Goal: Information Seeking & Learning: Find specific page/section

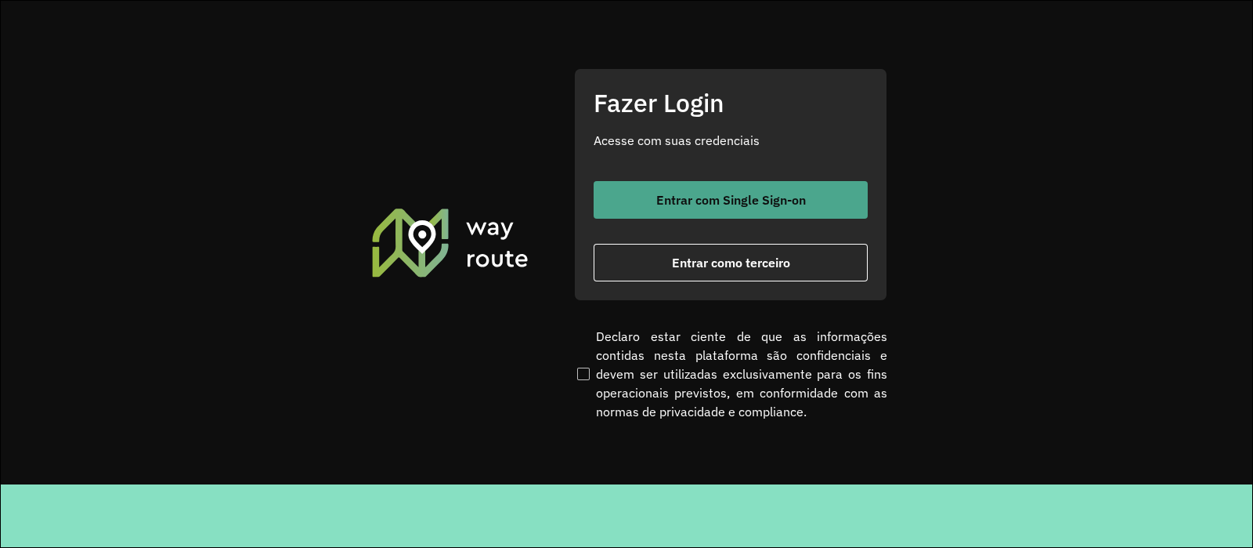
click at [696, 204] on span "Entrar com Single Sign-on" at bounding box center [731, 199] width 150 height 13
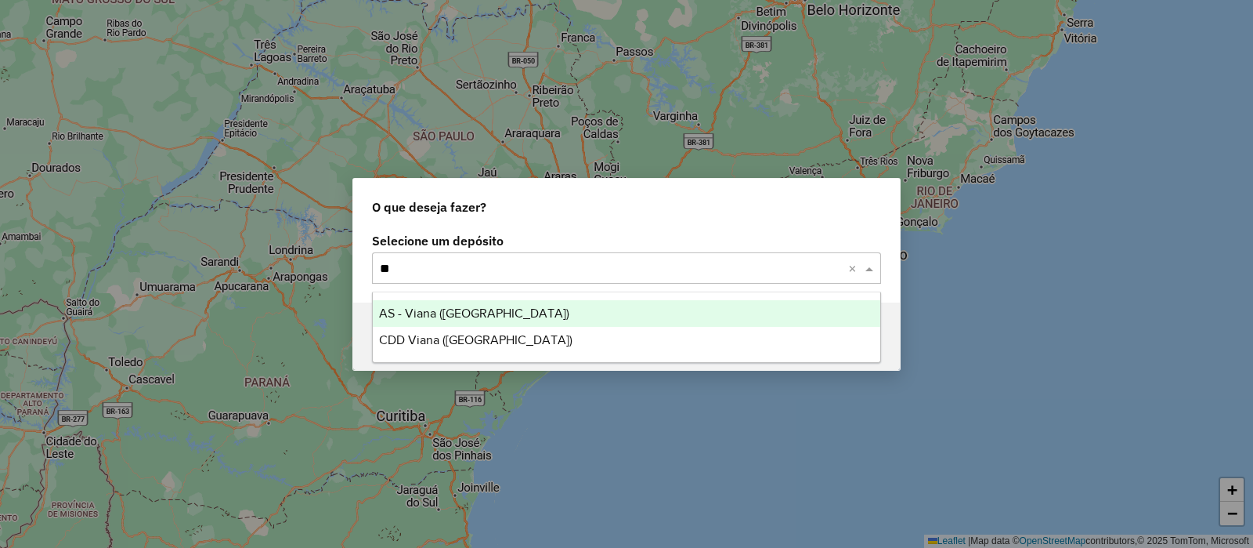
type input "*"
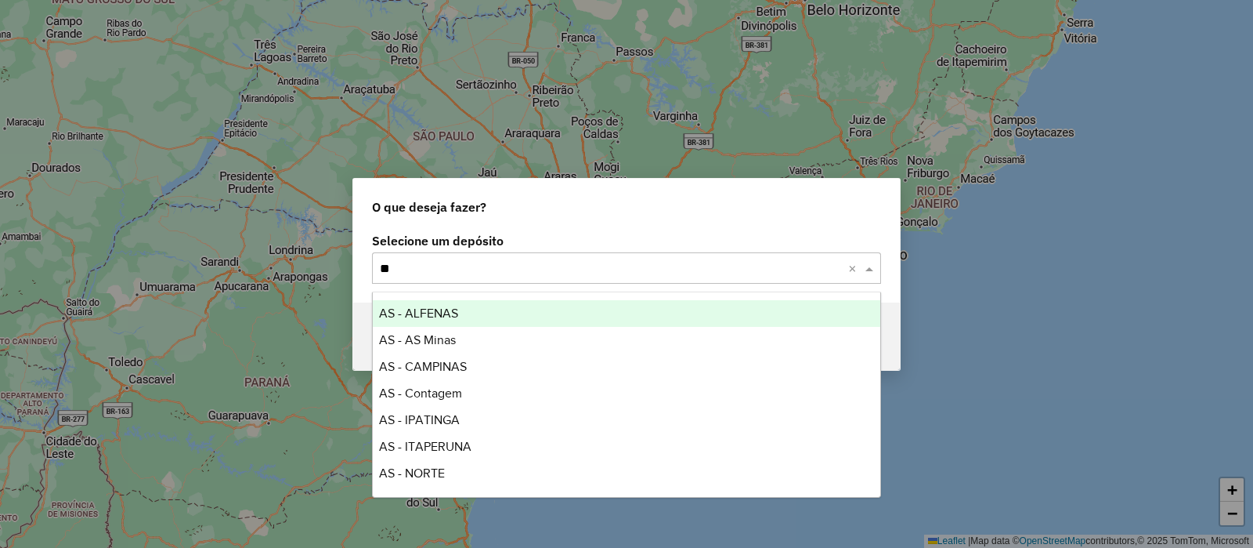
type input "***"
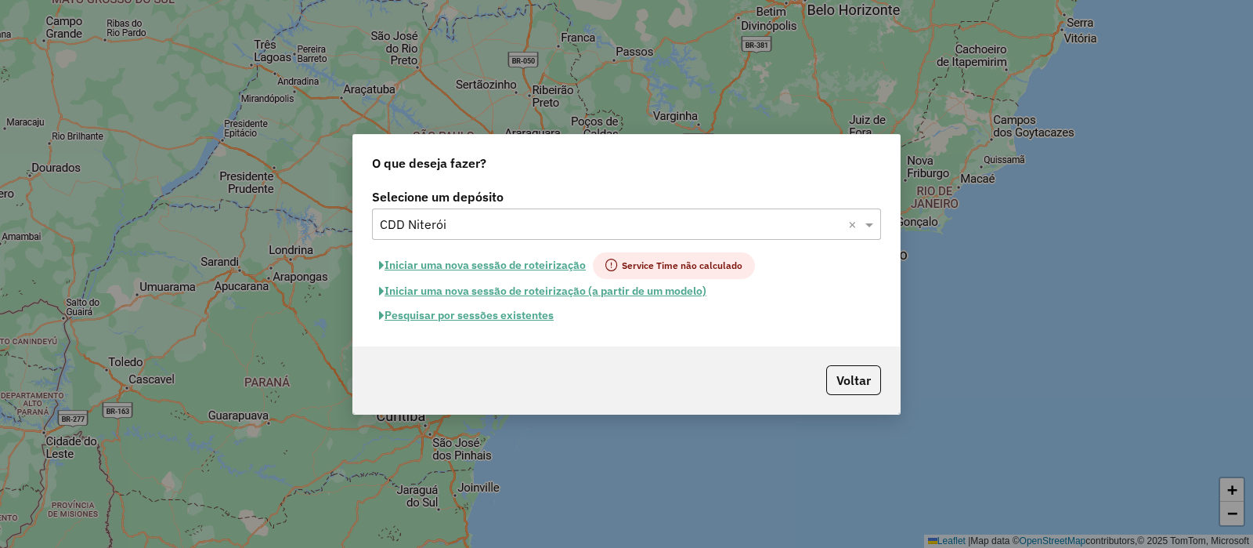
click at [489, 311] on button "Pesquisar por sessões existentes" at bounding box center [466, 315] width 189 height 24
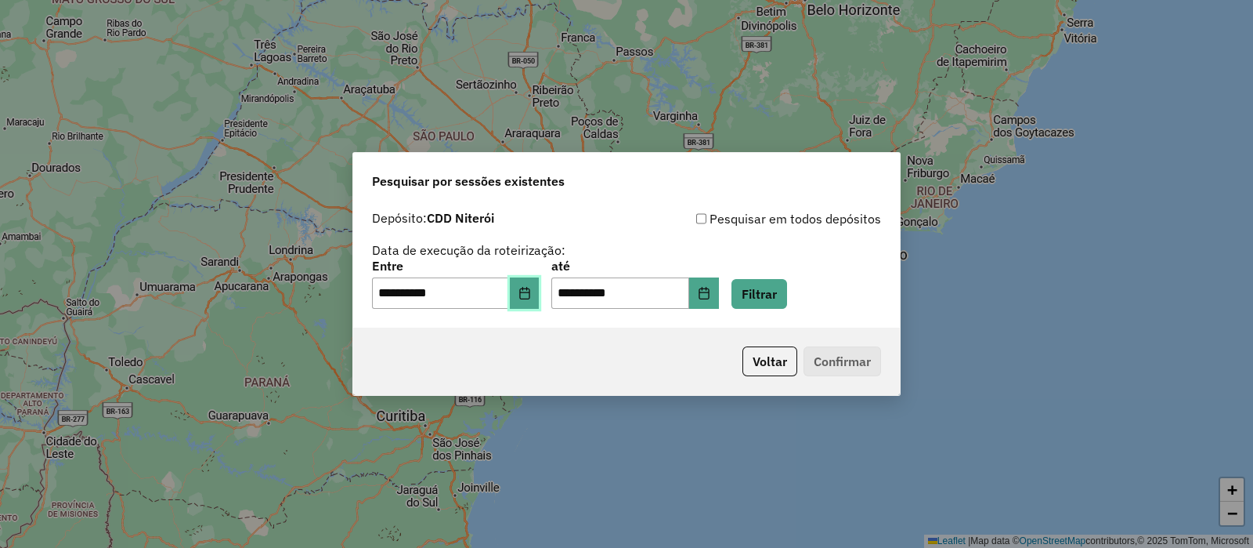
click at [530, 286] on button "Choose Date" at bounding box center [525, 292] width 30 height 31
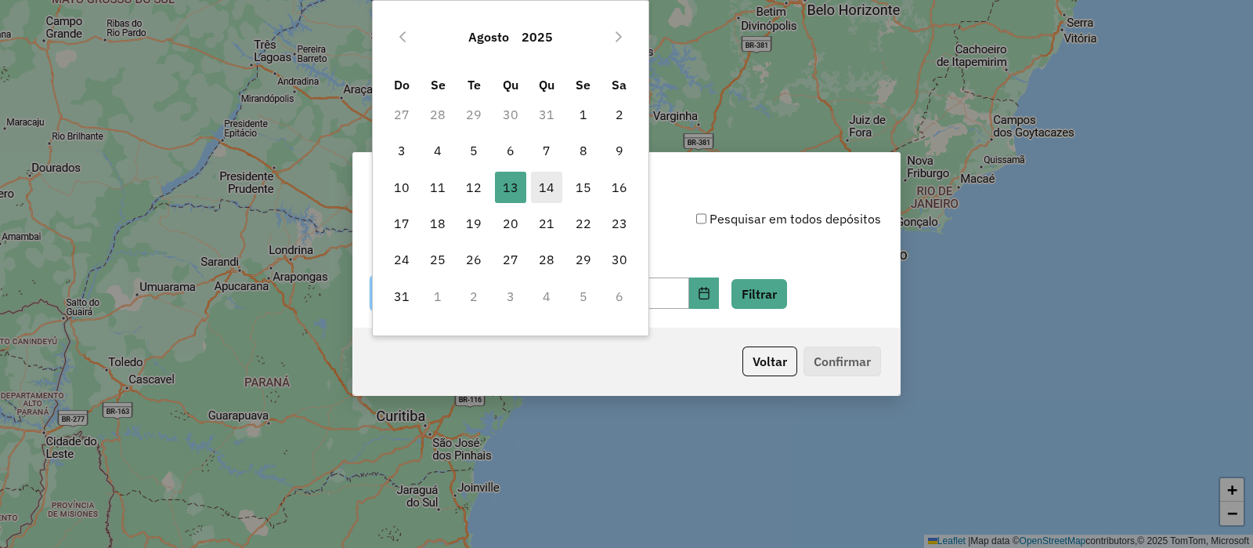
click at [542, 180] on span "14" at bounding box center [546, 187] width 31 height 31
type input "**********"
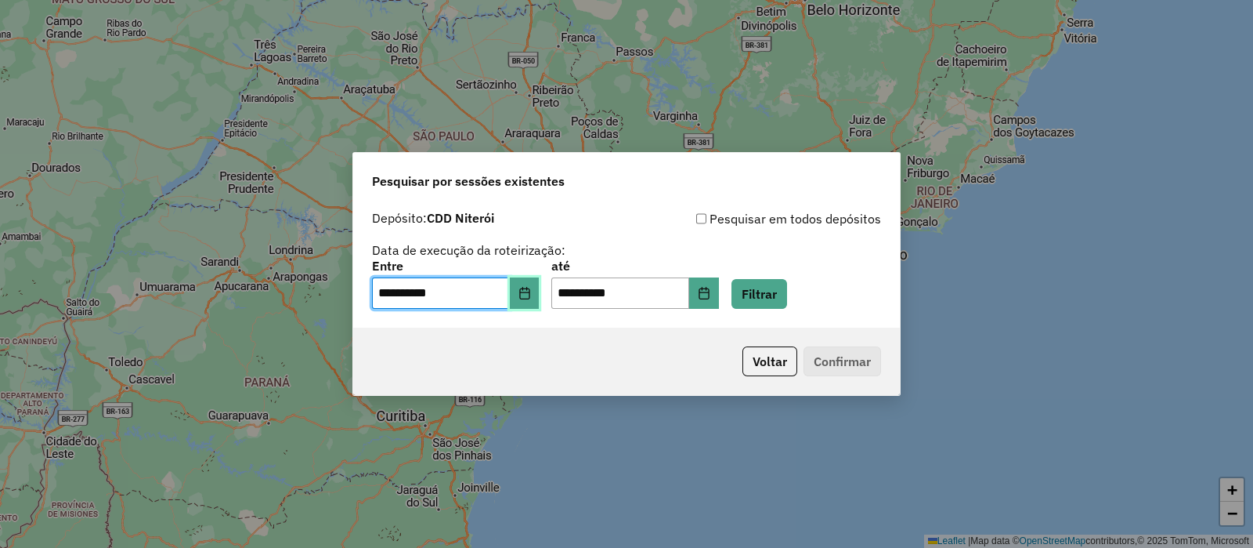
click at [530, 292] on icon "Choose Date" at bounding box center [524, 293] width 10 height 13
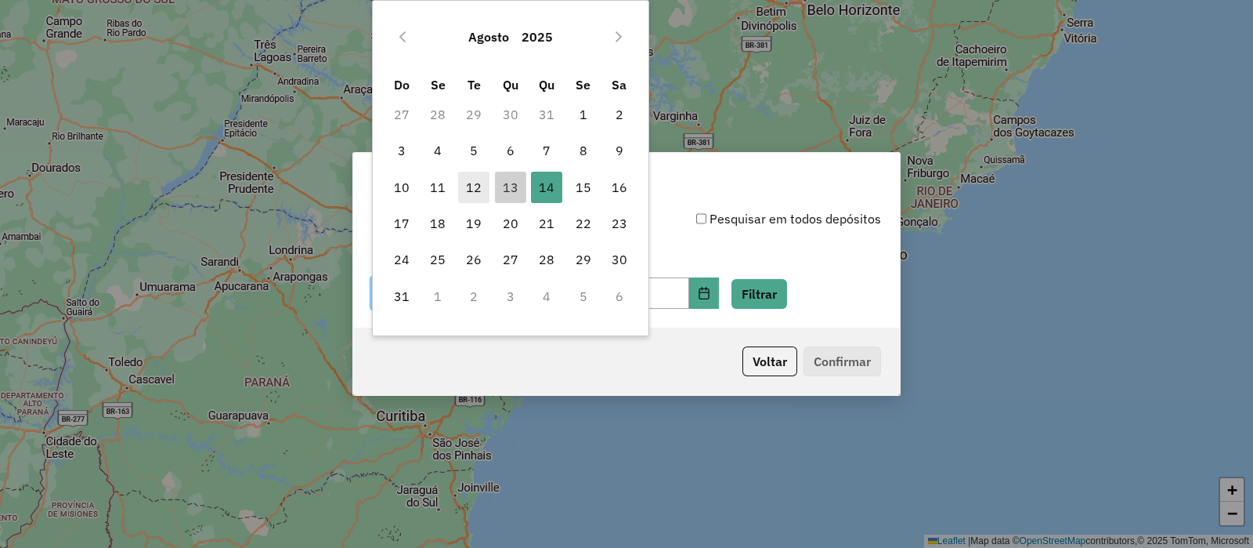
click at [468, 184] on span "12" at bounding box center [473, 187] width 31 height 31
type input "**********"
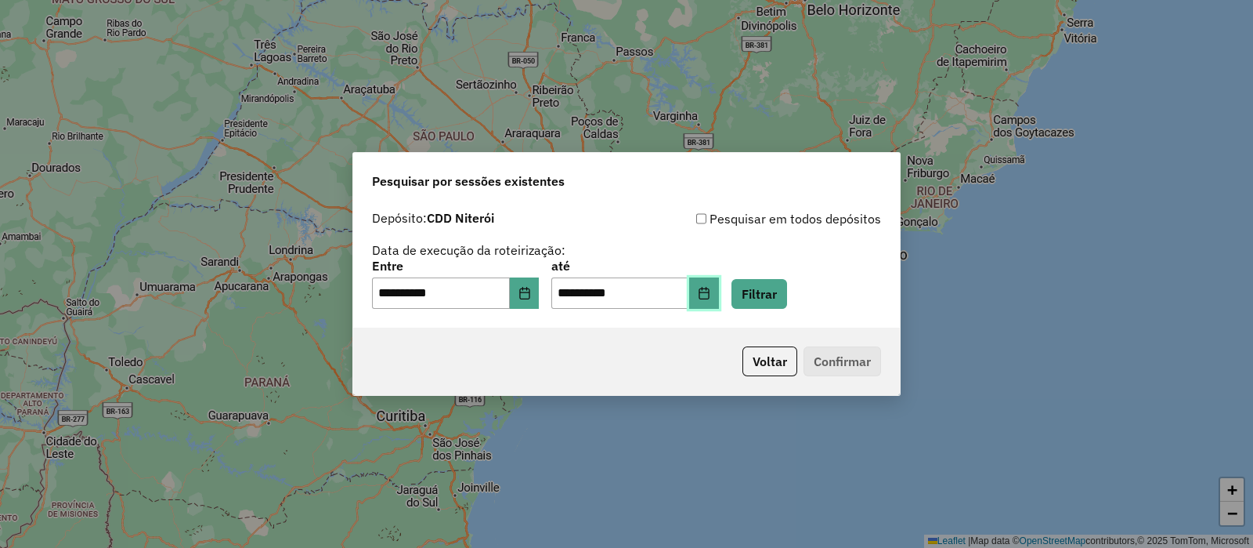
click at [709, 292] on icon "Choose Date" at bounding box center [704, 293] width 10 height 13
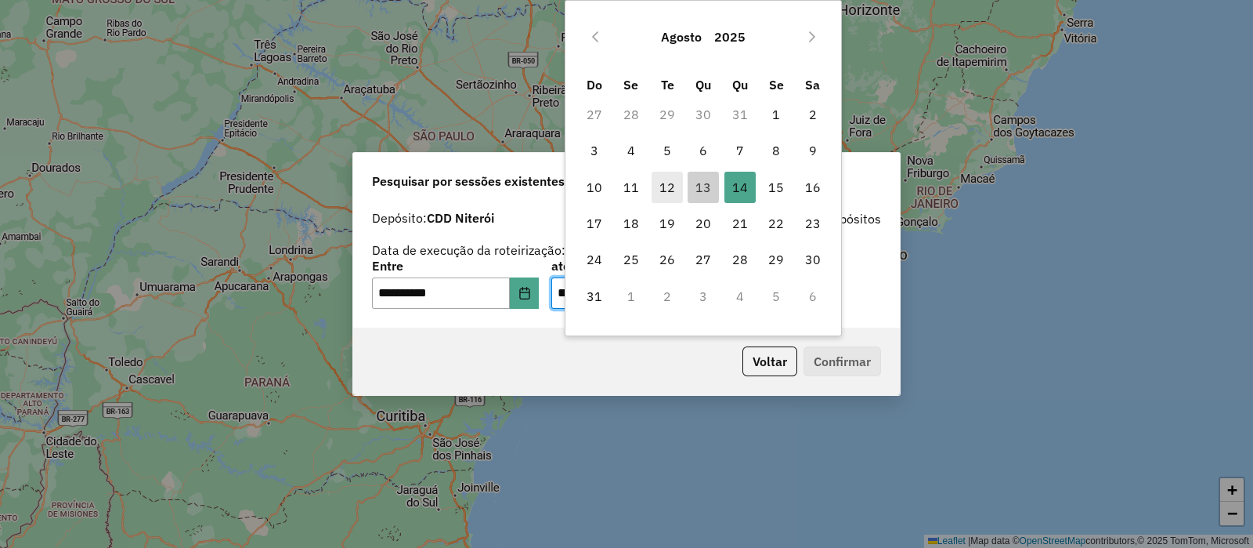
click at [662, 182] on span "12" at bounding box center [667, 187] width 31 height 31
type input "**********"
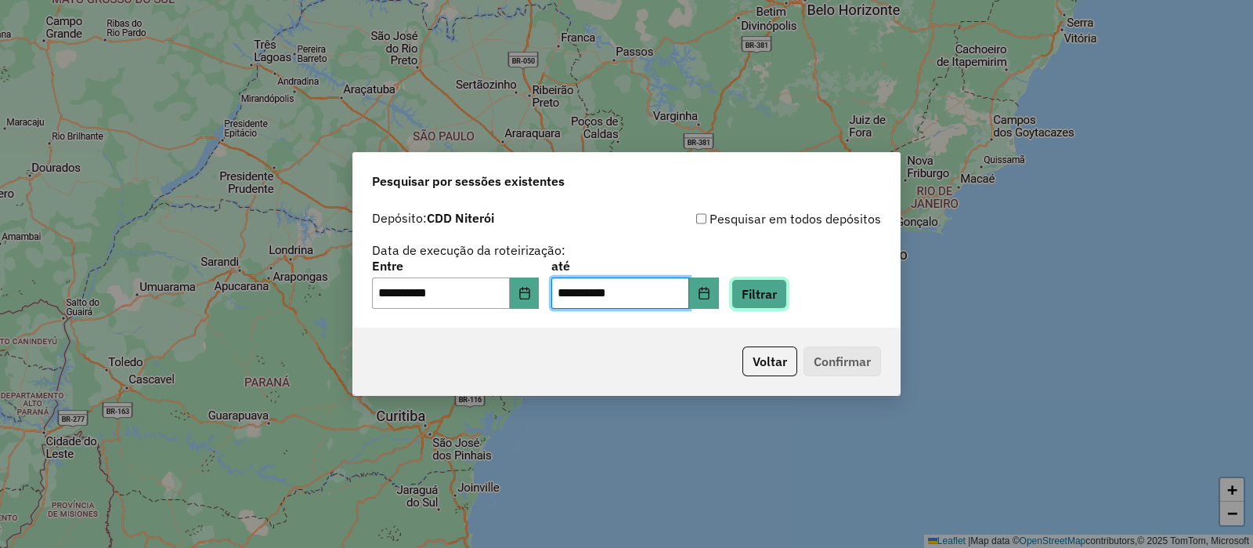
click at [787, 298] on button "Filtrar" at bounding box center [760, 294] width 56 height 30
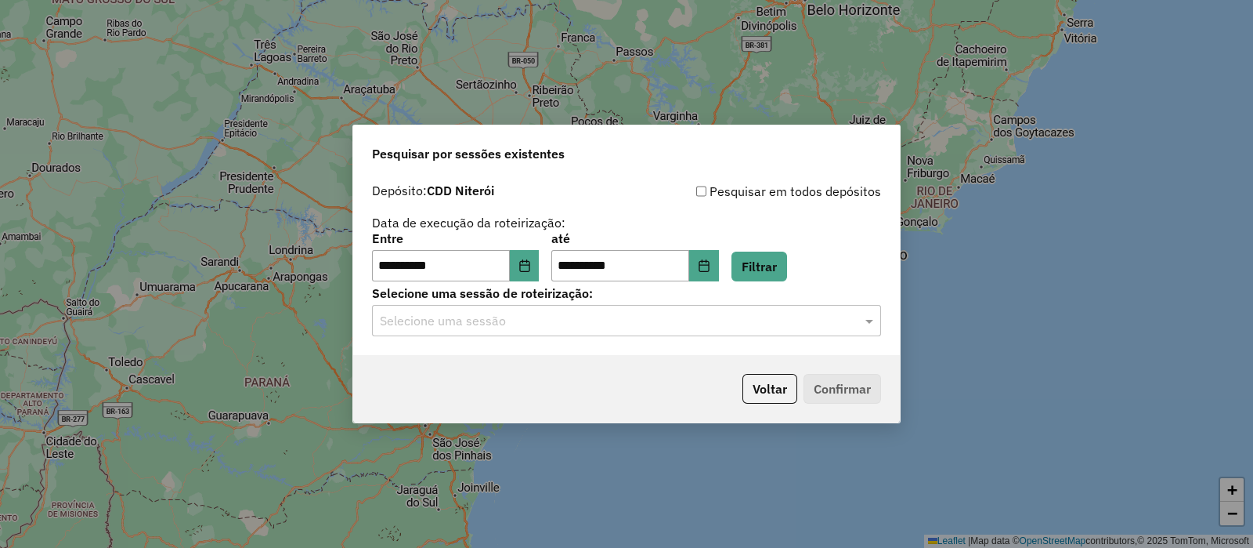
click at [456, 316] on input "text" at bounding box center [611, 321] width 462 height 19
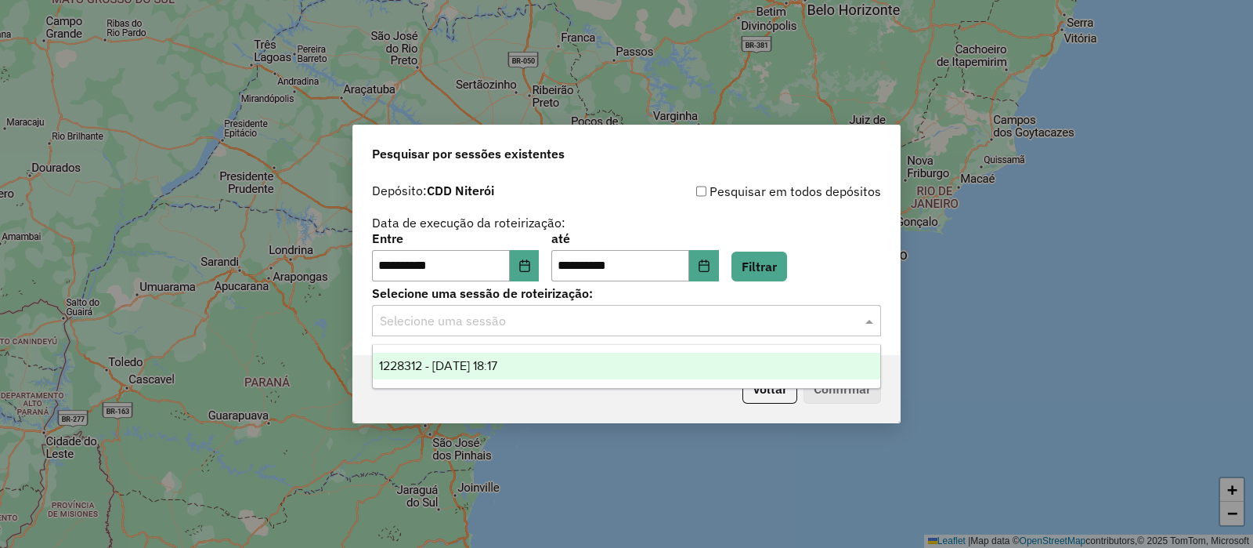
click at [465, 364] on span "1228312 - 12/08/2025 18:17" at bounding box center [438, 365] width 118 height 13
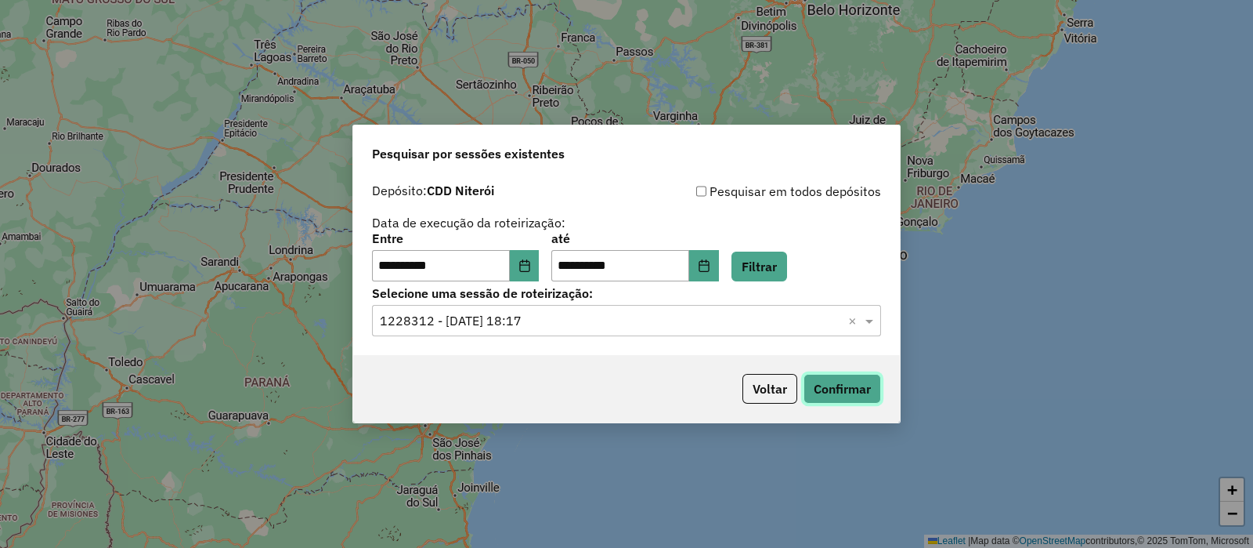
click at [838, 384] on button "Confirmar" at bounding box center [843, 389] width 78 height 30
click at [540, 260] on button "Choose Date" at bounding box center [525, 265] width 30 height 31
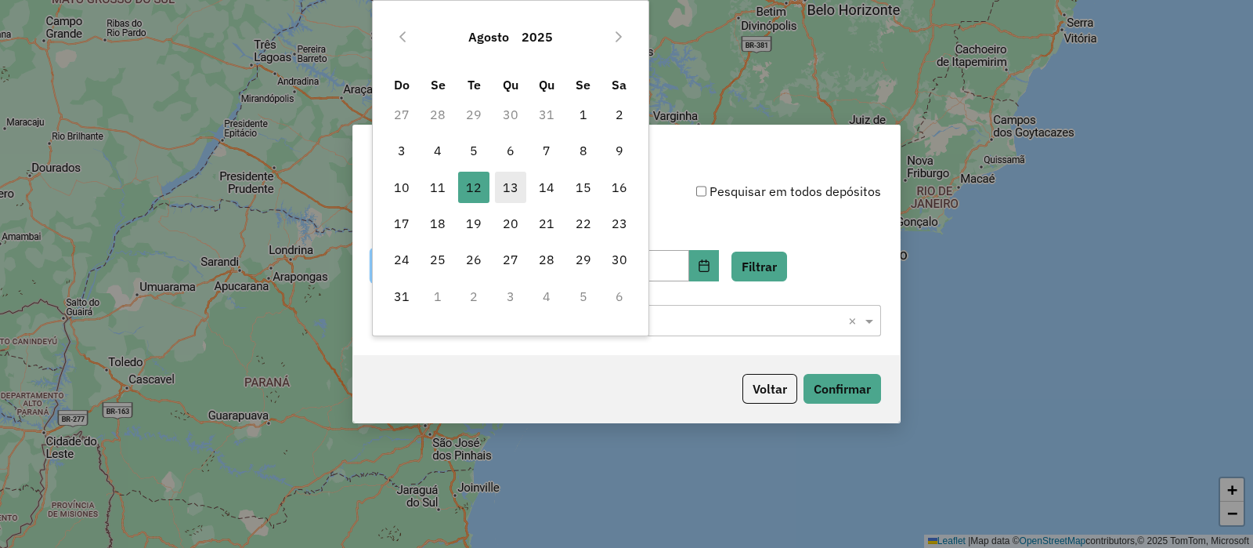
click at [504, 182] on span "13" at bounding box center [510, 187] width 31 height 31
type input "**********"
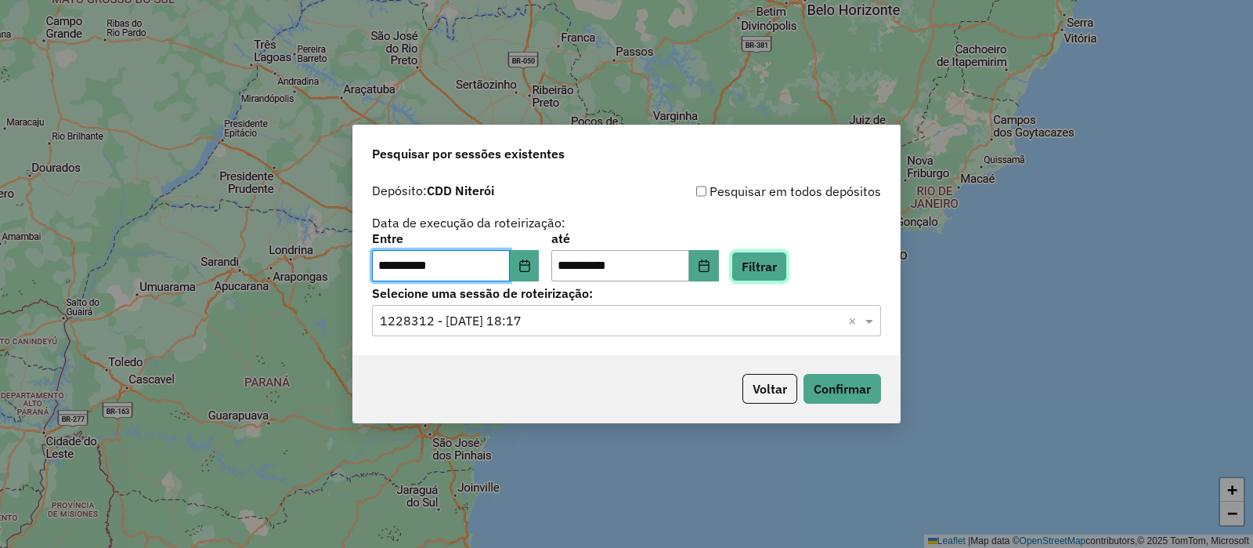
click at [779, 255] on button "Filtrar" at bounding box center [760, 266] width 56 height 30
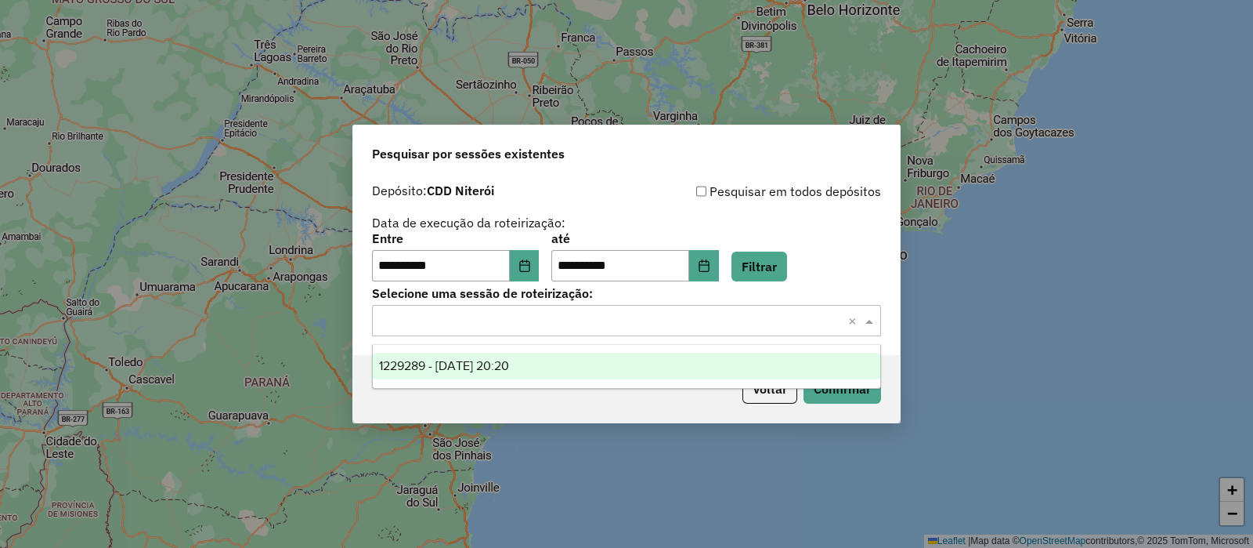
click at [562, 323] on input "text" at bounding box center [611, 321] width 462 height 19
click at [558, 360] on div "1229289 - 13/08/2025 20:20" at bounding box center [627, 365] width 508 height 27
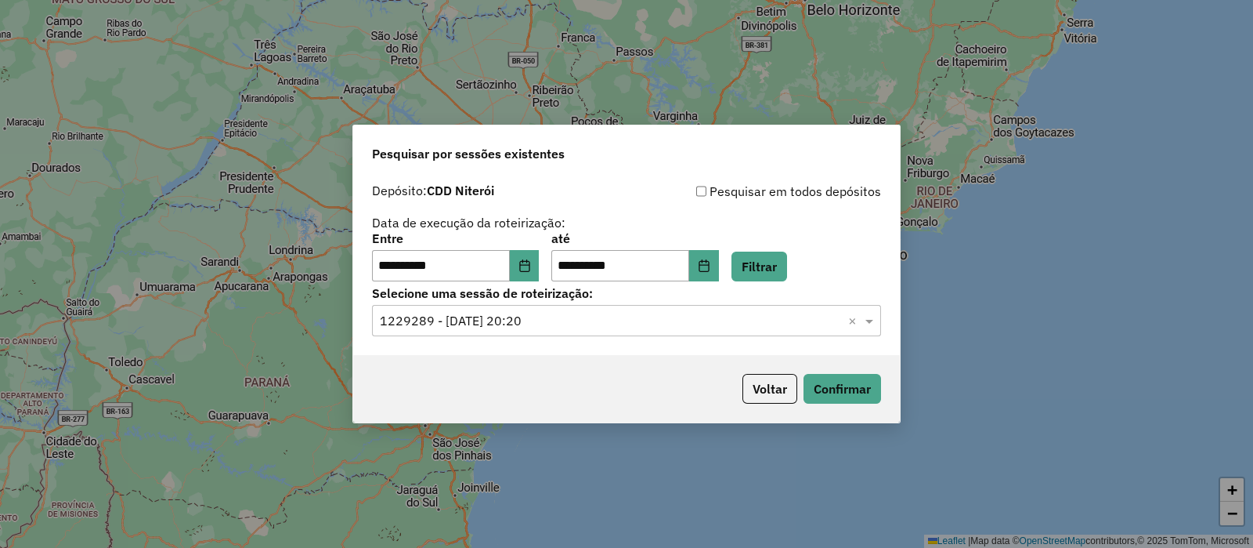
click at [509, 357] on div "Voltar Confirmar" at bounding box center [626, 388] width 547 height 67
click at [837, 388] on button "Confirmar" at bounding box center [843, 389] width 78 height 30
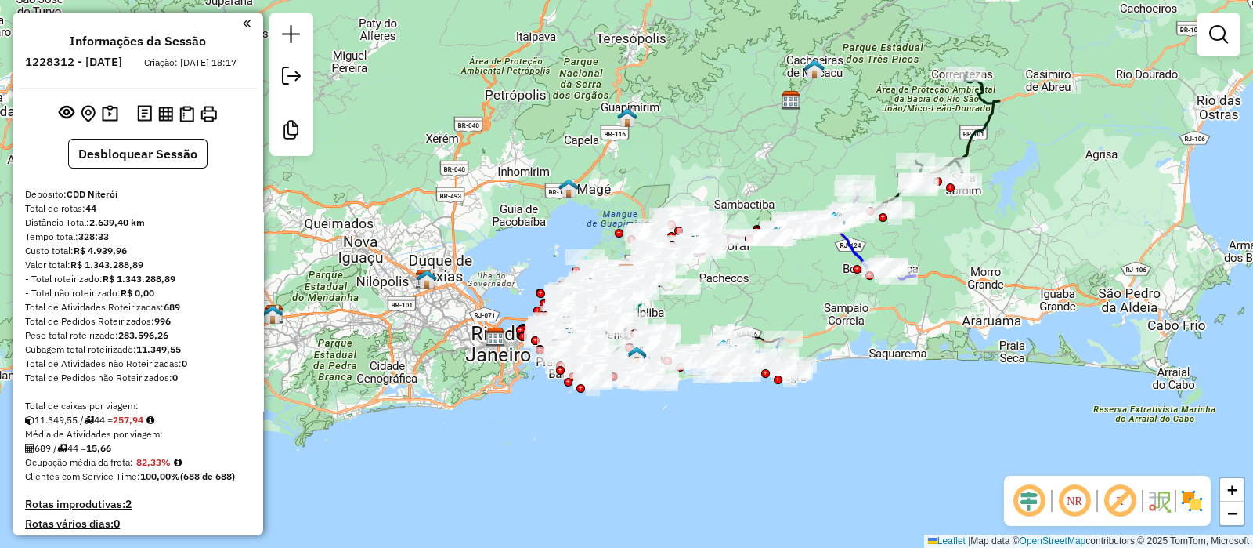
click at [1024, 496] on em at bounding box center [1029, 501] width 38 height 38
click at [1123, 498] on em at bounding box center [1120, 501] width 38 height 38
click at [1192, 499] on img at bounding box center [1192, 500] width 25 height 25
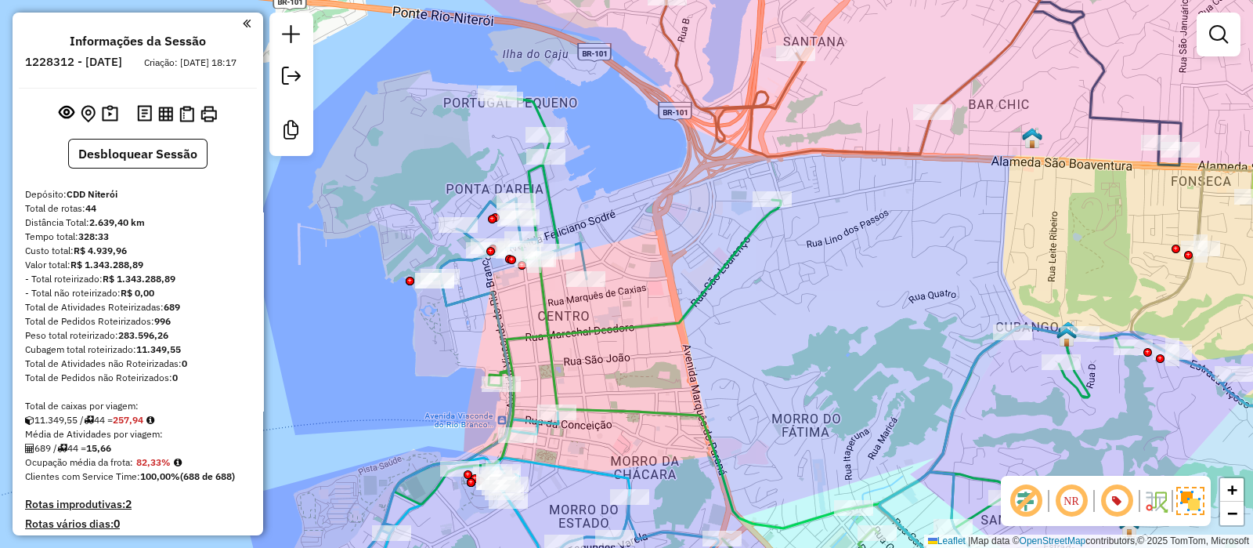
click at [1030, 495] on em at bounding box center [1026, 501] width 38 height 38
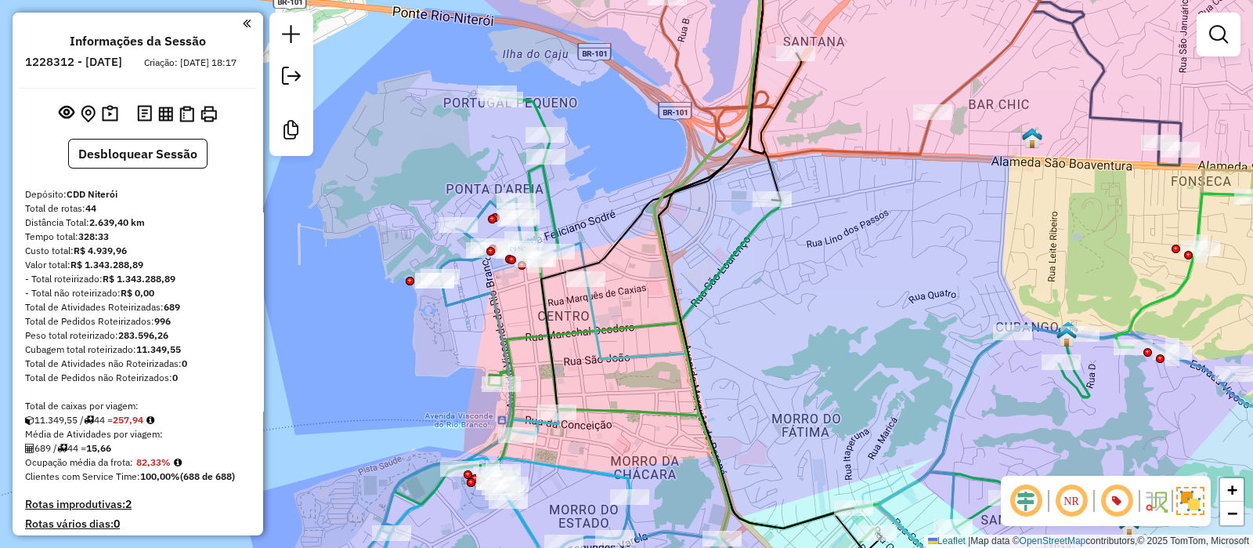
click at [1017, 494] on em at bounding box center [1026, 501] width 38 height 38
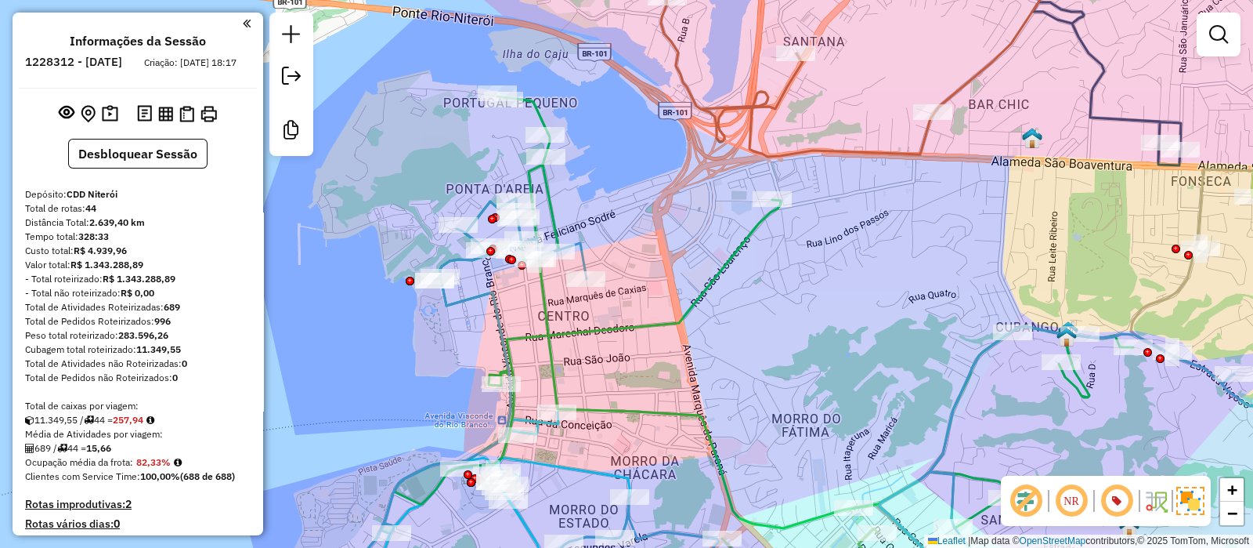
click at [461, 298] on icon at bounding box center [871, 400] width 1014 height 404
select select "**********"
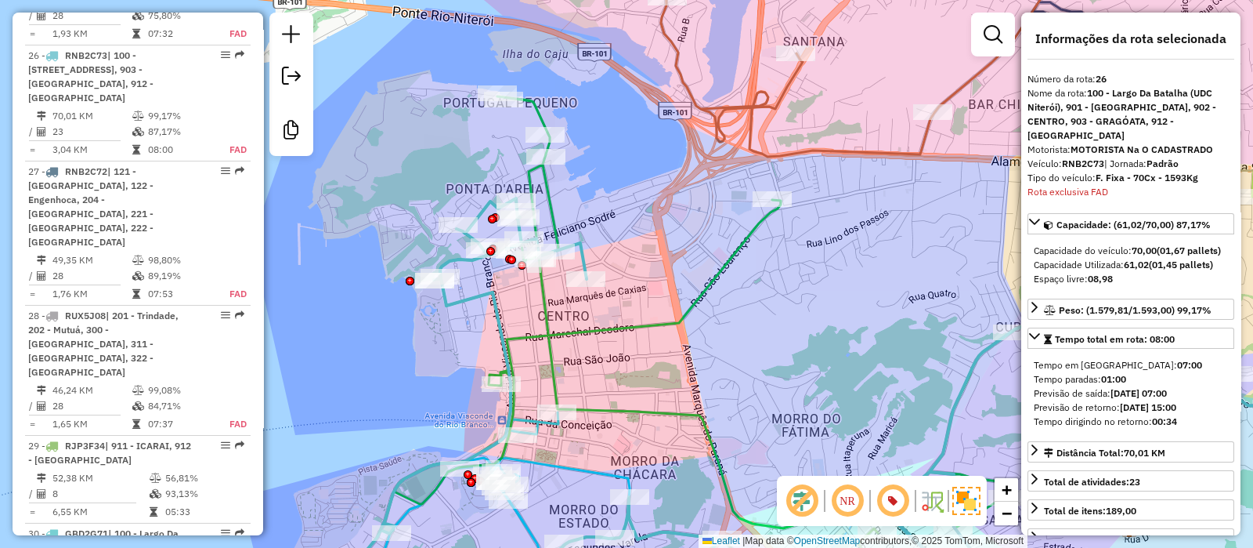
scroll to position [2765, 0]
click at [566, 330] on icon at bounding box center [764, 312] width 739 height 432
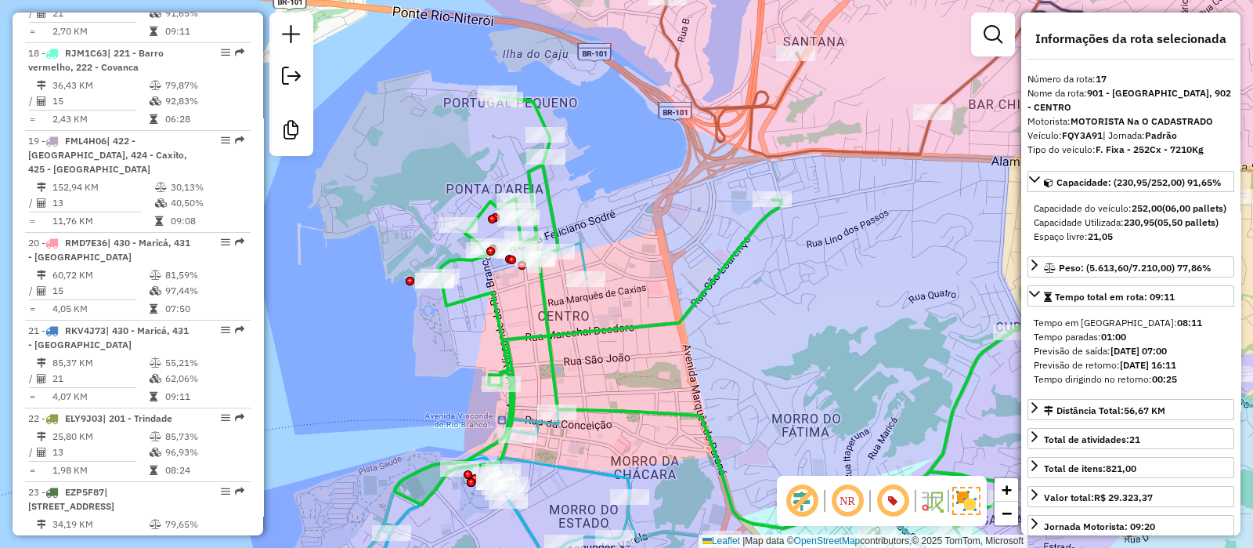
scroll to position [2008, 0]
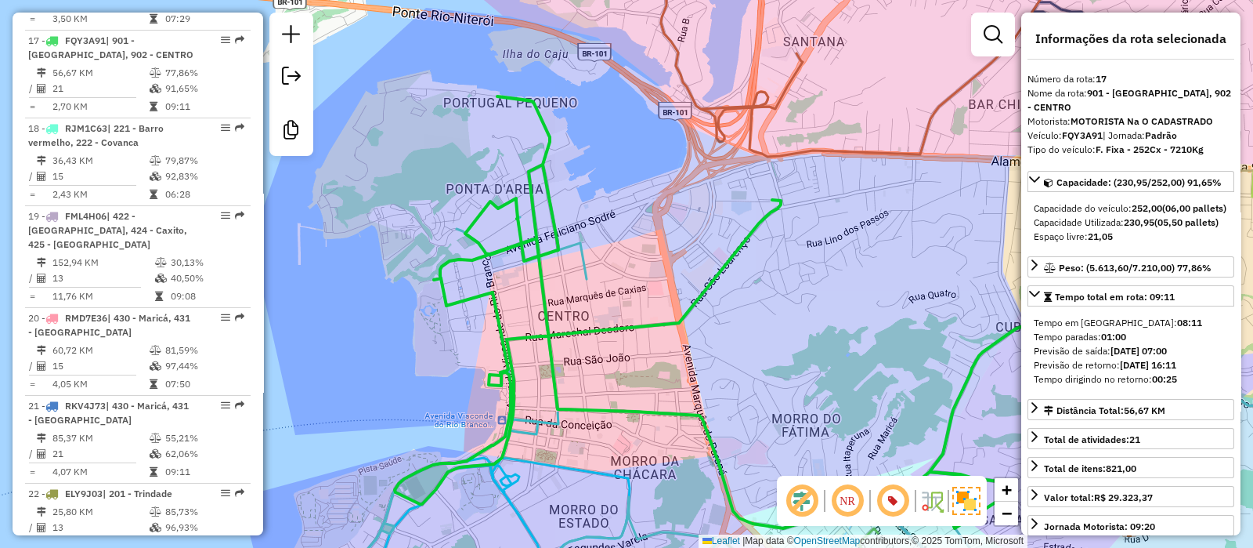
click at [550, 333] on icon at bounding box center [764, 312] width 739 height 432
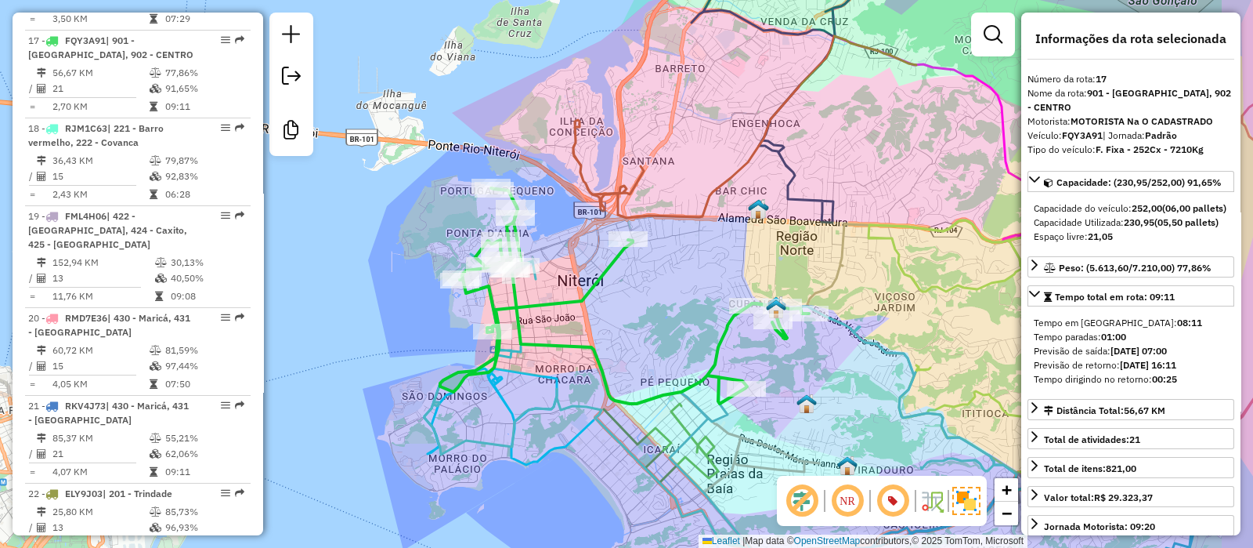
drag, startPoint x: 742, startPoint y: 284, endPoint x: 659, endPoint y: 291, distance: 83.3
click at [659, 291] on div "Janela de atendimento Grade de atendimento Capacidade Transportadoras Veículos …" at bounding box center [626, 274] width 1253 height 548
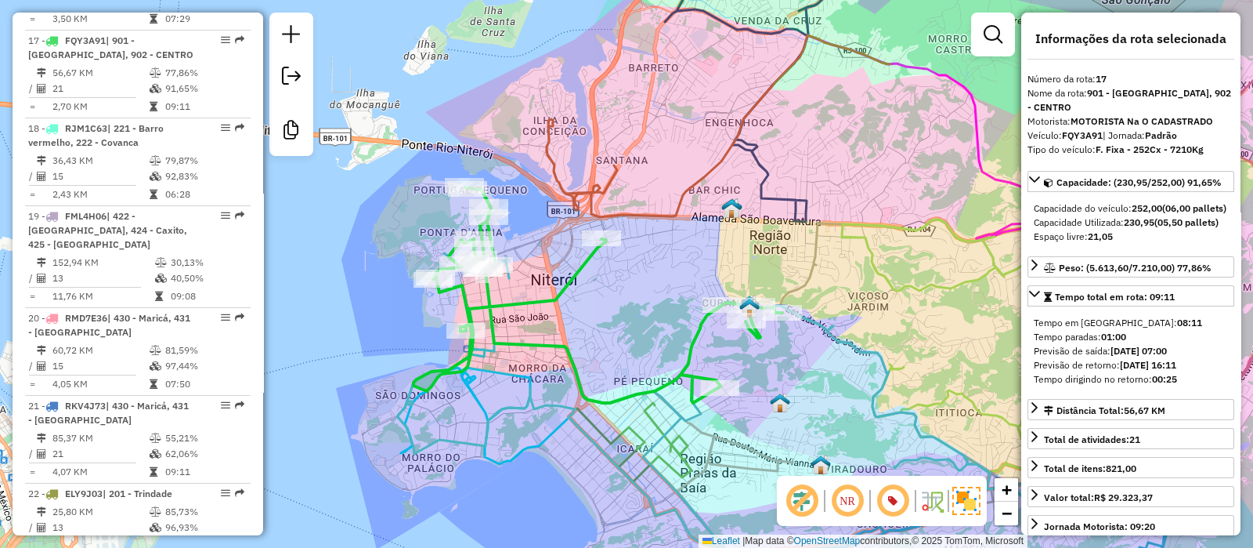
click at [519, 369] on icon at bounding box center [482, 404] width 169 height 118
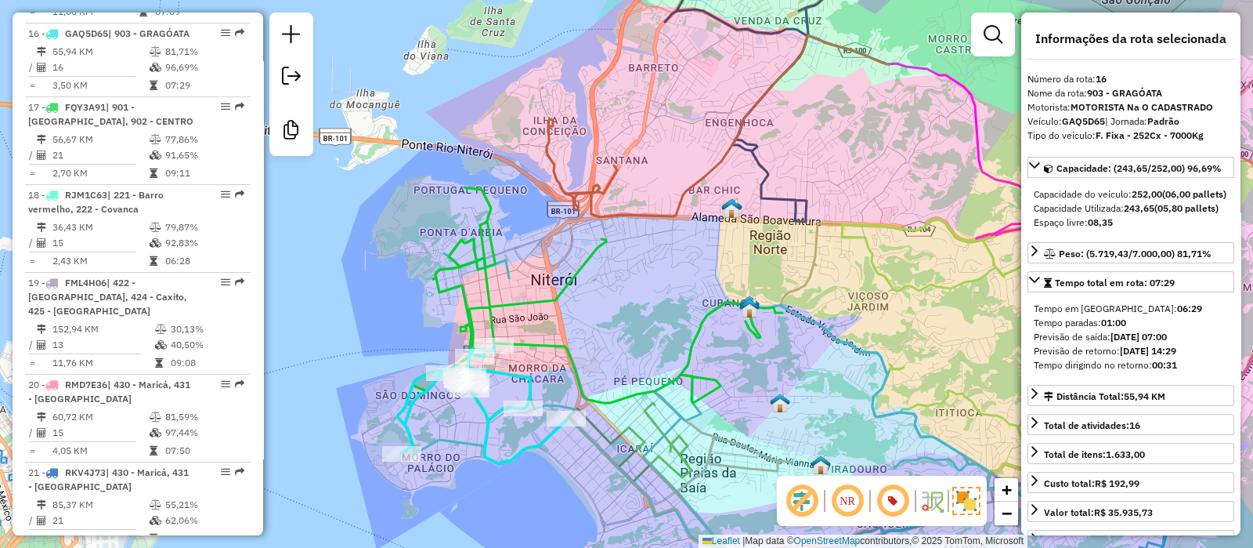
scroll to position [1920, 0]
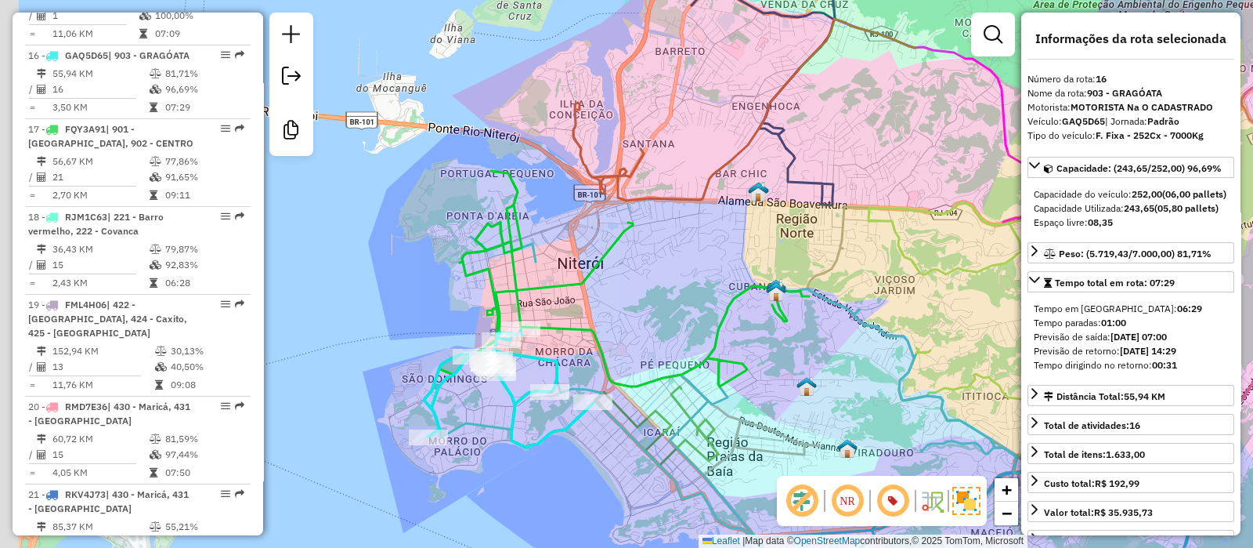
drag, startPoint x: 627, startPoint y: 299, endPoint x: 655, endPoint y: 282, distance: 32.4
click at [655, 282] on div "Janela de atendimento Grade de atendimento Capacidade Transportadoras Veículos …" at bounding box center [626, 274] width 1253 height 548
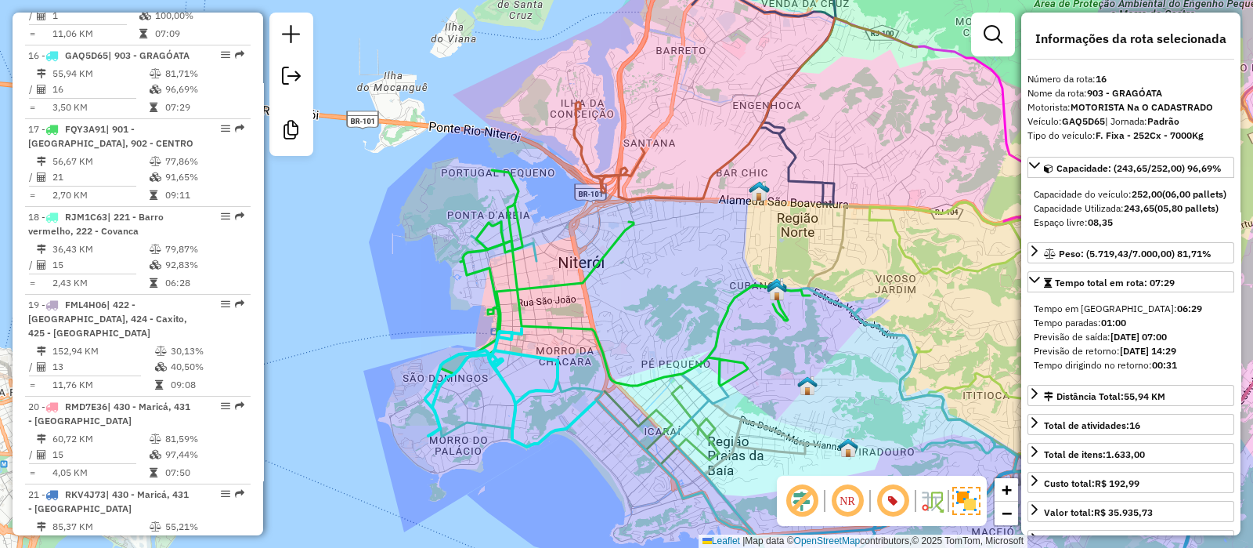
click at [535, 257] on icon at bounding box center [791, 411] width 732 height 381
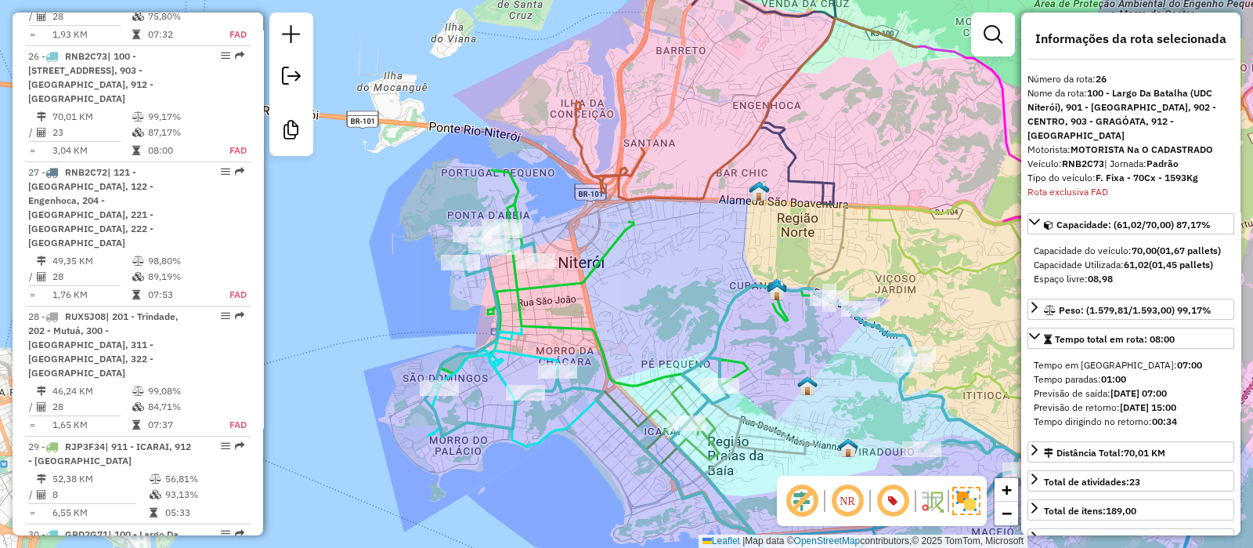
scroll to position [2767, 0]
click at [596, 261] on icon at bounding box center [625, 277] width 369 height 215
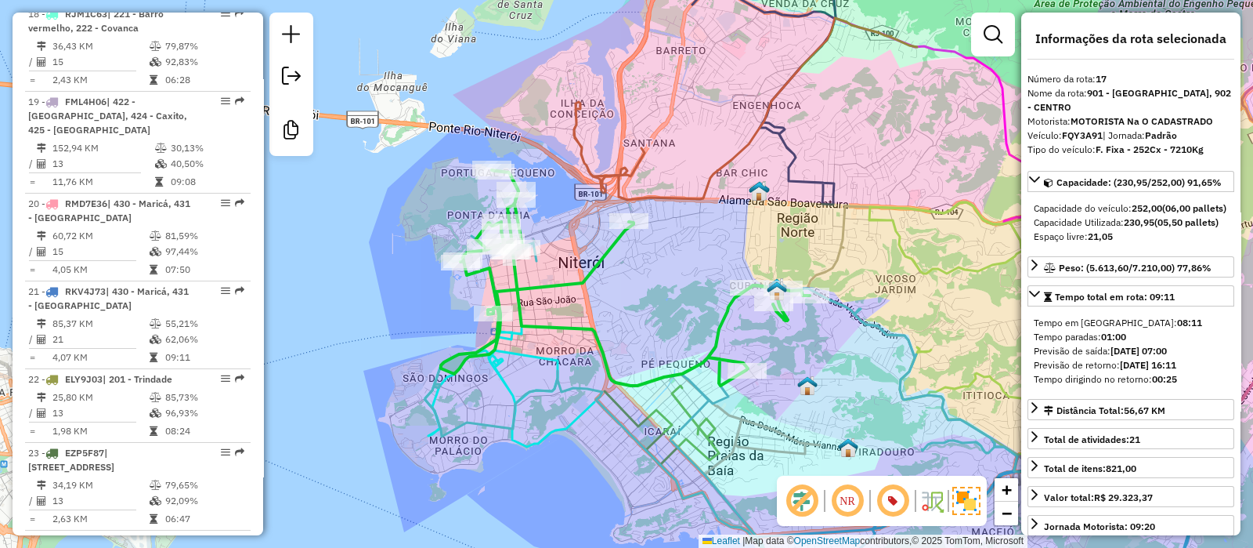
scroll to position [2008, 0]
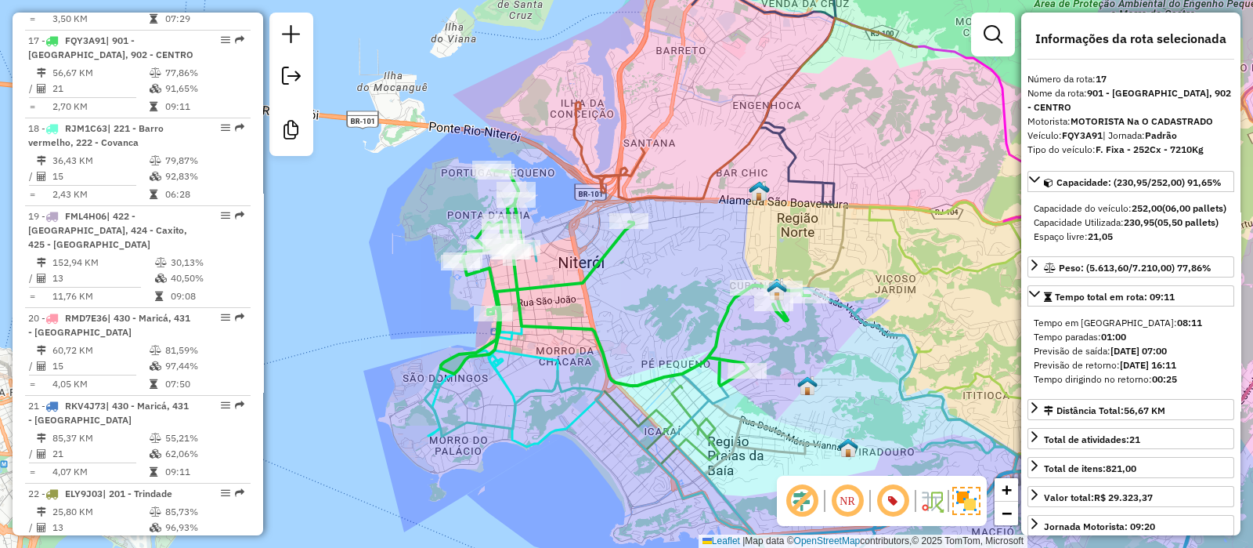
click at [710, 284] on div "Janela de atendimento Grade de atendimento Capacidade Transportadoras Veículos …" at bounding box center [626, 274] width 1253 height 548
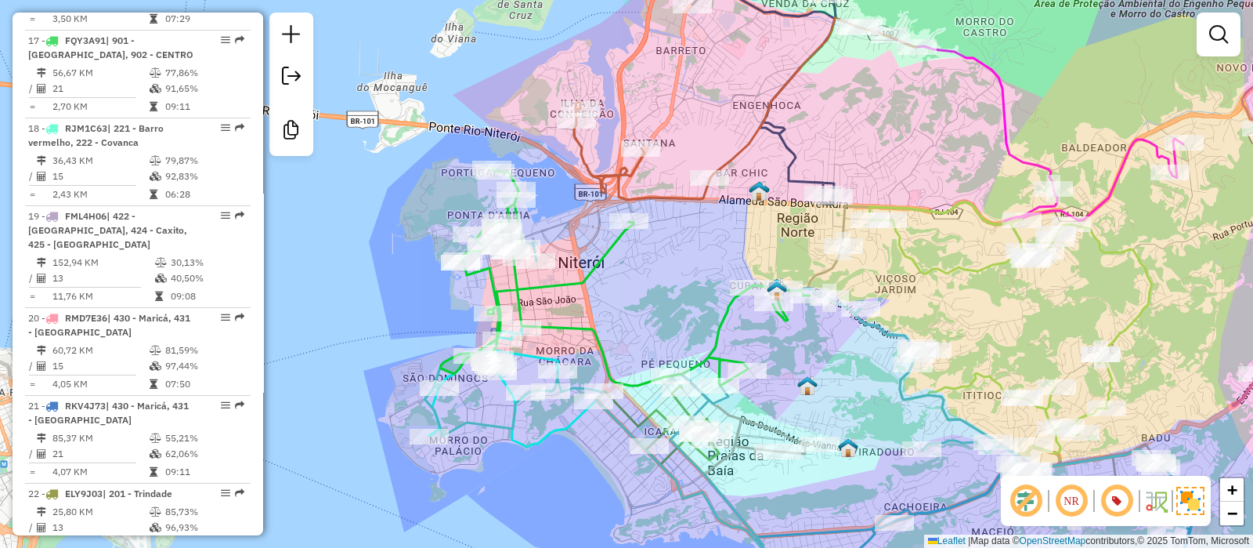
click at [606, 255] on icon at bounding box center [625, 277] width 369 height 215
select select "**********"
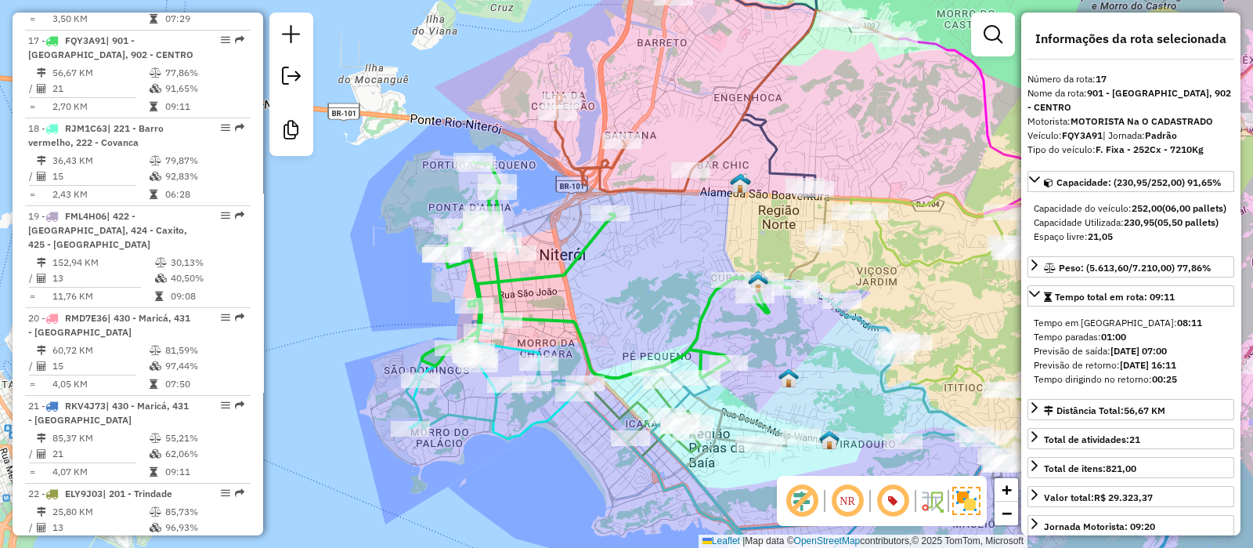
drag, startPoint x: 646, startPoint y: 260, endPoint x: 627, endPoint y: 252, distance: 20.4
click at [627, 252] on div "Janela de atendimento Grade de atendimento Capacidade Transportadoras Veículos …" at bounding box center [626, 274] width 1253 height 548
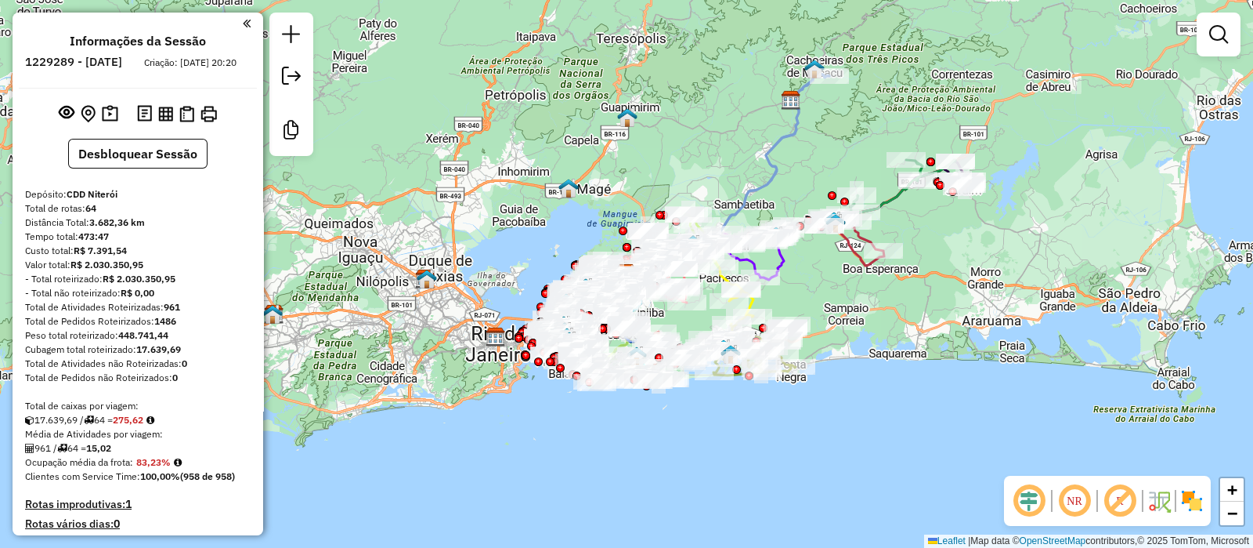
click at [1024, 496] on em at bounding box center [1029, 501] width 38 height 38
click at [1197, 501] on img at bounding box center [1192, 500] width 25 height 25
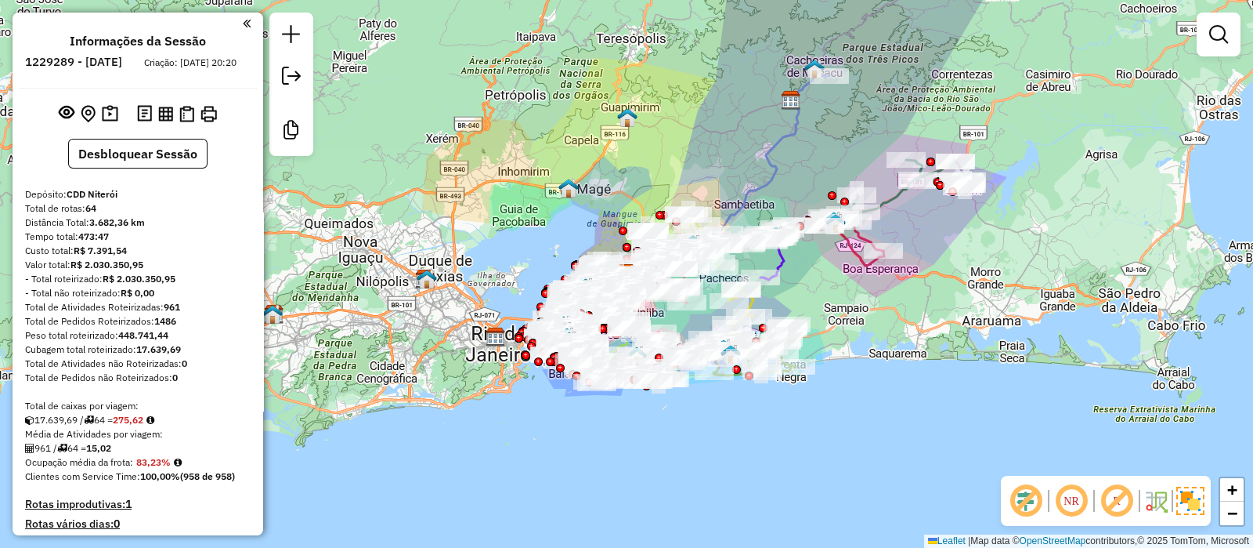
click at [1118, 501] on em at bounding box center [1117, 501] width 38 height 38
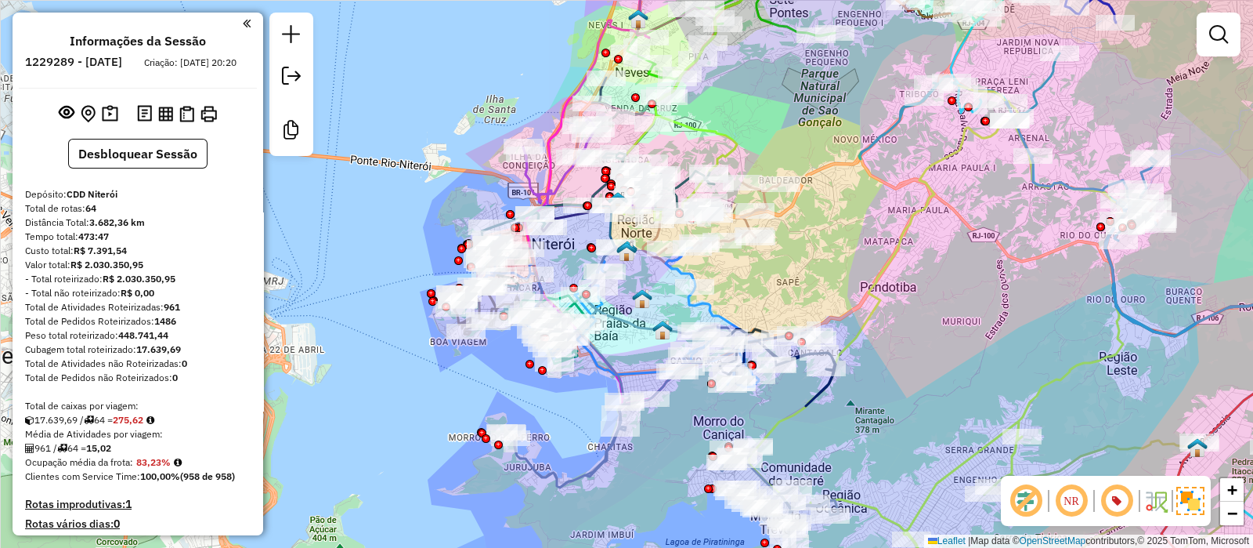
click at [599, 468] on icon at bounding box center [620, 366] width 255 height 244
select select "**********"
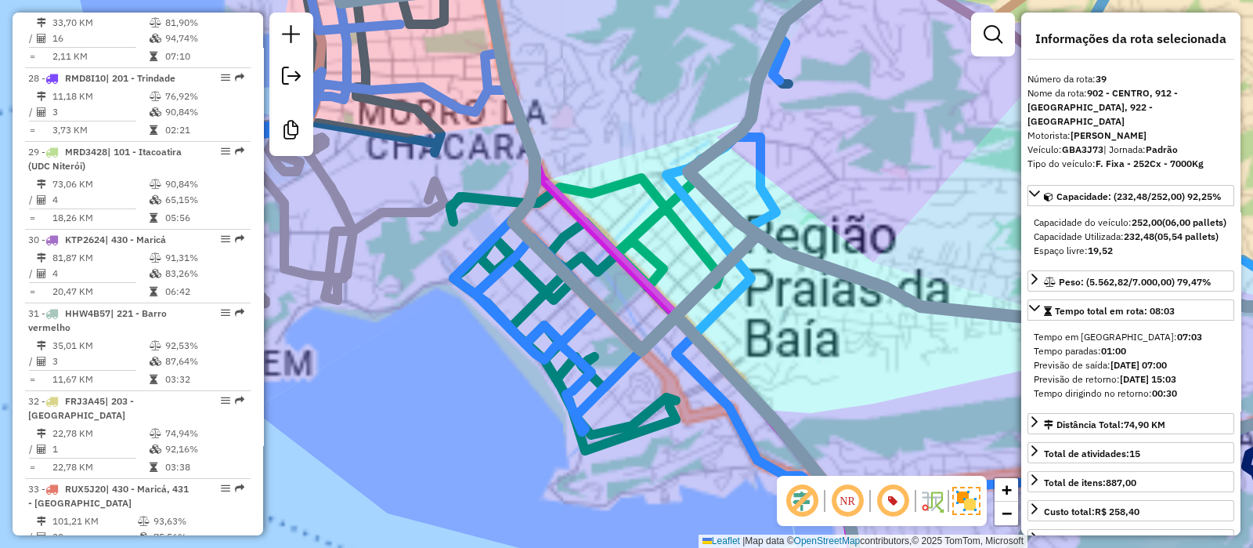
scroll to position [3935, 0]
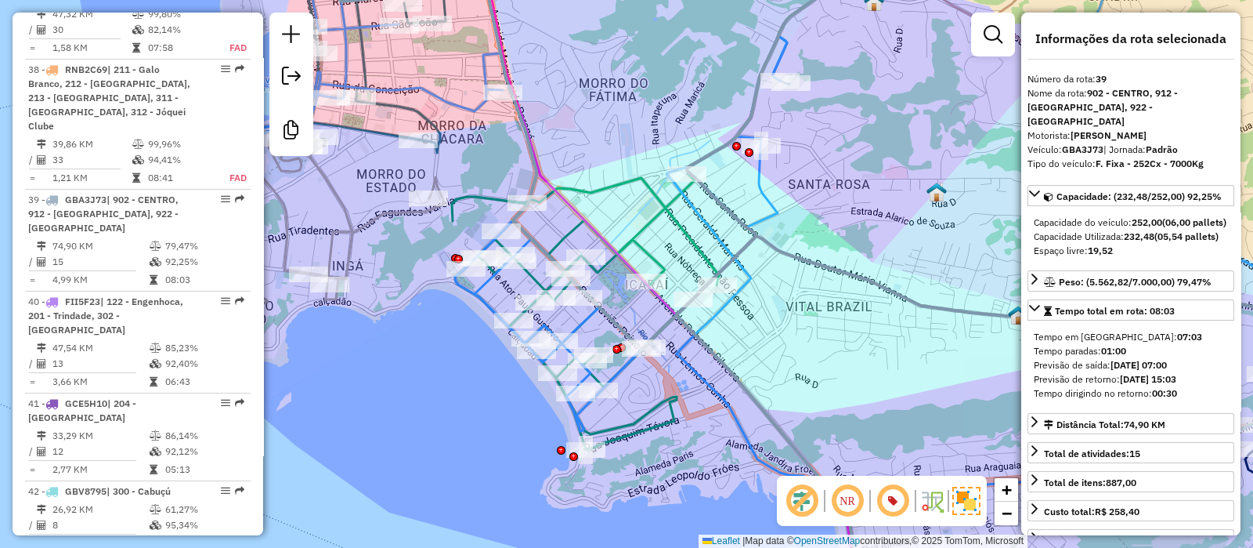
click at [620, 381] on icon at bounding box center [783, 245] width 1191 height 600
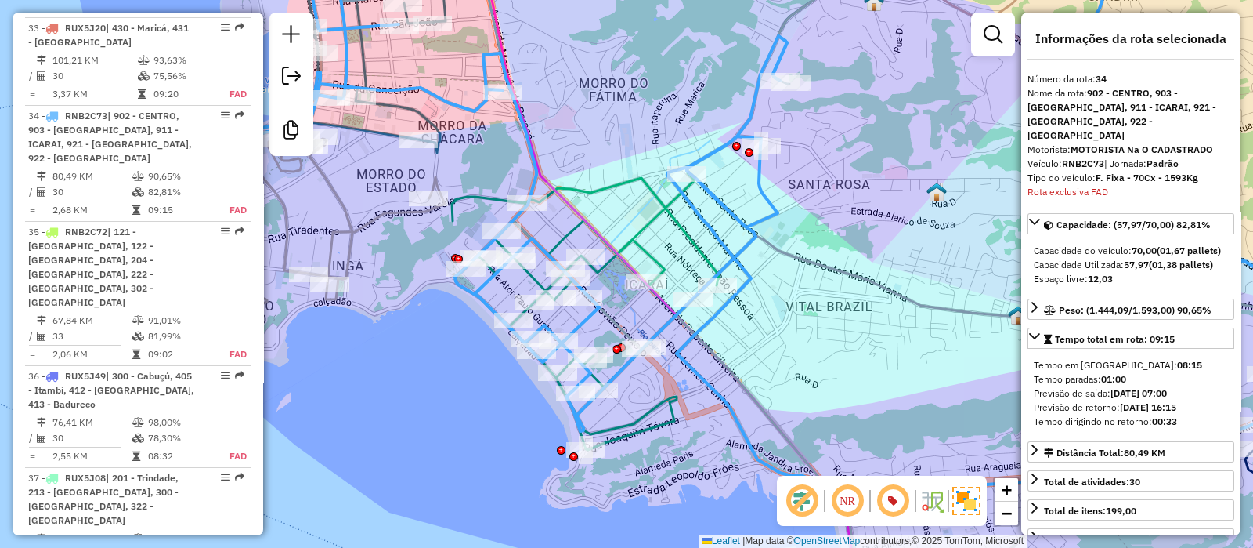
scroll to position [3411, 0]
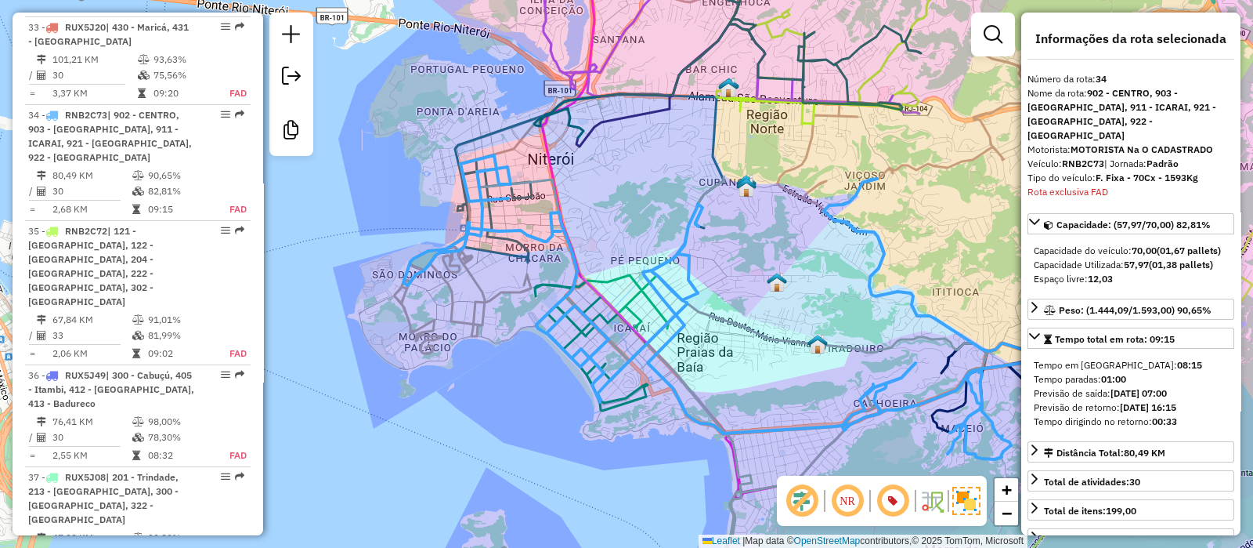
click at [617, 371] on icon at bounding box center [716, 307] width 627 height 304
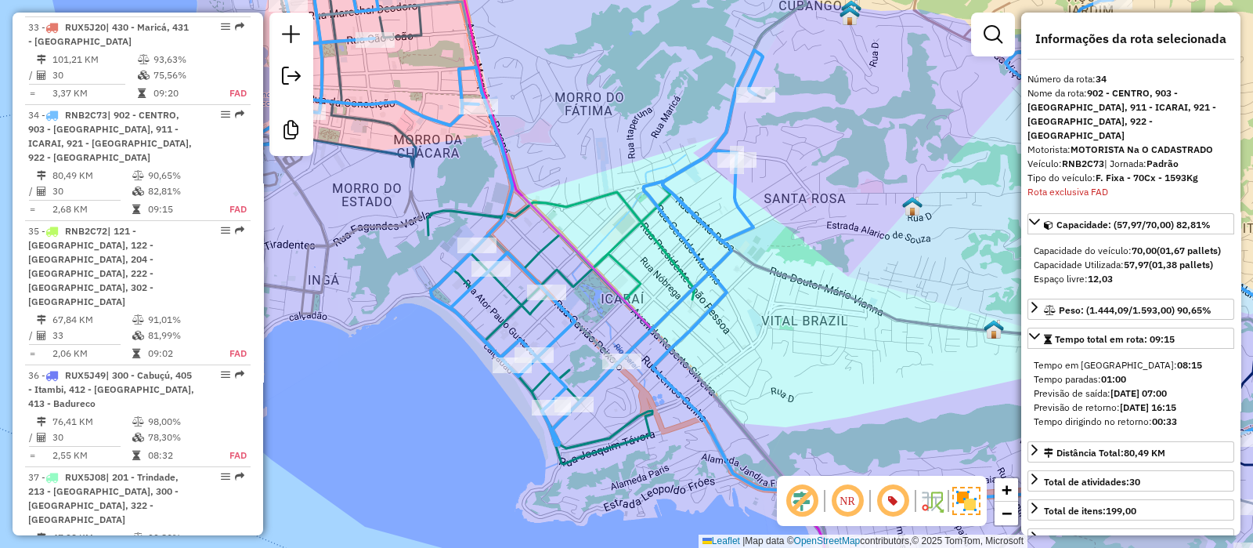
click at [611, 452] on icon at bounding box center [561, 325] width 267 height 277
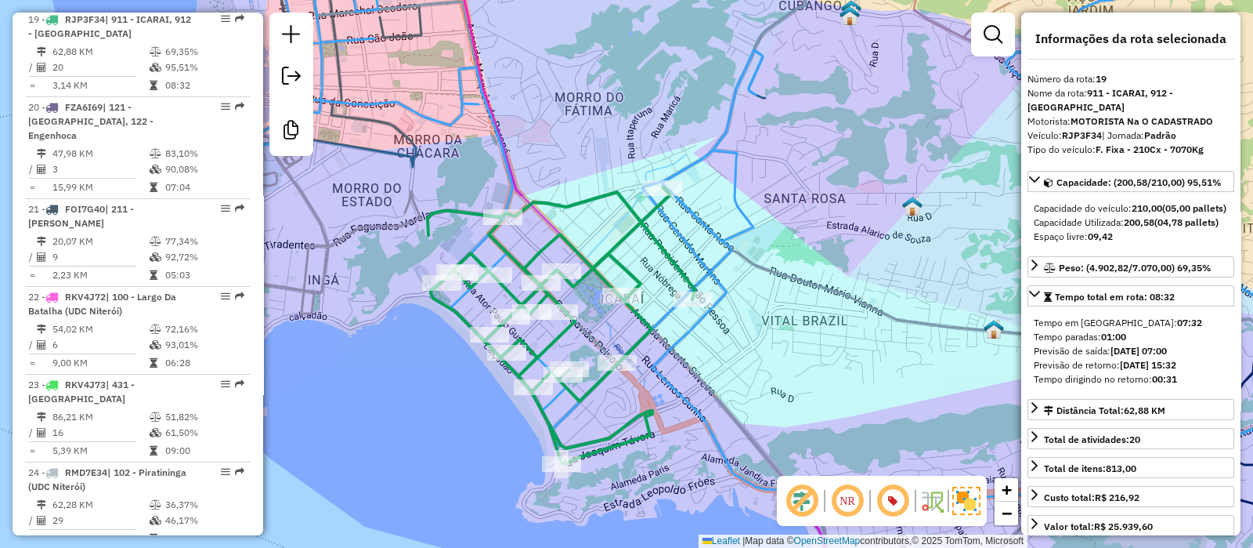
scroll to position [2142, 0]
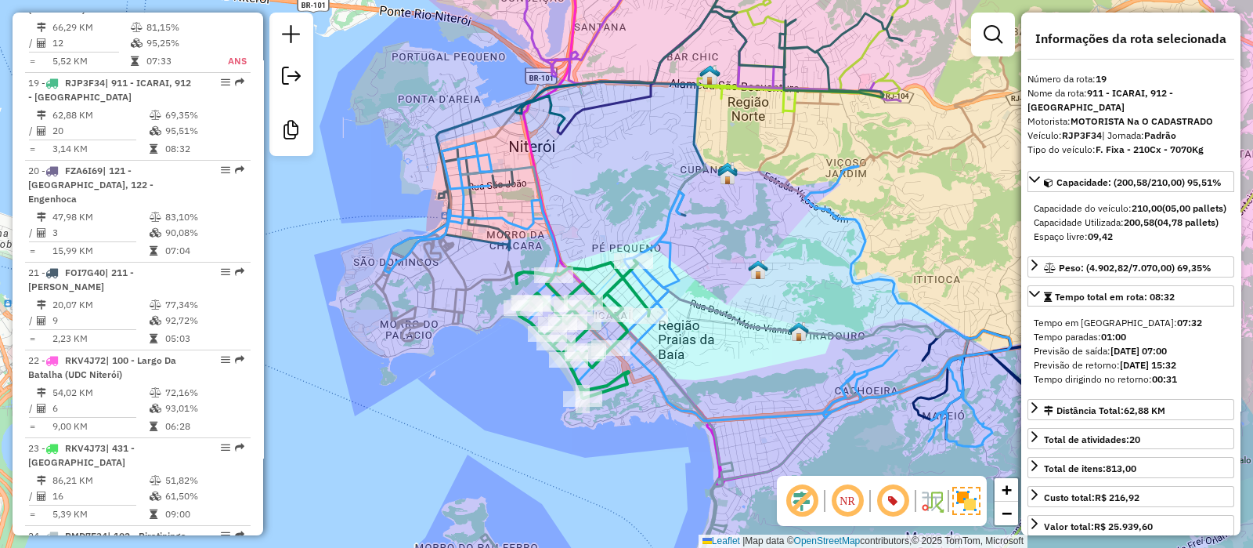
click at [771, 417] on icon at bounding box center [698, 295] width 627 height 304
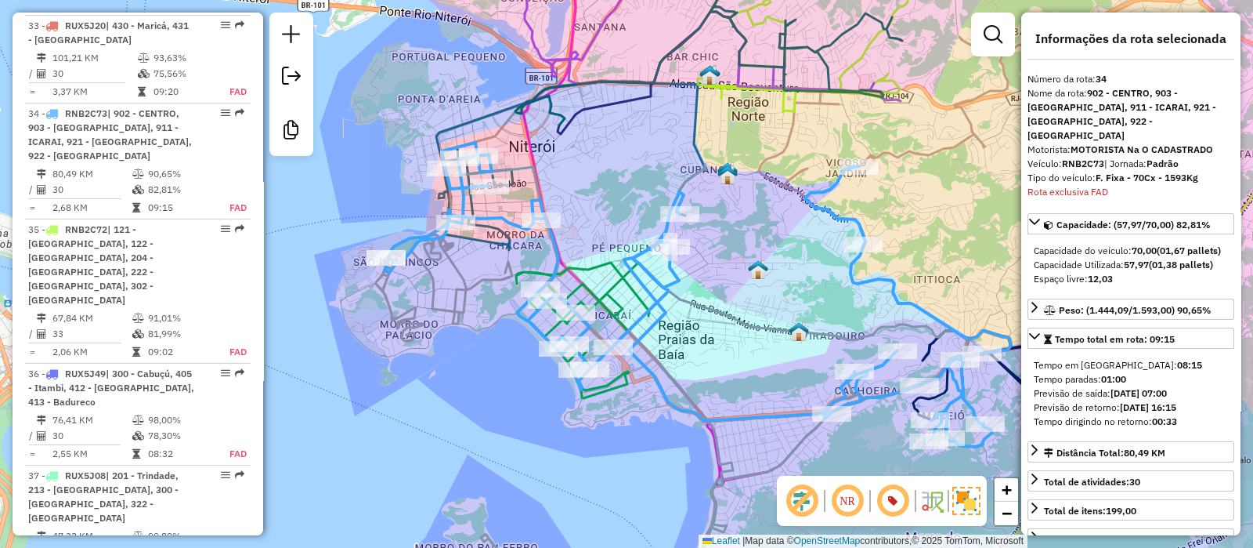
scroll to position [3411, 0]
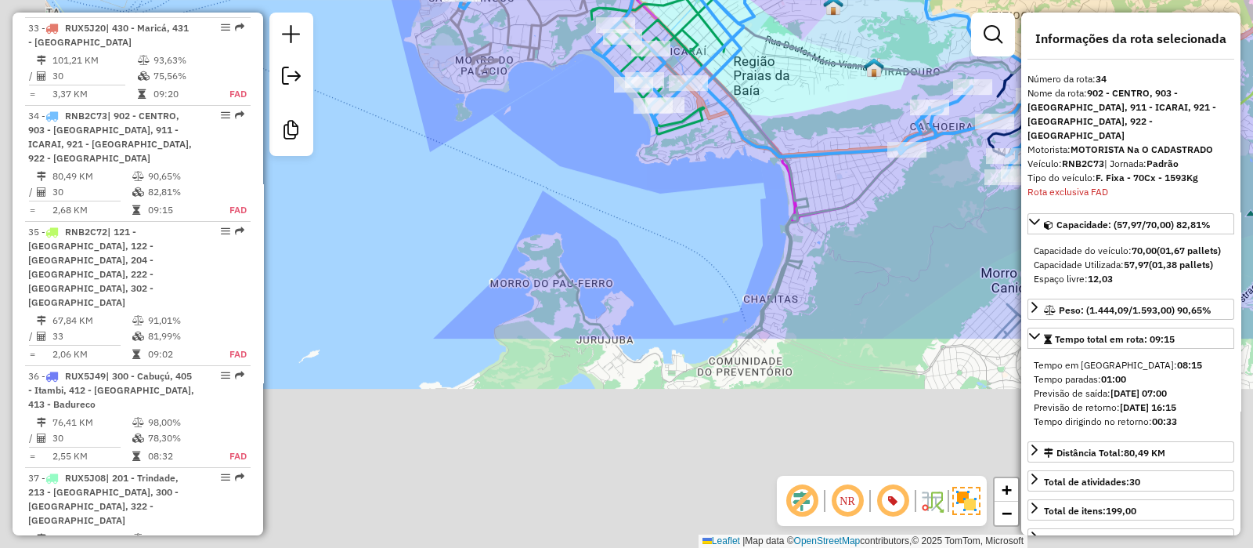
drag, startPoint x: 642, startPoint y: 283, endPoint x: 664, endPoint y: 127, distance: 157.4
click at [664, 127] on div "Janela de atendimento Grade de atendimento Capacidade Transportadoras Veículos …" at bounding box center [626, 274] width 1253 height 548
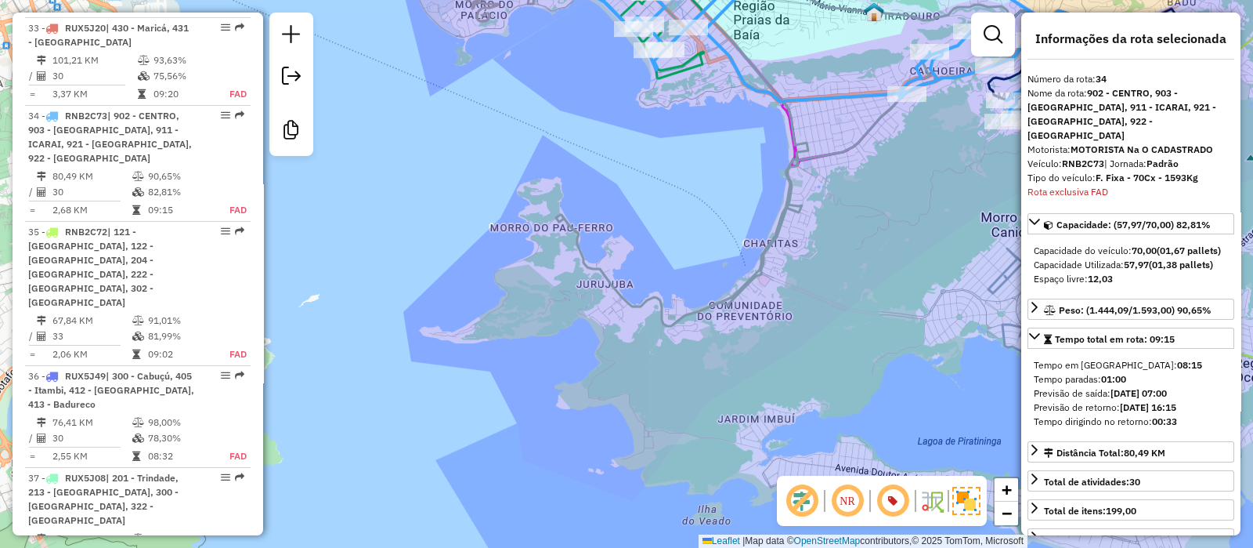
click at [595, 268] on icon at bounding box center [799, 135] width 487 height 381
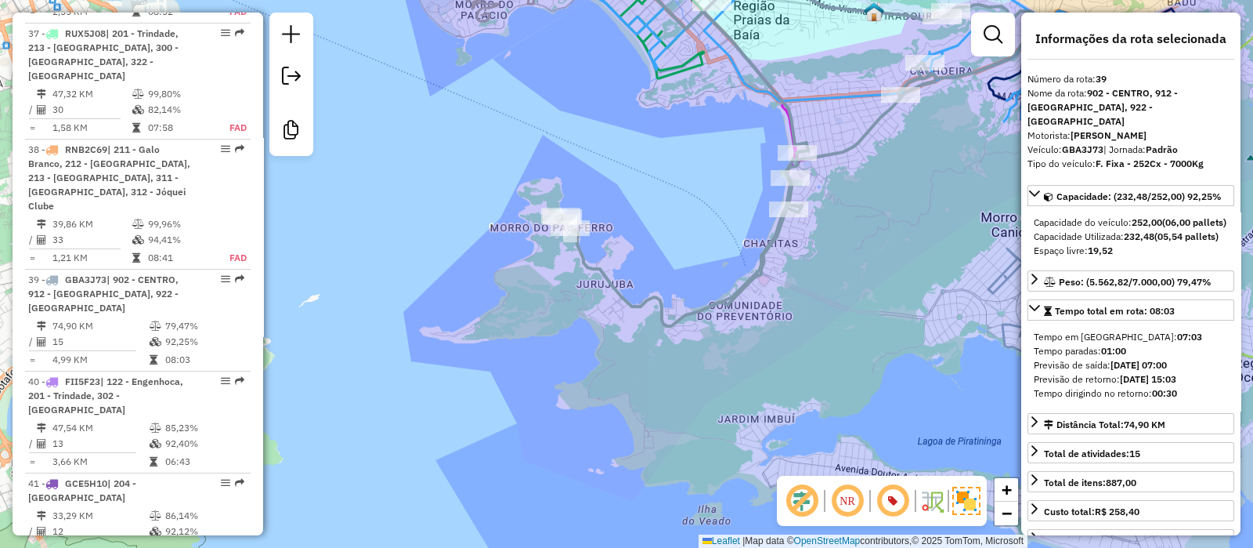
scroll to position [3935, 0]
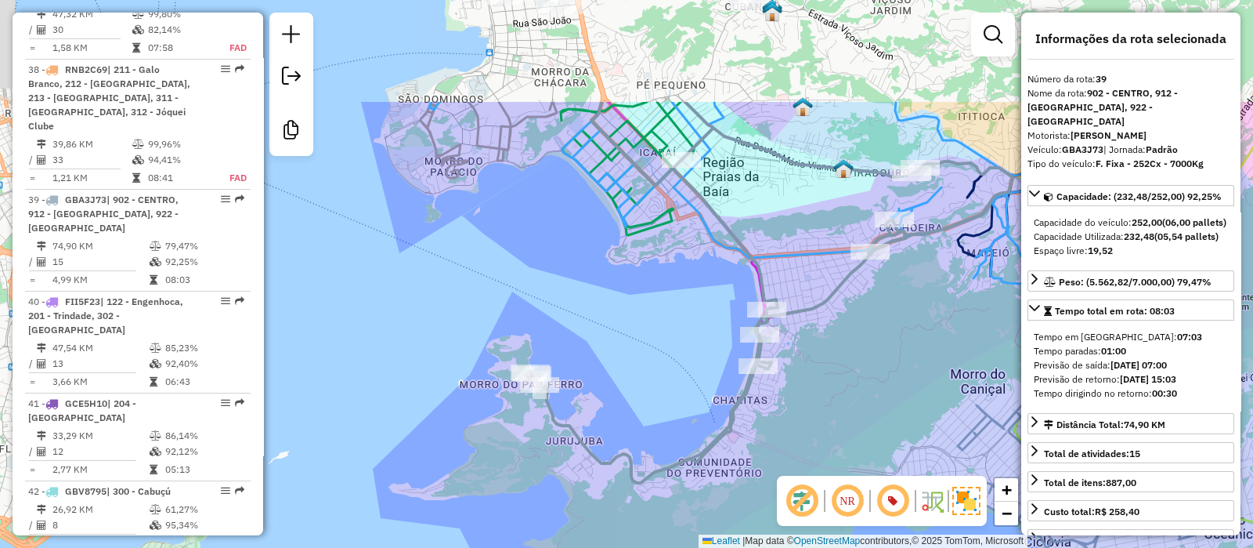
drag, startPoint x: 645, startPoint y: 252, endPoint x: 614, endPoint y: 406, distance: 156.7
click at [614, 406] on div "Janela de atendimento Grade de atendimento Capacidade Transportadoras Veículos …" at bounding box center [626, 274] width 1253 height 548
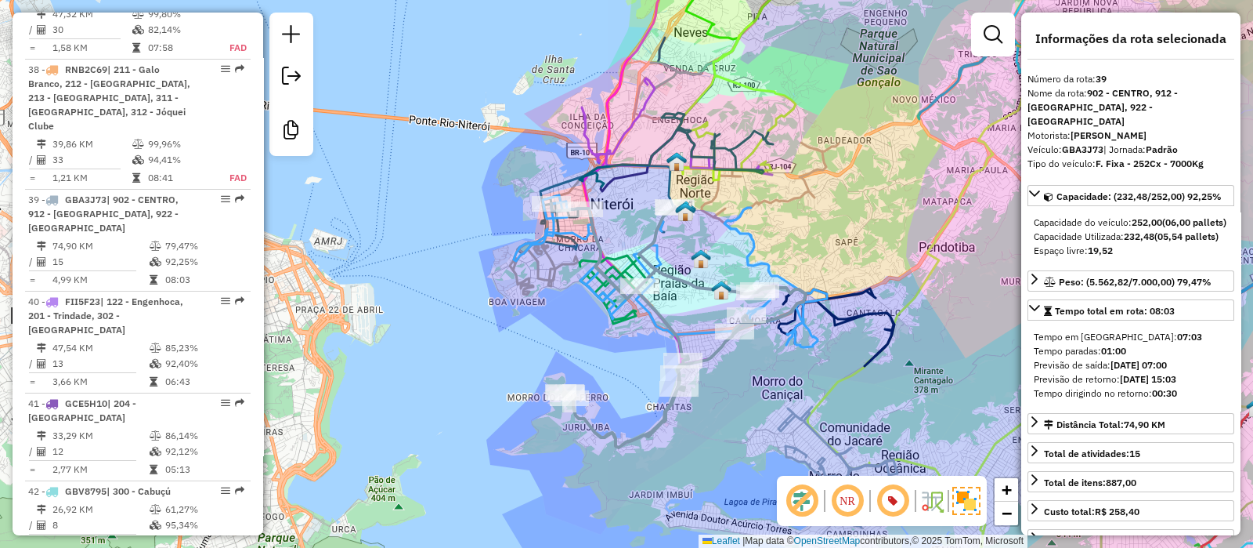
drag, startPoint x: 601, startPoint y: 346, endPoint x: 598, endPoint y: 354, distance: 8.2
click at [598, 354] on div "Janela de atendimento Grade de atendimento Capacidade Transportadoras Veículos …" at bounding box center [626, 274] width 1253 height 548
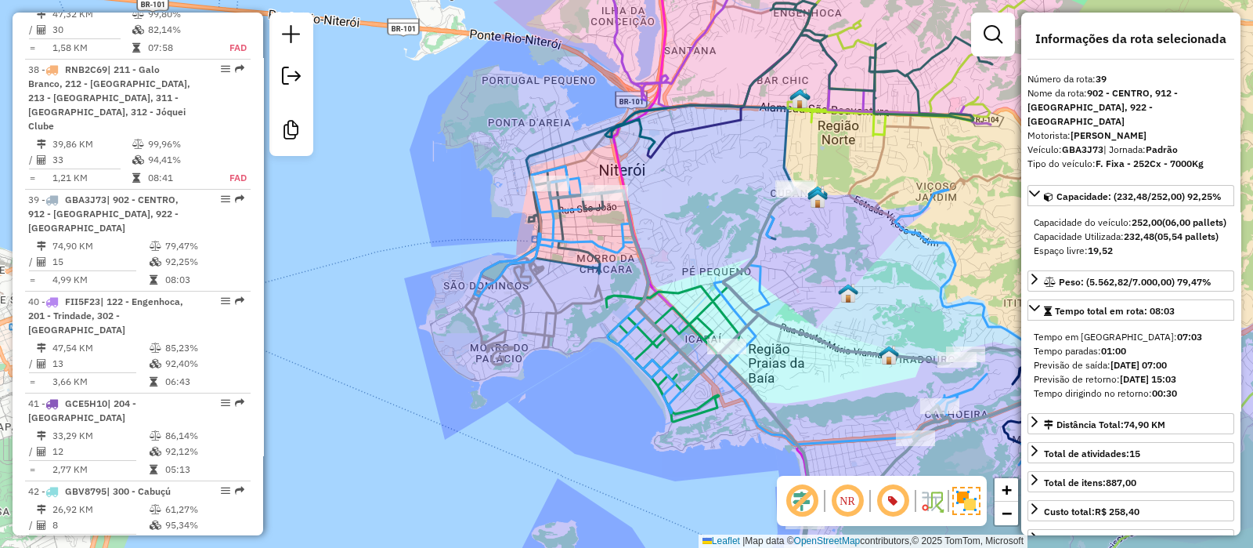
click at [561, 309] on icon at bounding box center [549, 242] width 167 height 243
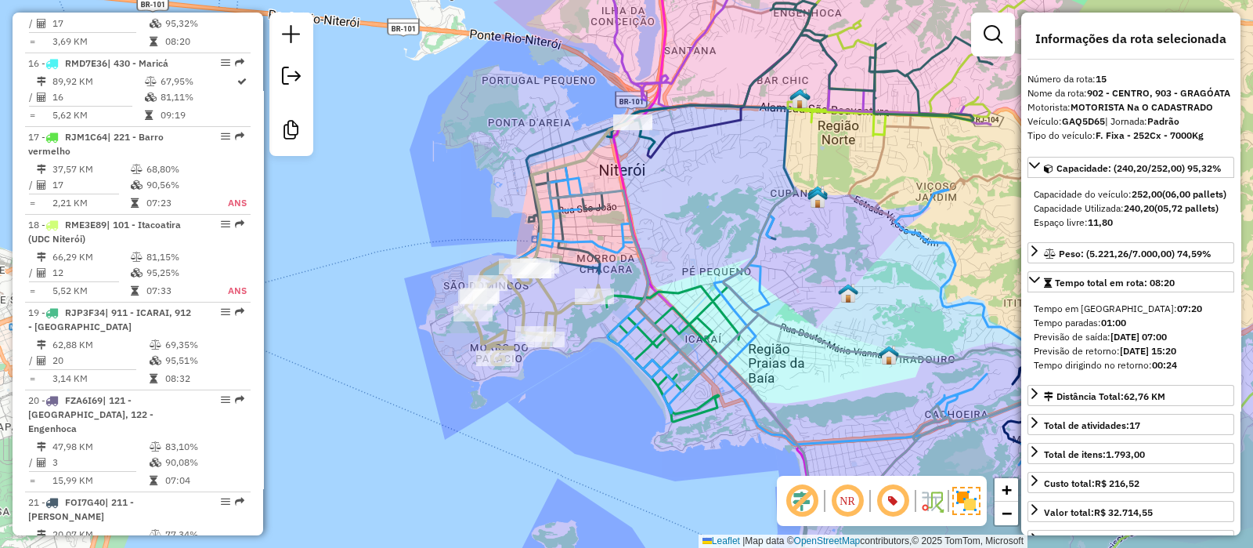
scroll to position [1806, 0]
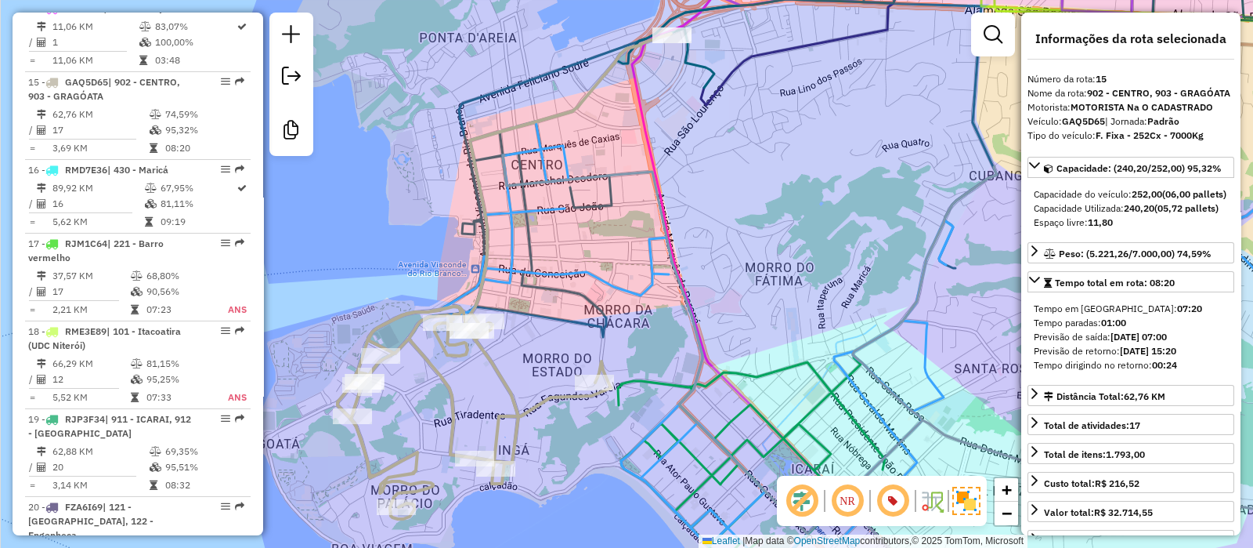
click at [603, 204] on icon at bounding box center [682, 175] width 629 height 353
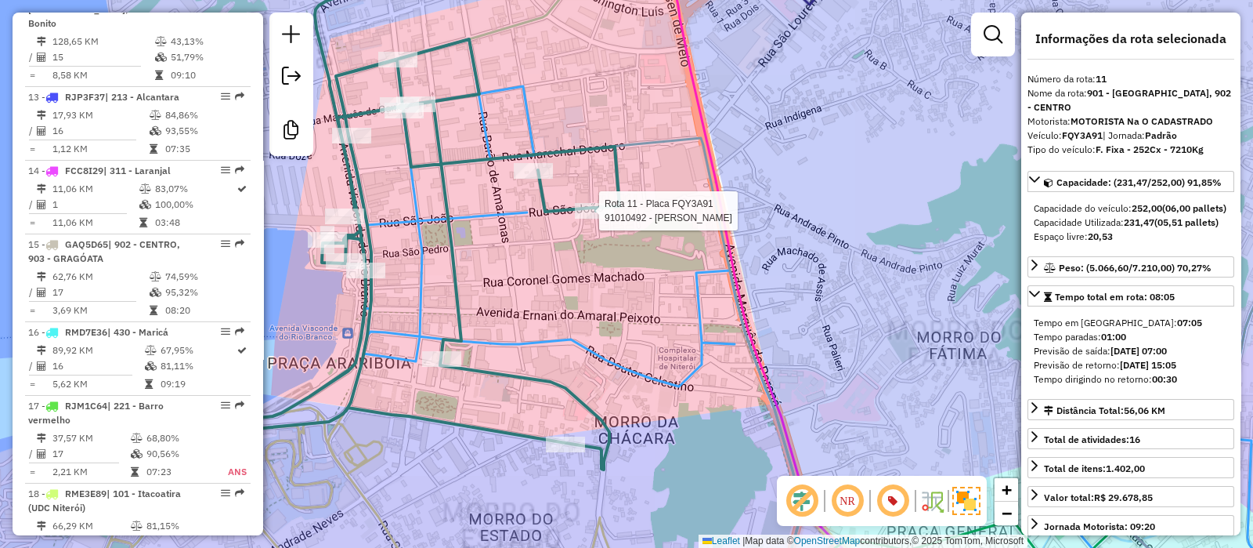
scroll to position [1484, 0]
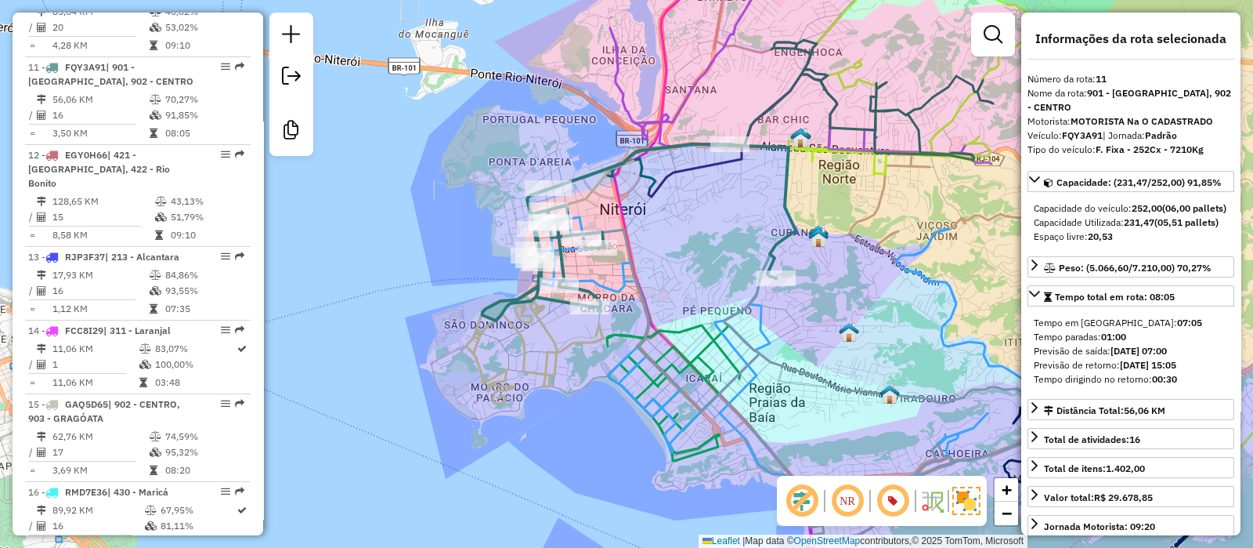
click at [626, 243] on icon at bounding box center [804, 412] width 510 height 381
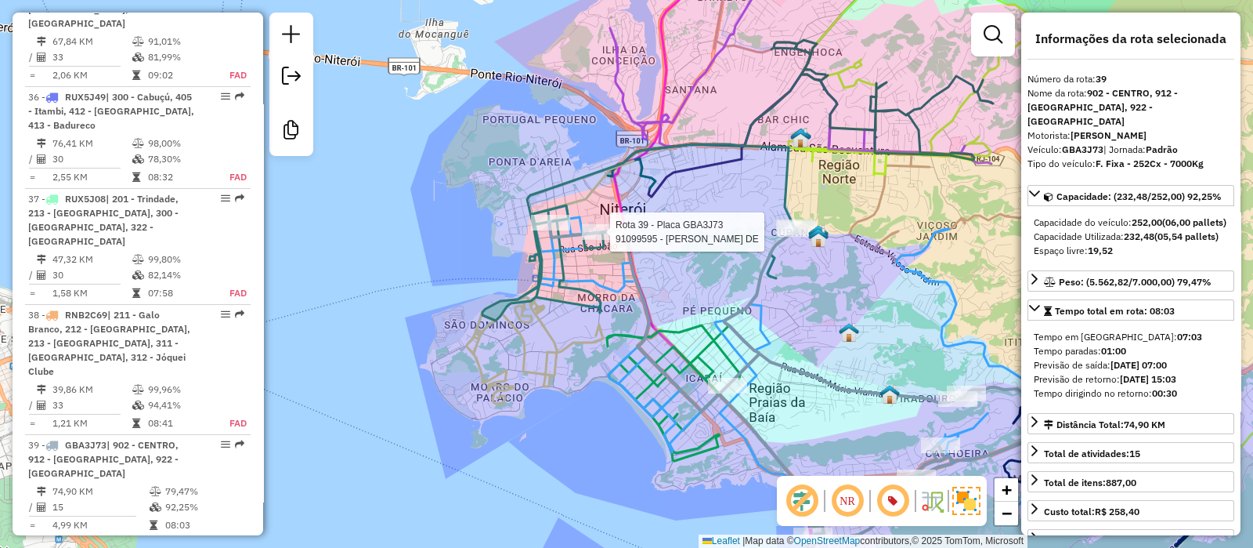
scroll to position [3935, 0]
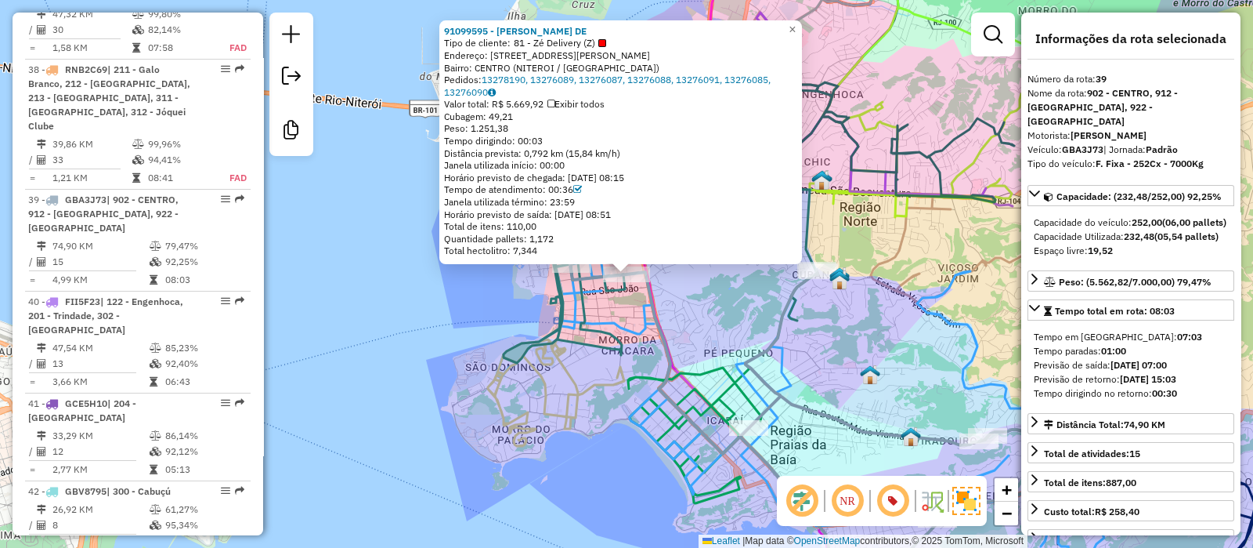
click at [660, 327] on icon at bounding box center [825, 433] width 510 height 338
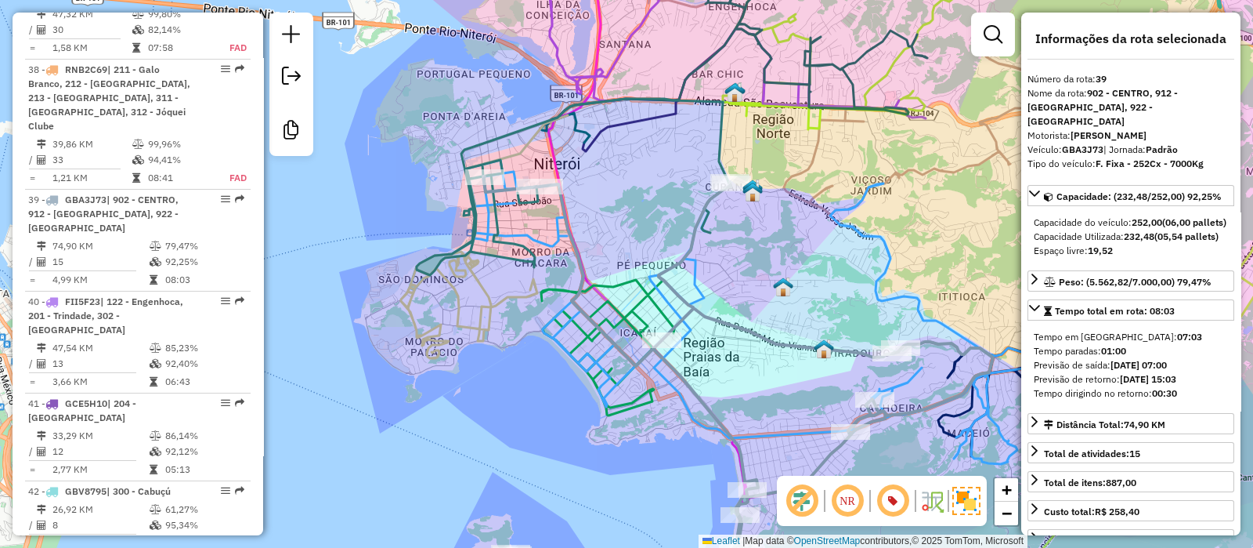
click at [693, 276] on icon at bounding box center [723, 312] width 627 height 304
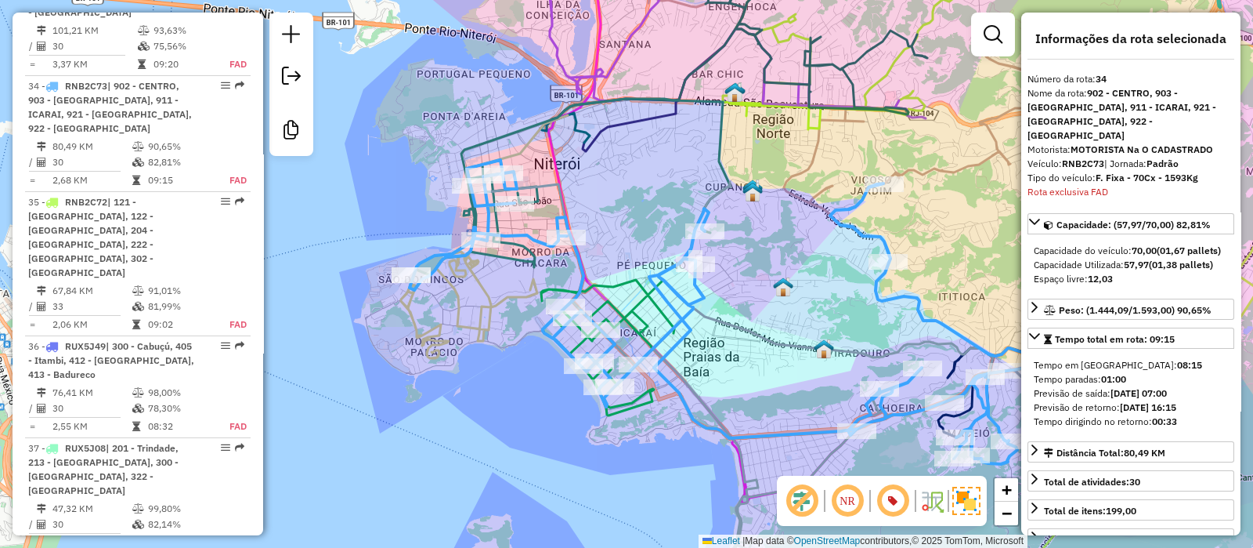
scroll to position [3411, 0]
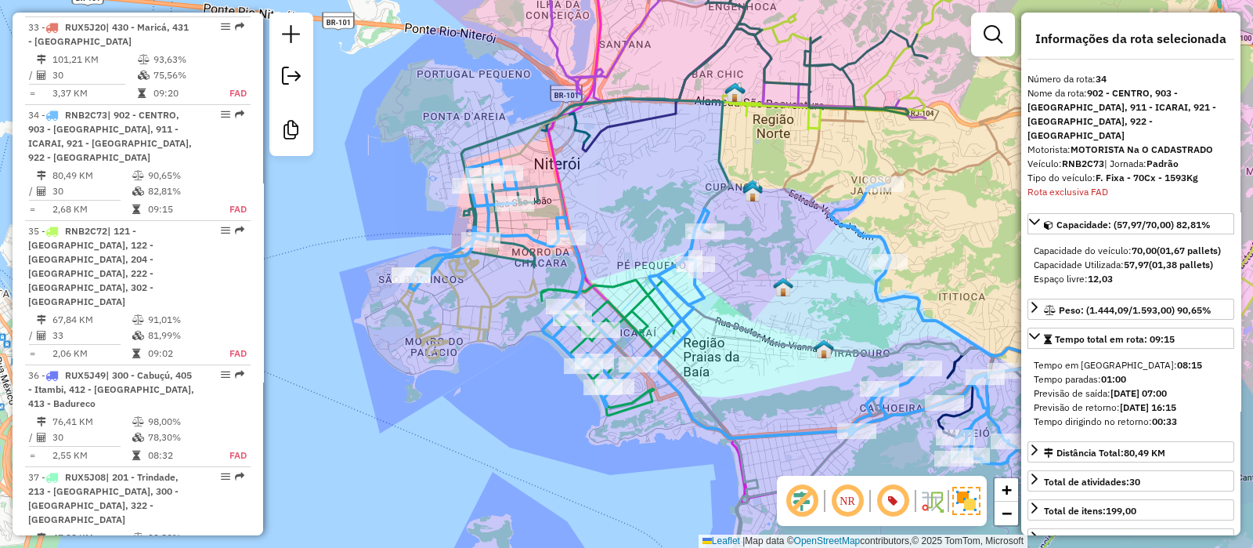
click at [497, 299] on icon at bounding box center [484, 236] width 167 height 243
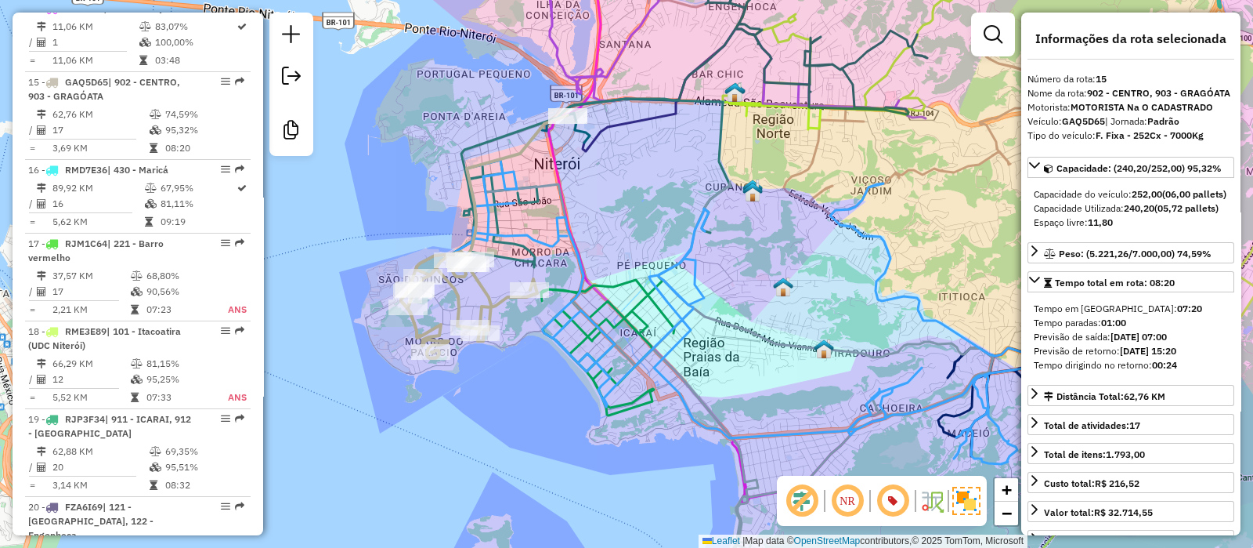
click at [529, 205] on icon at bounding box center [574, 187] width 314 height 176
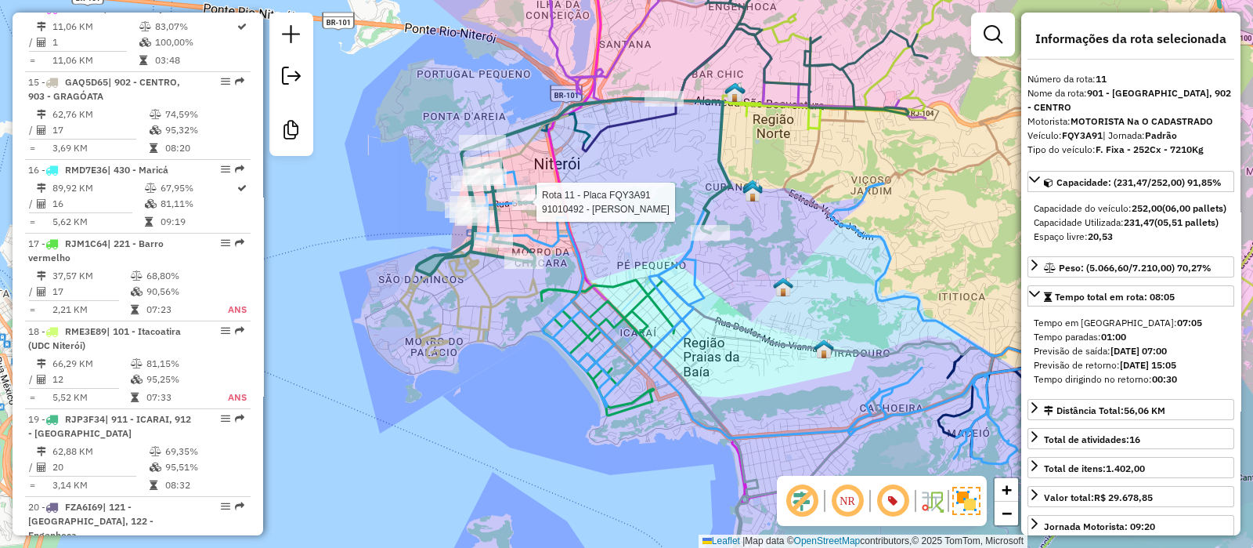
scroll to position [1484, 0]
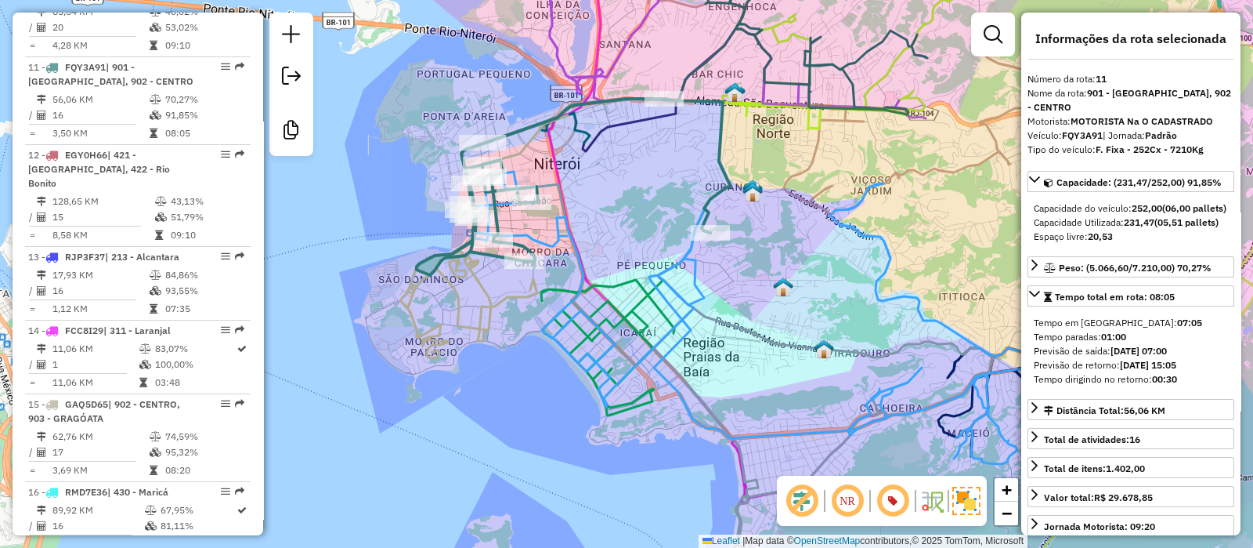
click at [685, 339] on icon at bounding box center [723, 312] width 627 height 304
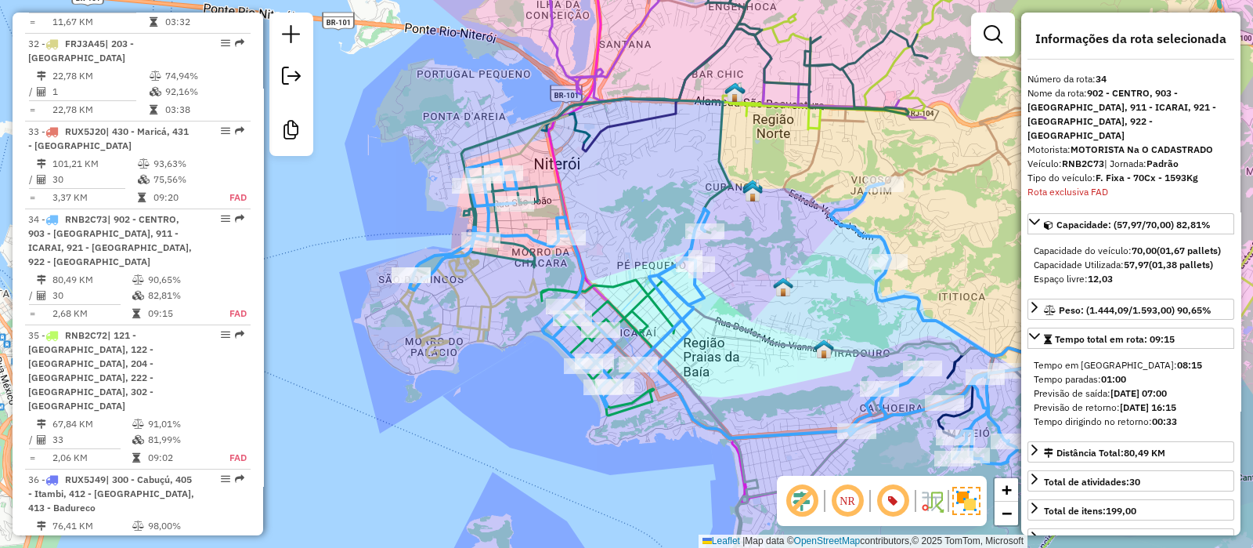
scroll to position [3410, 0]
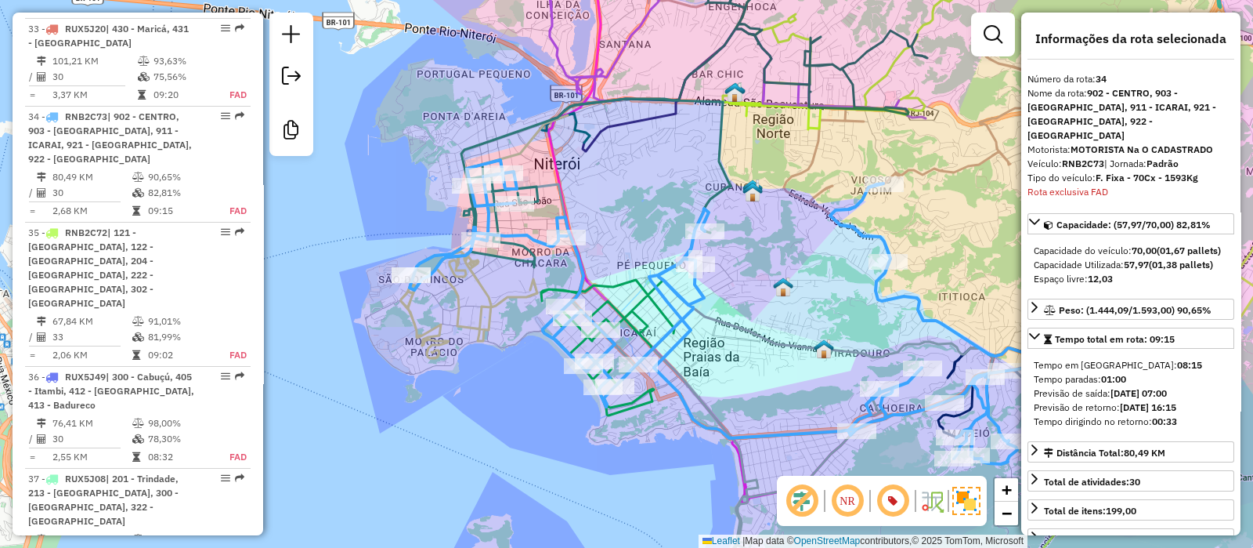
drag, startPoint x: 770, startPoint y: 288, endPoint x: 725, endPoint y: 295, distance: 45.9
click at [725, 295] on div "Janela de atendimento Grade de atendimento Capacidade Transportadoras Veículos …" at bounding box center [626, 274] width 1253 height 548
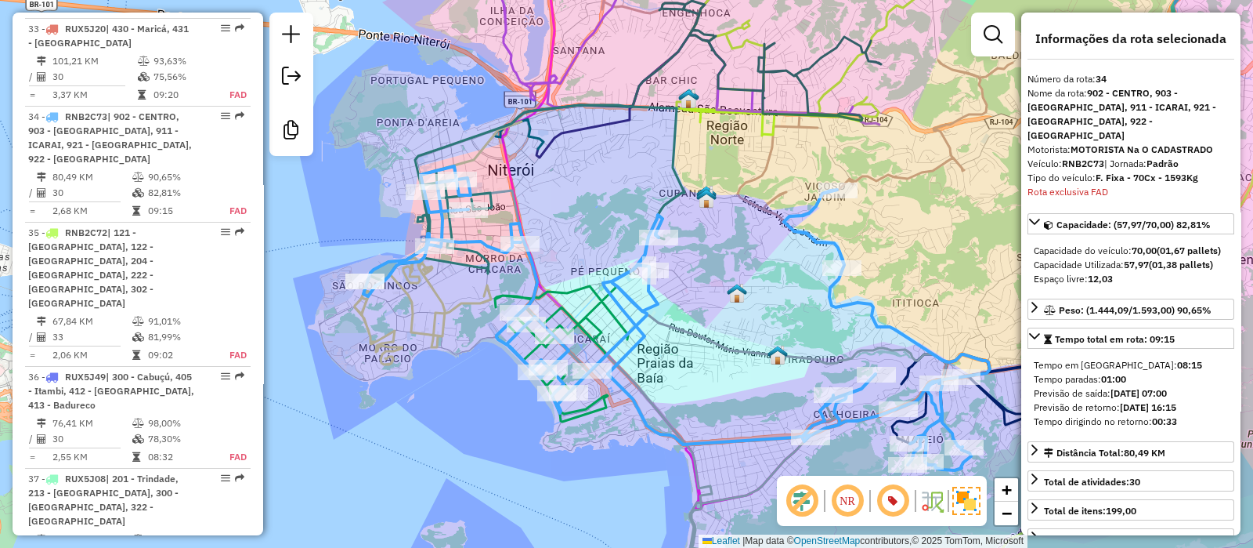
click at [695, 266] on div "Janela de atendimento Grade de atendimento Capacidade Transportadoras Veículos …" at bounding box center [626, 274] width 1253 height 548
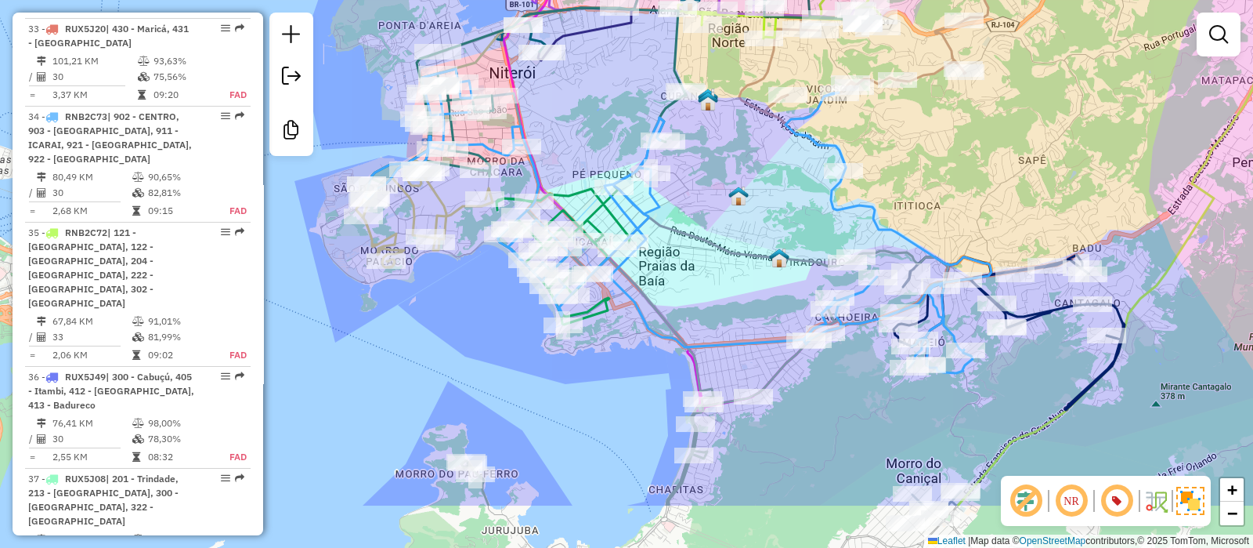
drag, startPoint x: 725, startPoint y: 286, endPoint x: 728, endPoint y: 197, distance: 88.6
click at [728, 197] on div "Janela de atendimento Grade de atendimento Capacidade Transportadoras Veículos …" at bounding box center [626, 274] width 1253 height 548
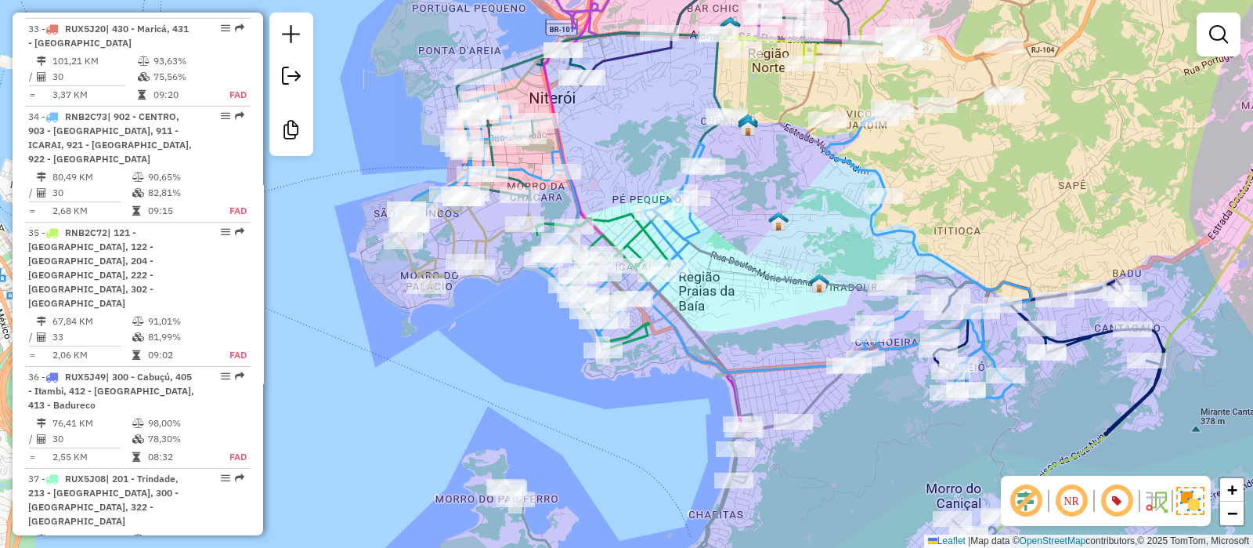
drag, startPoint x: 716, startPoint y: 150, endPoint x: 757, endPoint y: 177, distance: 49.1
click at [757, 177] on div "Janela de atendimento Grade de atendimento Capacidade Transportadoras Veículos …" at bounding box center [626, 274] width 1253 height 548
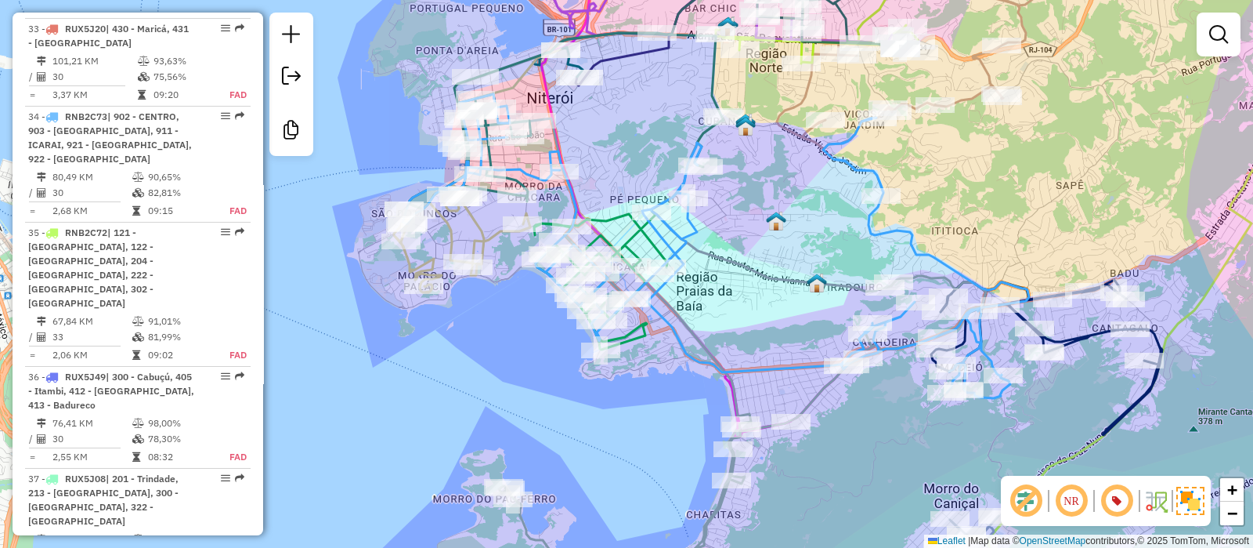
click at [783, 183] on div "Janela de atendimento Grade de atendimento Capacidade Transportadoras Veículos …" at bounding box center [626, 274] width 1253 height 548
click at [534, 533] on icon at bounding box center [731, 353] width 510 height 486
select select "**********"
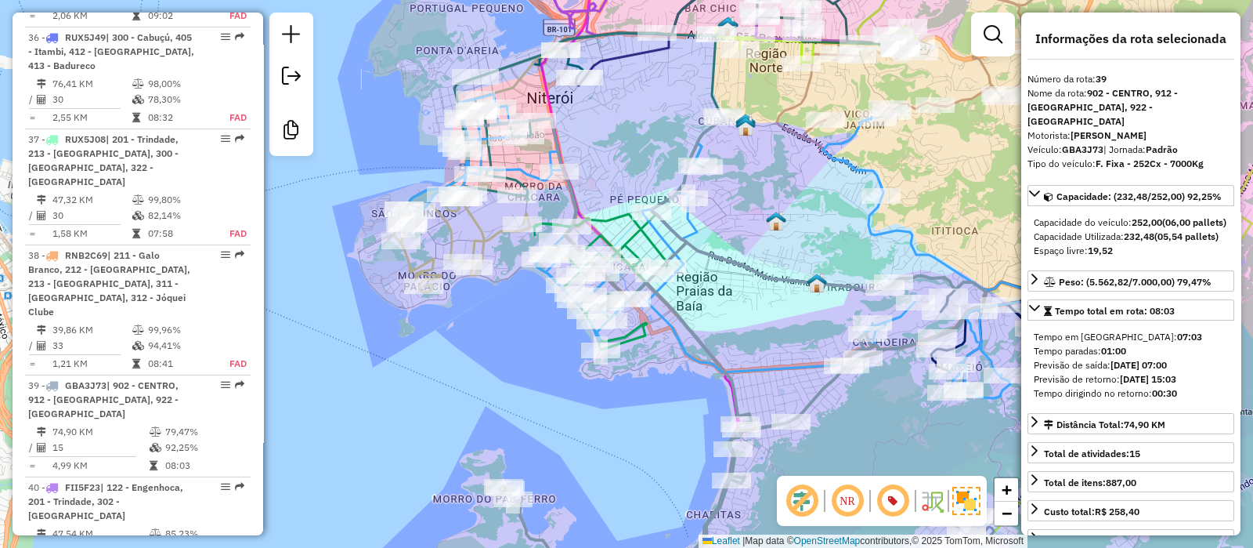
scroll to position [3935, 0]
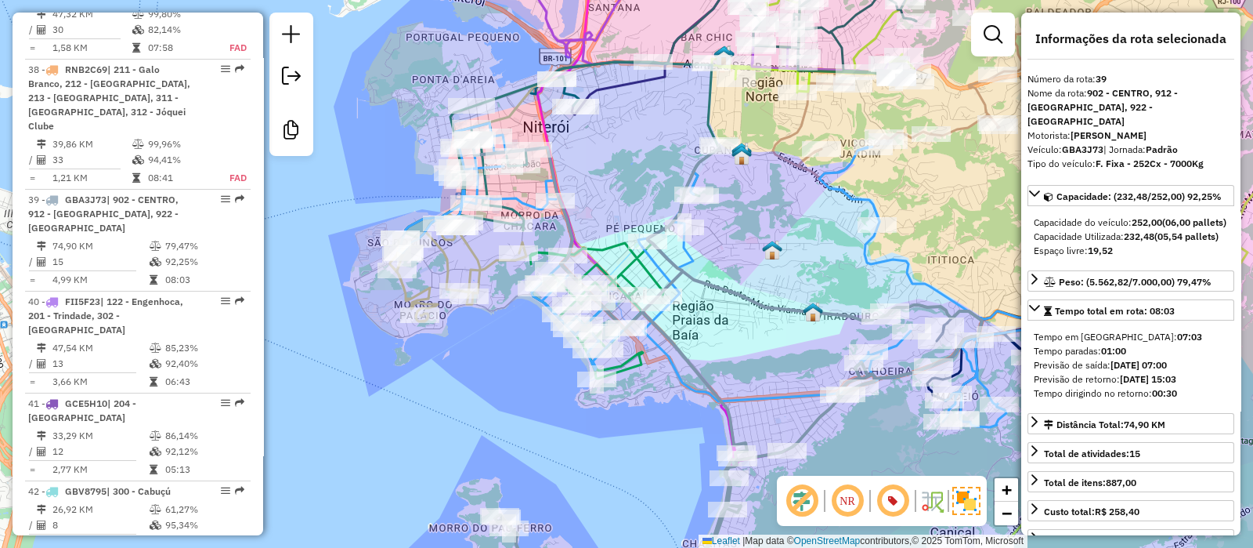
drag, startPoint x: 736, startPoint y: 217, endPoint x: 732, endPoint y: 248, distance: 31.6
click at [732, 248] on div "Janela de atendimento Grade de atendimento Capacidade Transportadoras Veículos …" at bounding box center [626, 274] width 1253 height 548
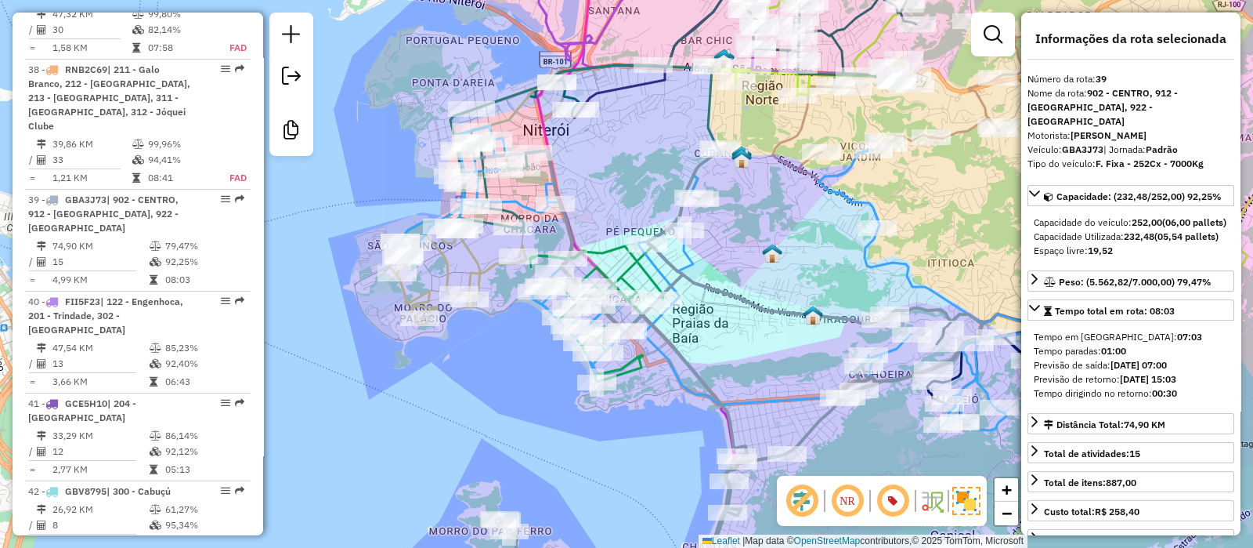
click at [632, 116] on div "Janela de atendimento Grade de atendimento Capacidade Transportadoras Veículos …" at bounding box center [626, 274] width 1253 height 548
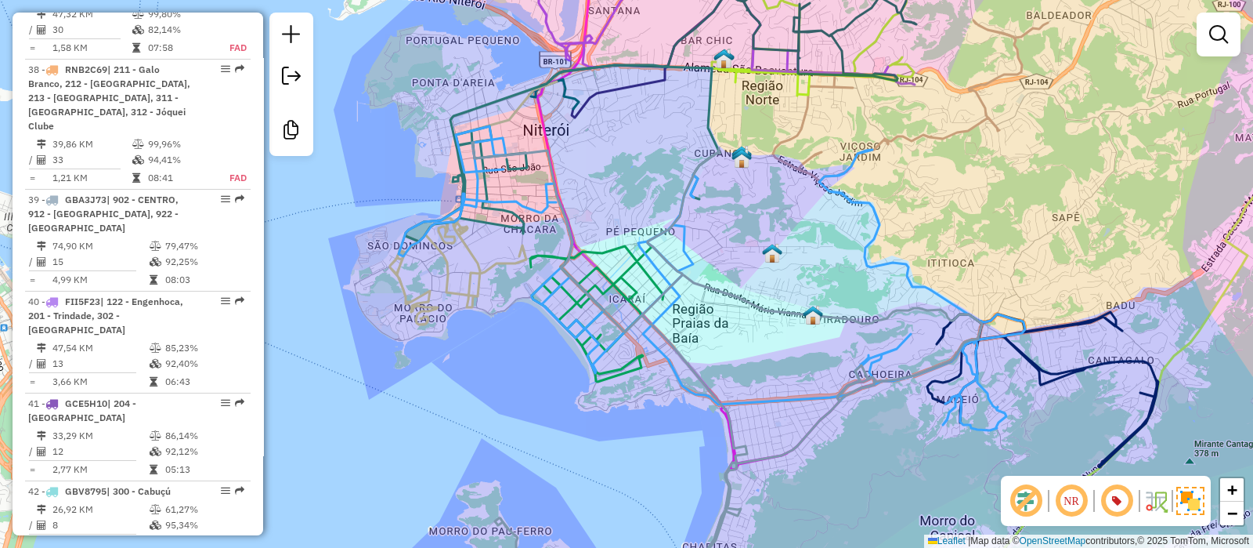
click at [473, 301] on icon at bounding box center [473, 202] width 167 height 243
select select "**********"
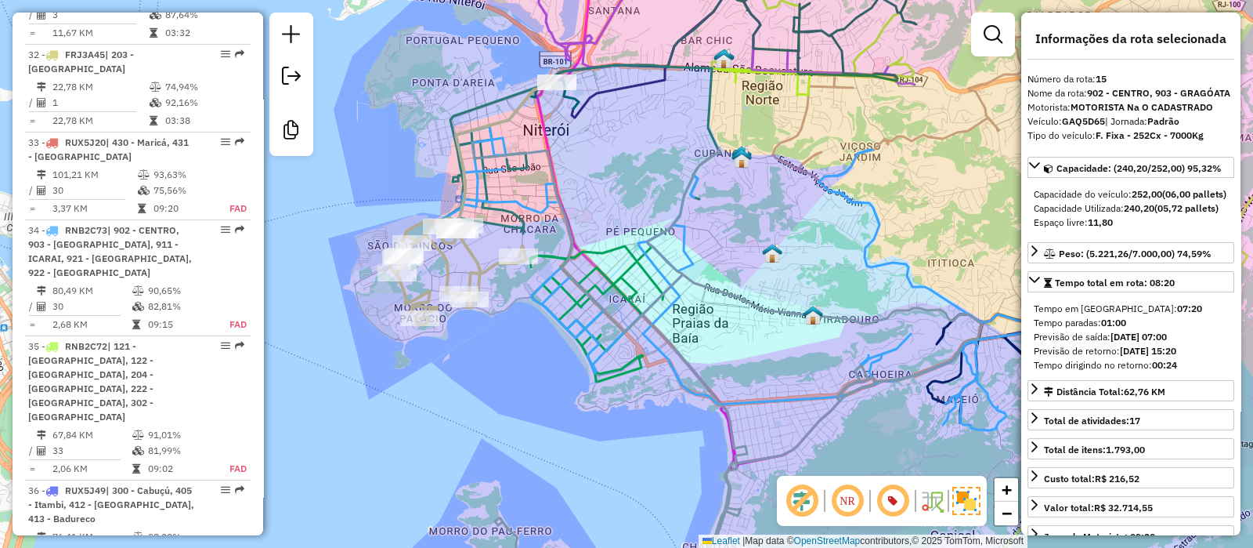
scroll to position [1806, 0]
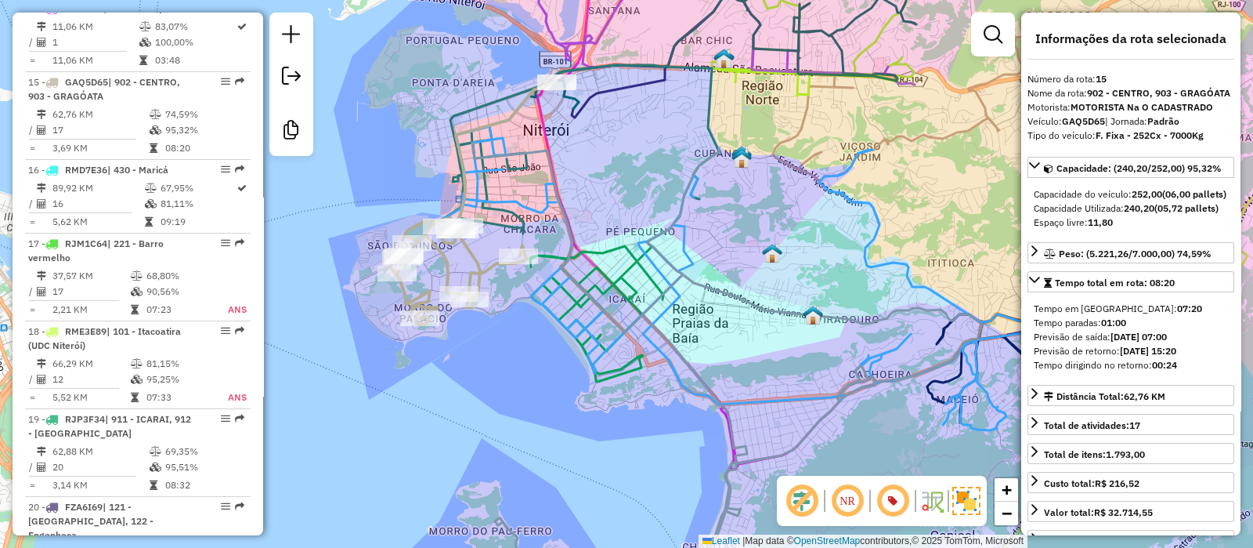
click at [519, 174] on icon at bounding box center [563, 153] width 314 height 176
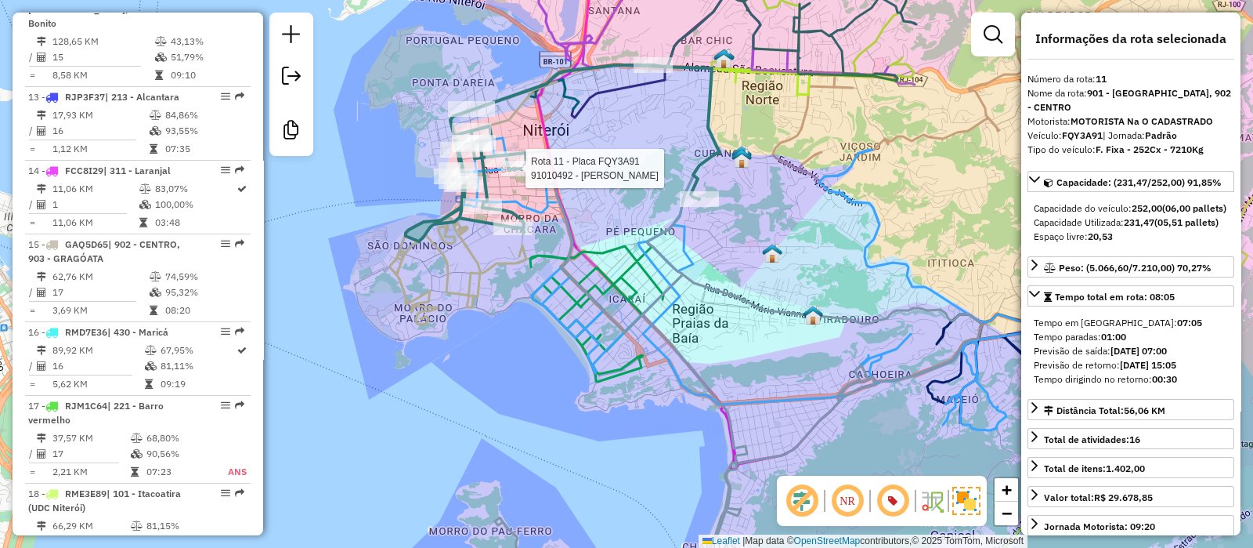
scroll to position [1484, 0]
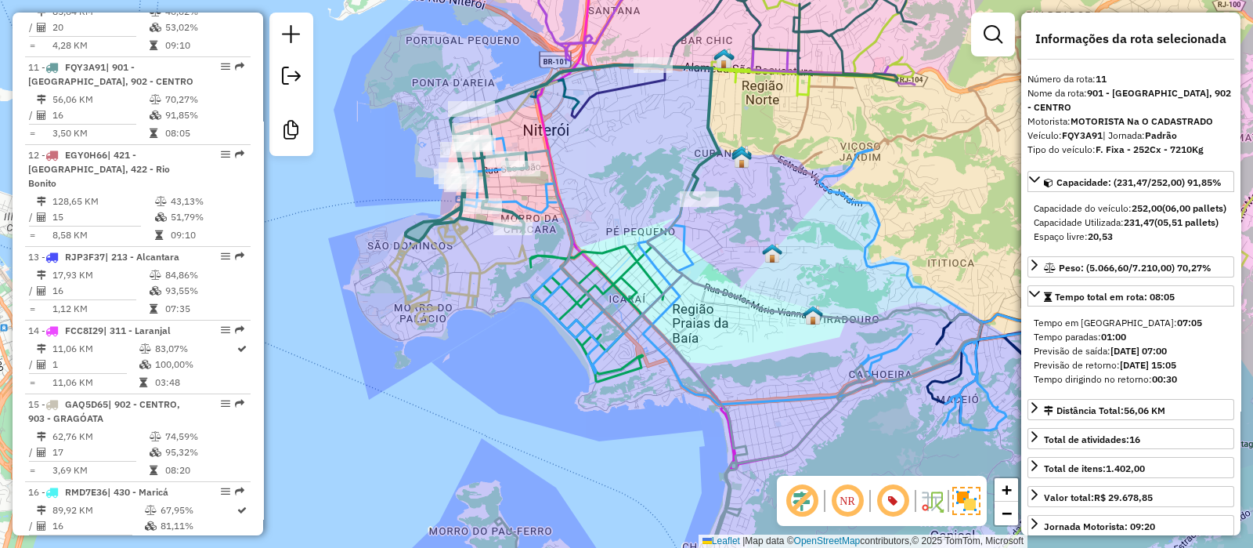
click at [622, 376] on icon at bounding box center [596, 313] width 133 height 138
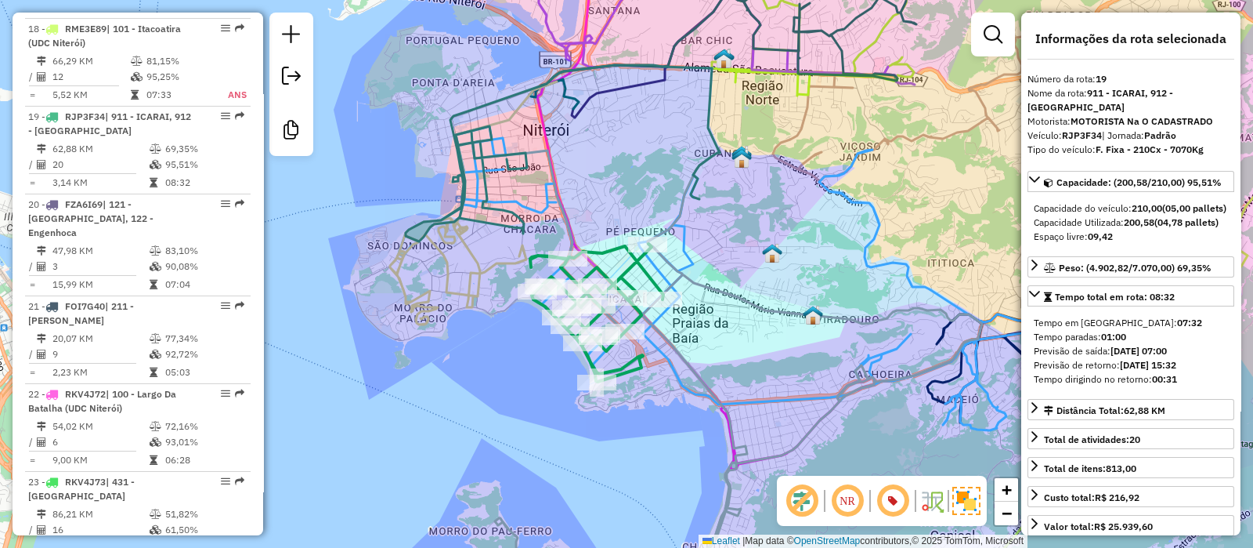
scroll to position [2142, 0]
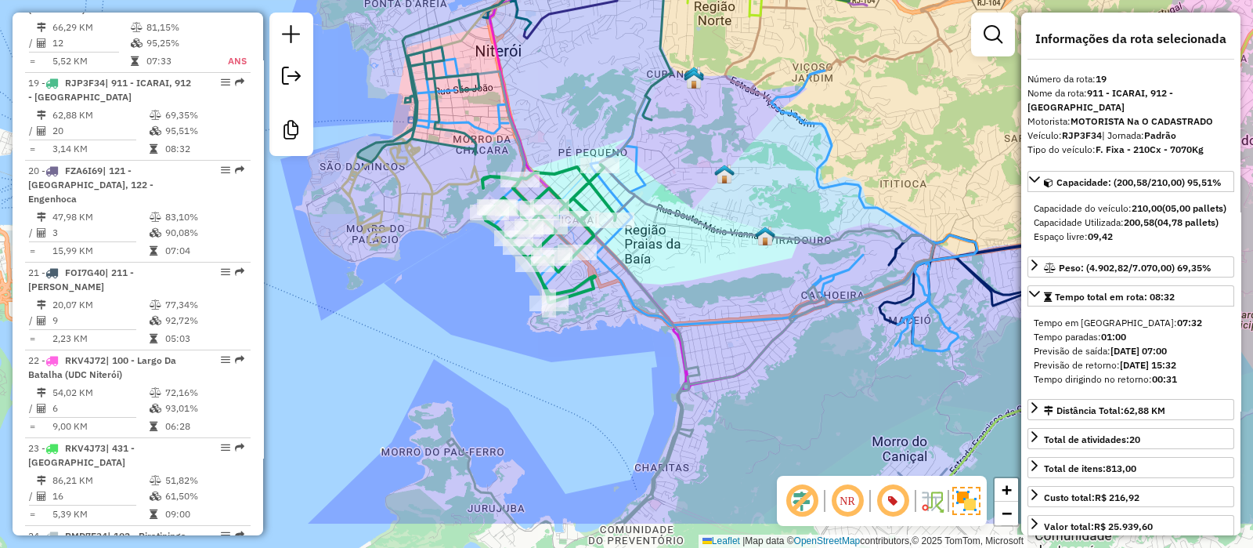
drag, startPoint x: 728, startPoint y: 321, endPoint x: 655, endPoint y: 254, distance: 99.8
click at [655, 254] on div "Janela de atendimento Grade de atendimento Capacidade Transportadoras Veículos …" at bounding box center [626, 274] width 1253 height 548
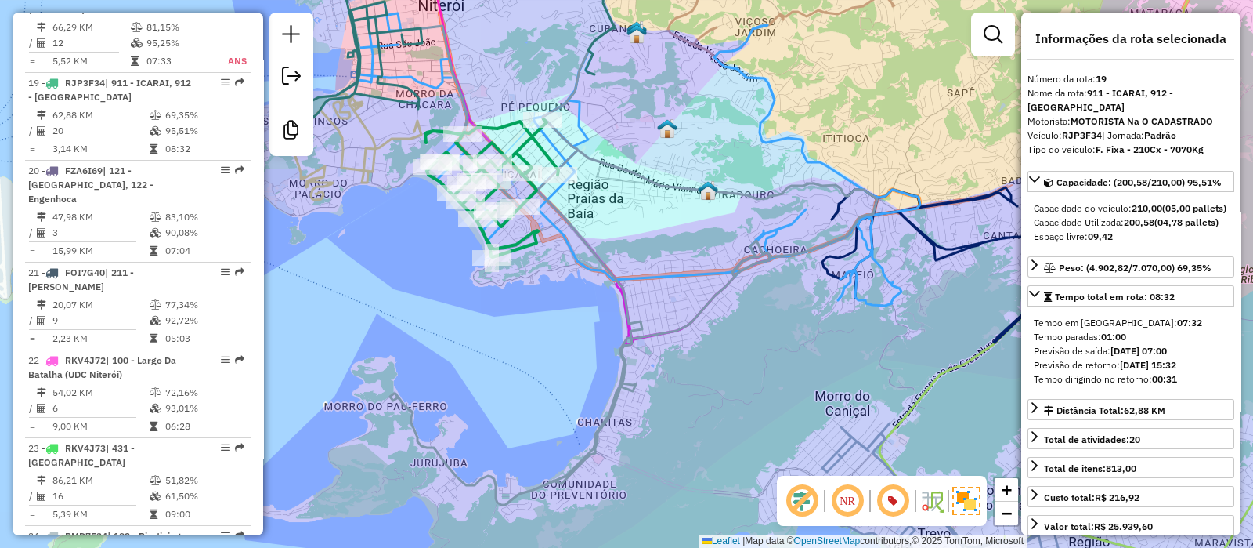
click at [895, 291] on icon at bounding box center [607, 154] width 627 height 304
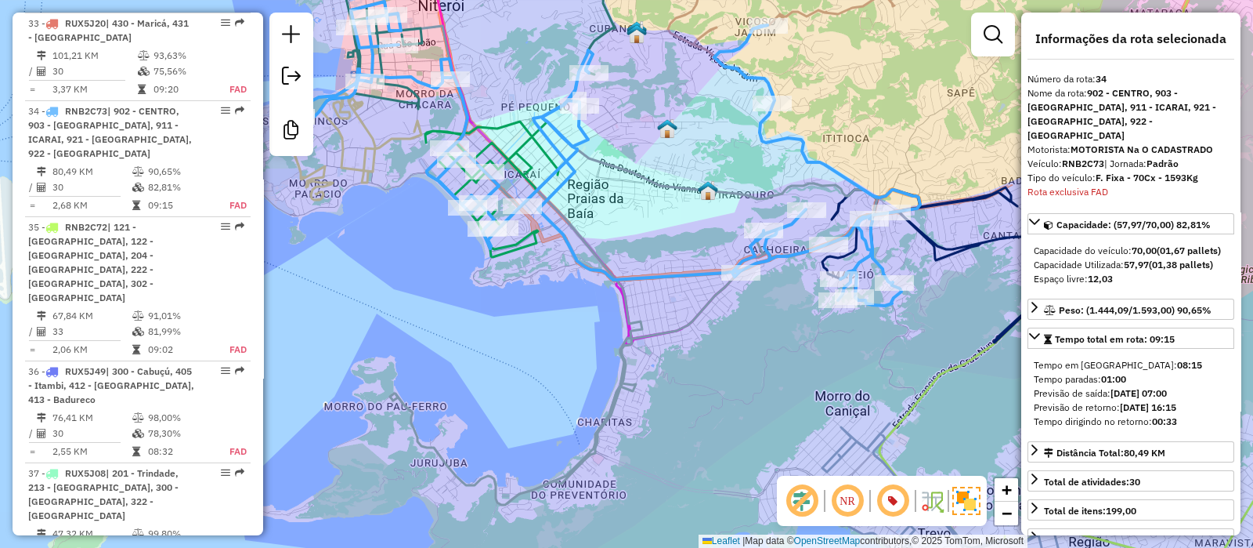
scroll to position [3411, 0]
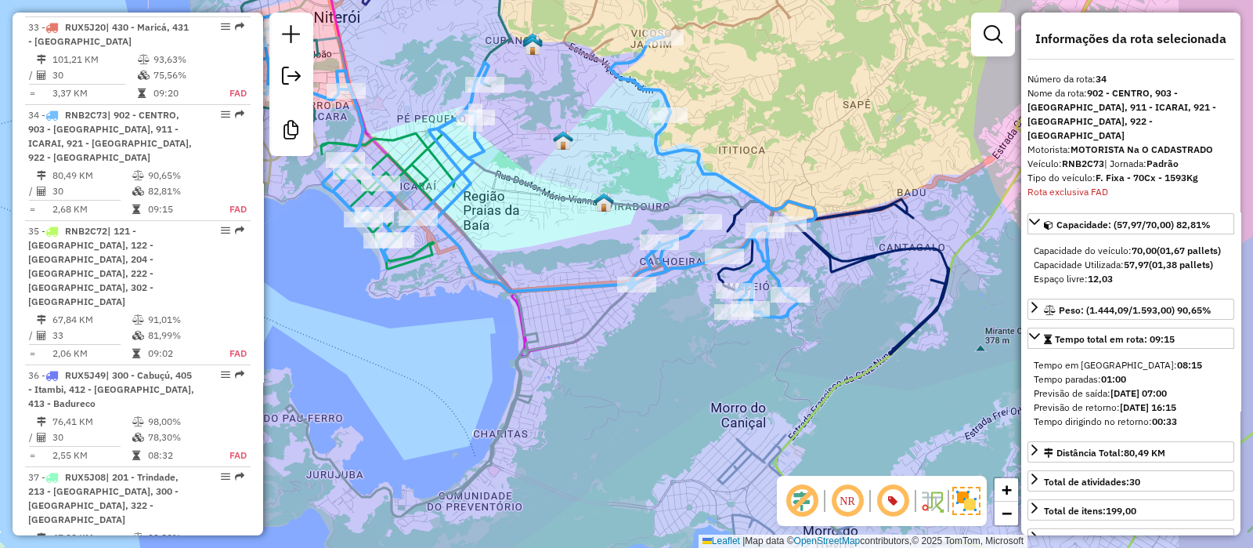
drag, startPoint x: 806, startPoint y: 358, endPoint x: 743, endPoint y: 378, distance: 66.6
click at [743, 378] on div "Janela de atendimento Grade de atendimento Capacidade Transportadoras Veículos …" at bounding box center [626, 274] width 1253 height 548
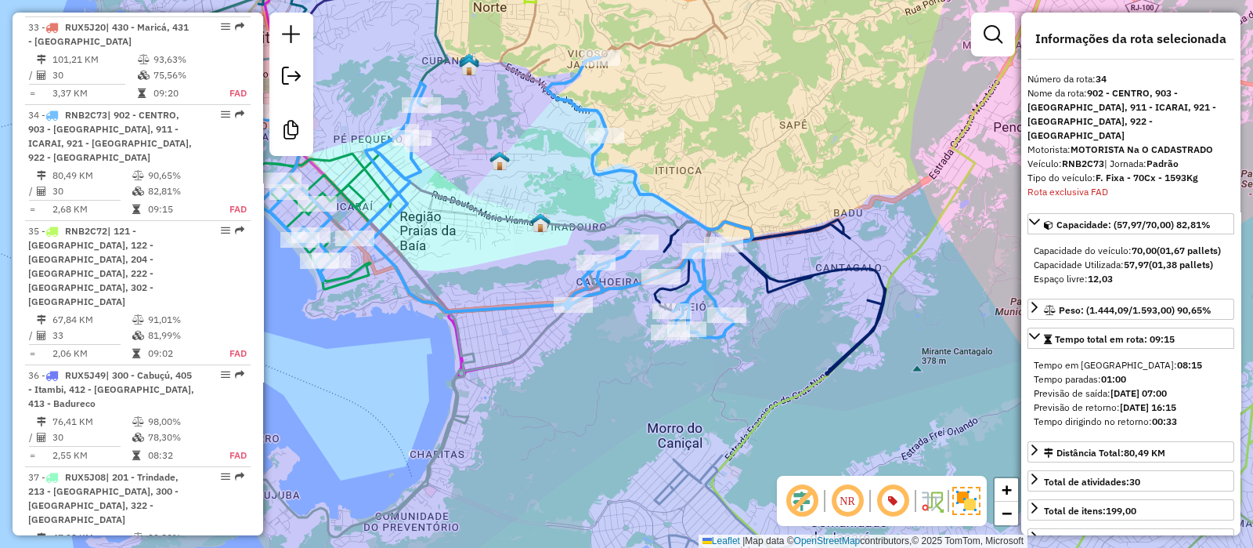
click at [775, 277] on icon at bounding box center [770, 296] width 231 height 155
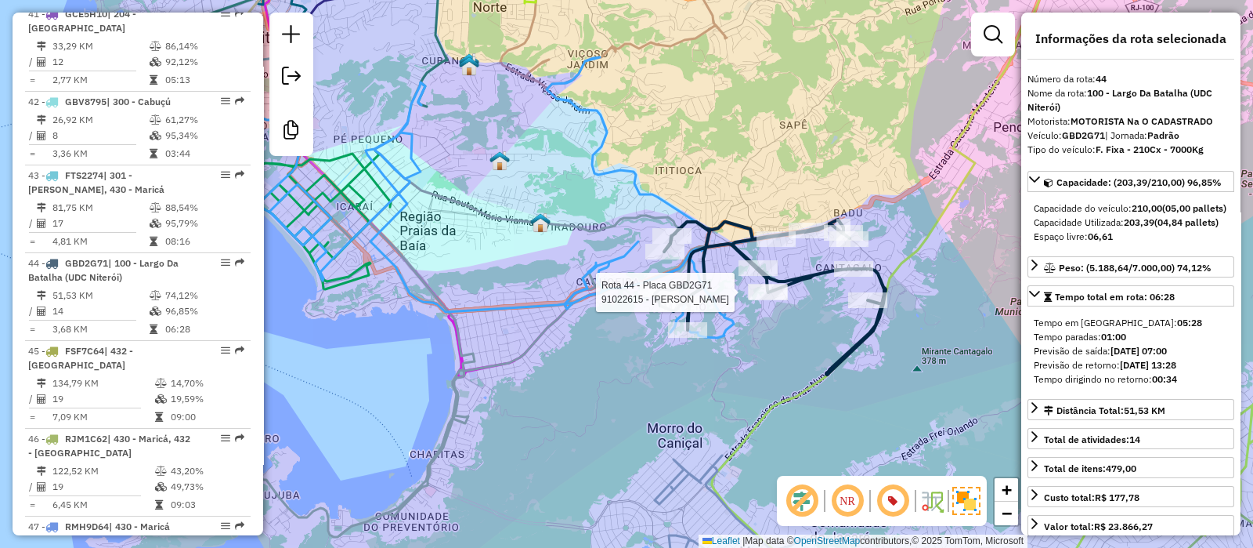
scroll to position [4372, 0]
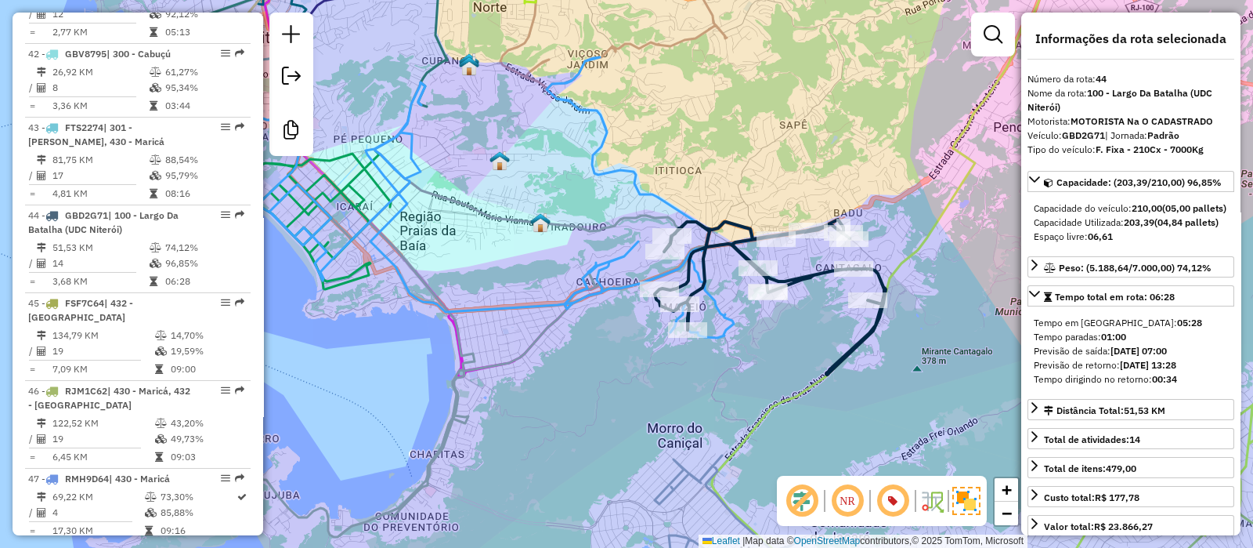
click at [531, 339] on icon at bounding box center [455, 293] width 510 height 486
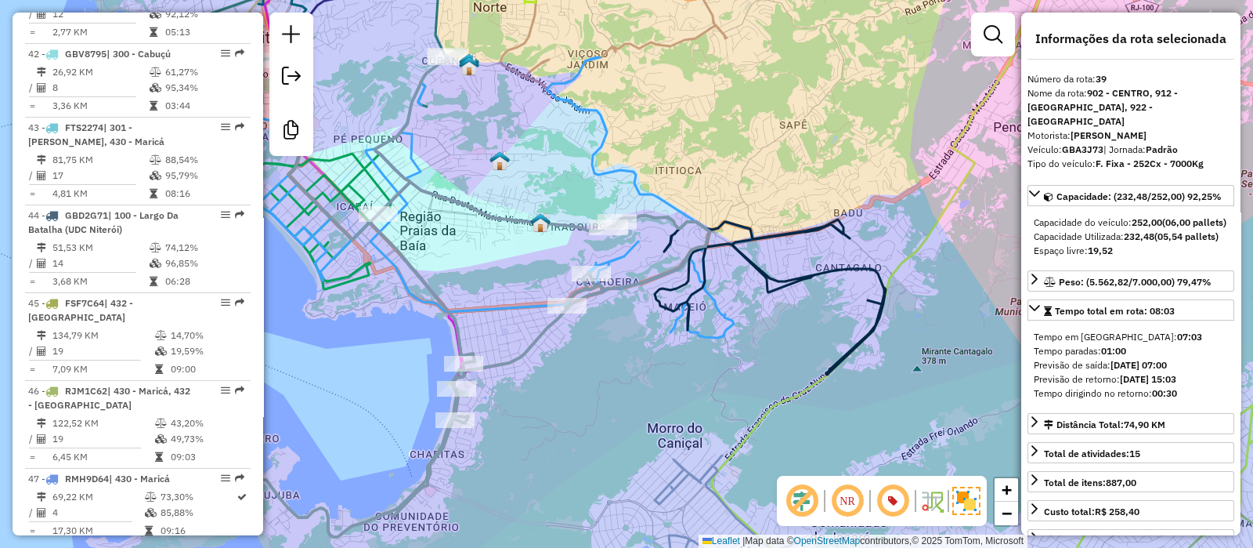
scroll to position [3935, 0]
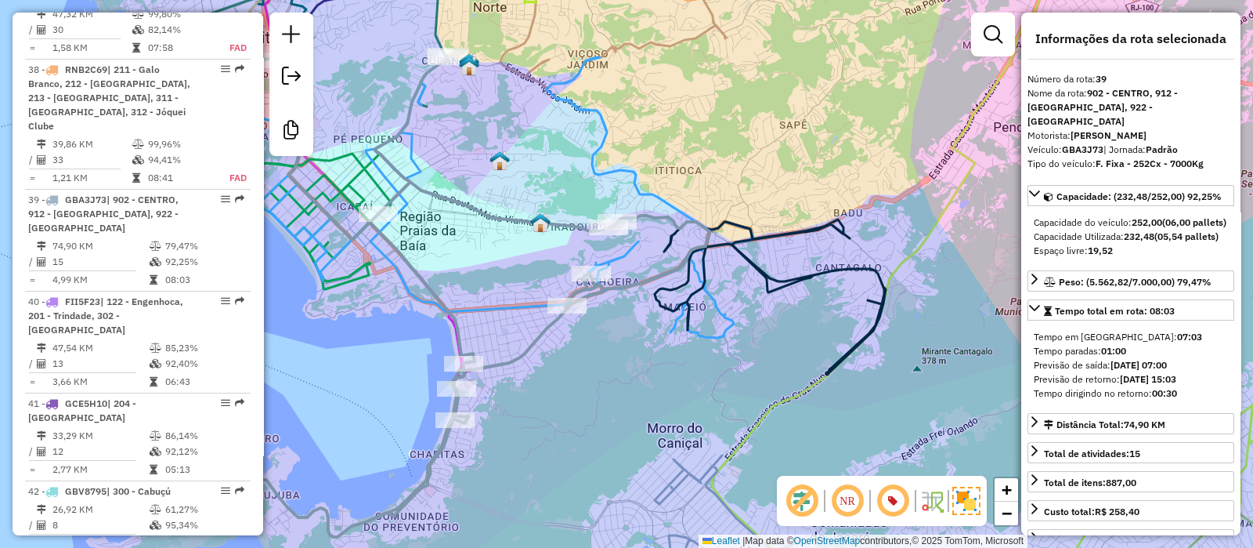
click at [631, 253] on icon at bounding box center [439, 186] width 627 height 304
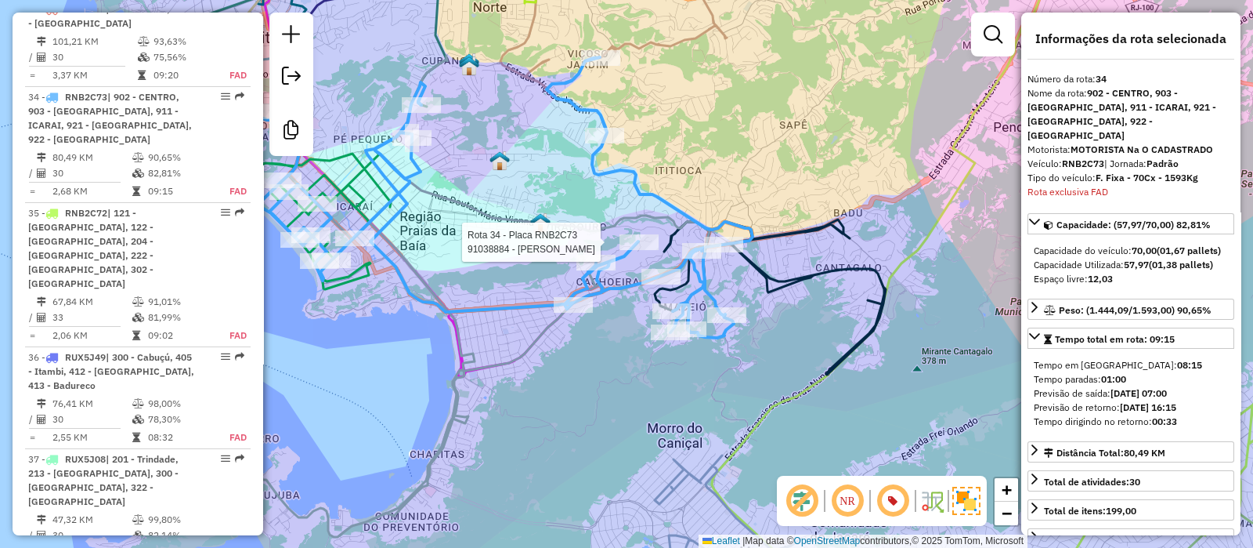
scroll to position [3412, 0]
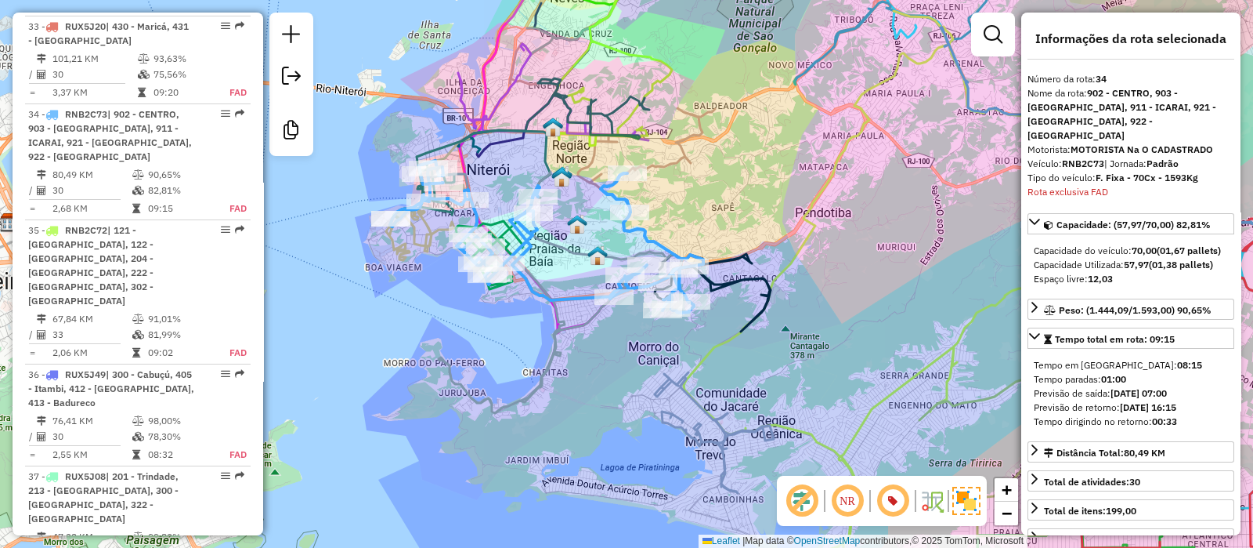
click at [761, 283] on icon at bounding box center [713, 293] width 116 height 78
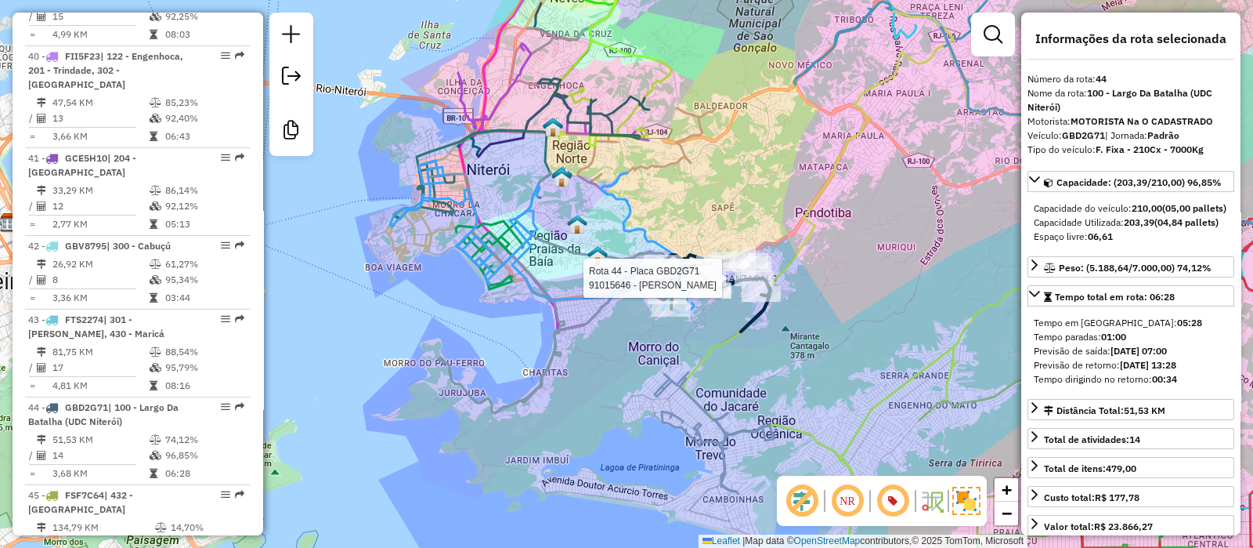
scroll to position [4372, 0]
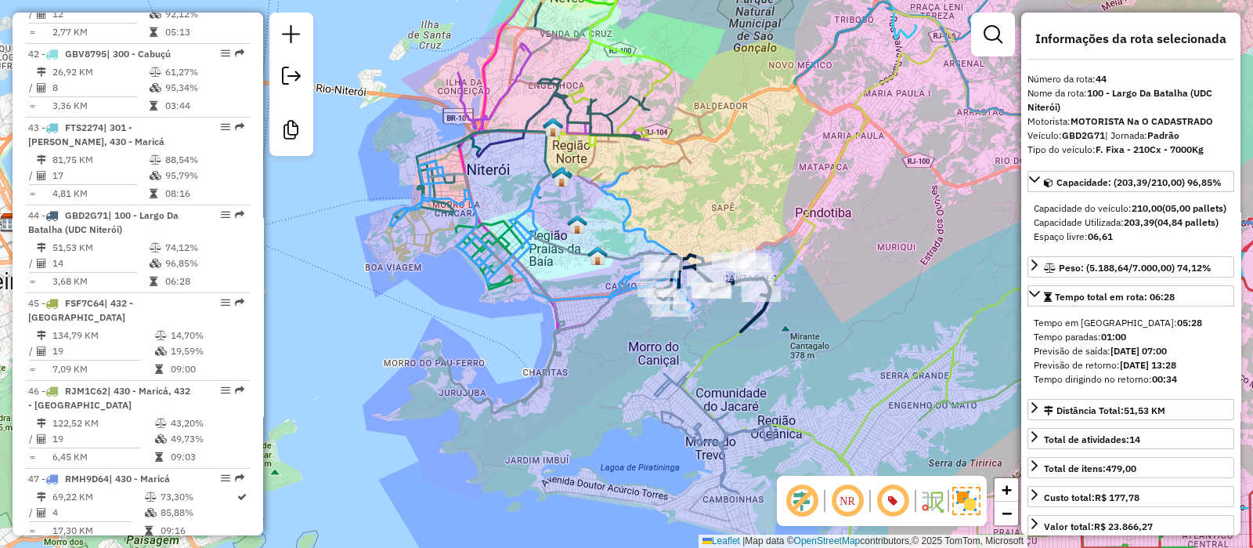
drag, startPoint x: 696, startPoint y: 195, endPoint x: 693, endPoint y: 204, distance: 9.9
click at [693, 204] on div "Janela de atendimento Grade de atendimento Capacidade Transportadoras Veículos …" at bounding box center [626, 274] width 1253 height 548
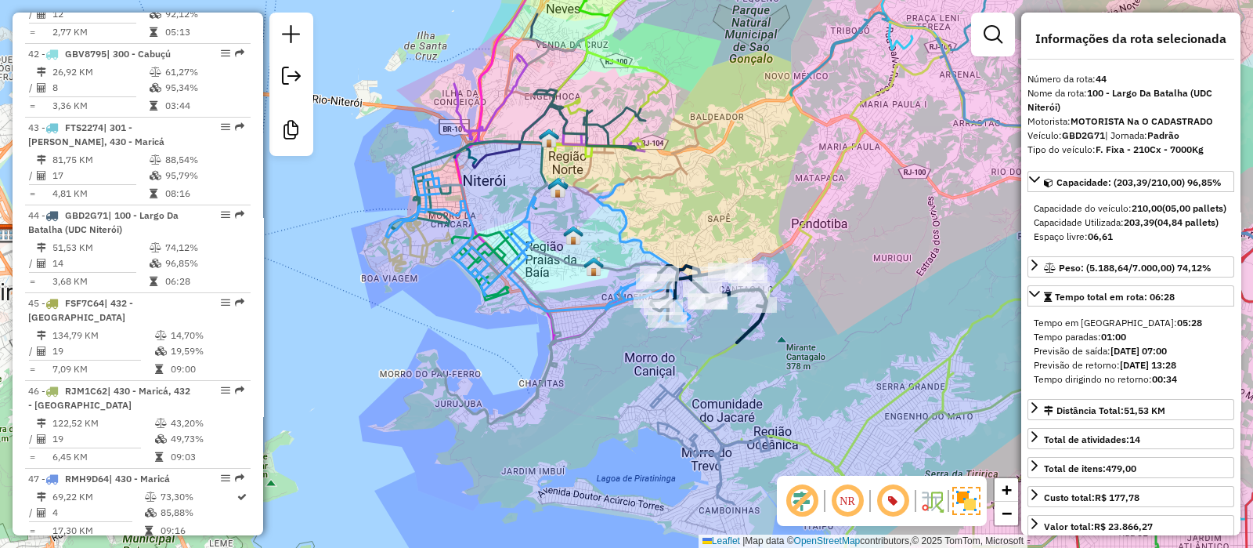
scroll to position [2153, 0]
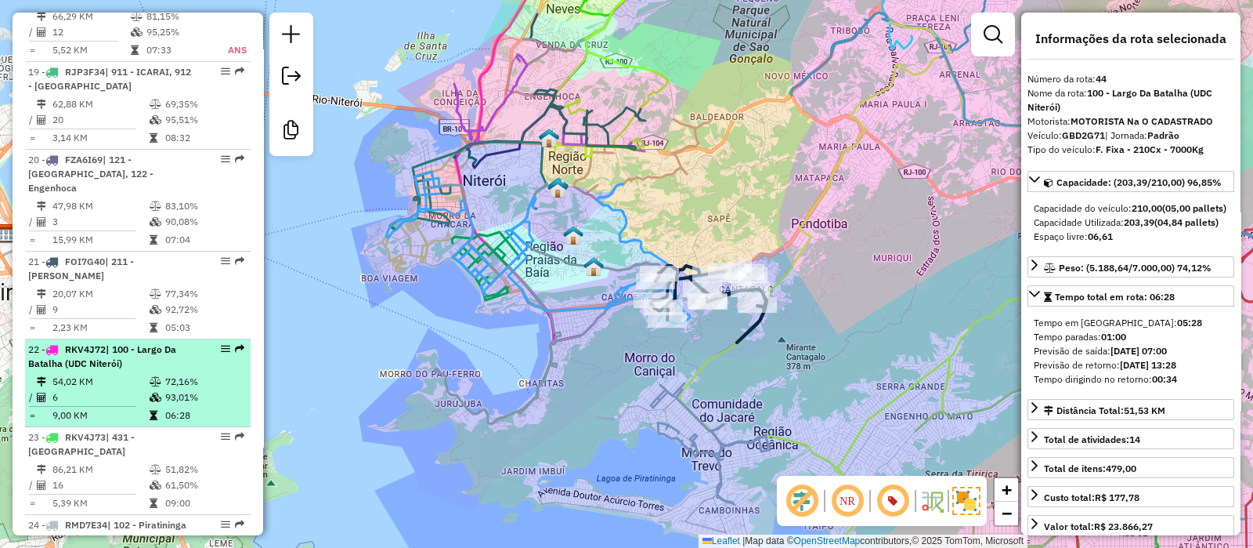
click at [164, 389] on td "93,01%" at bounding box center [203, 397] width 79 height 16
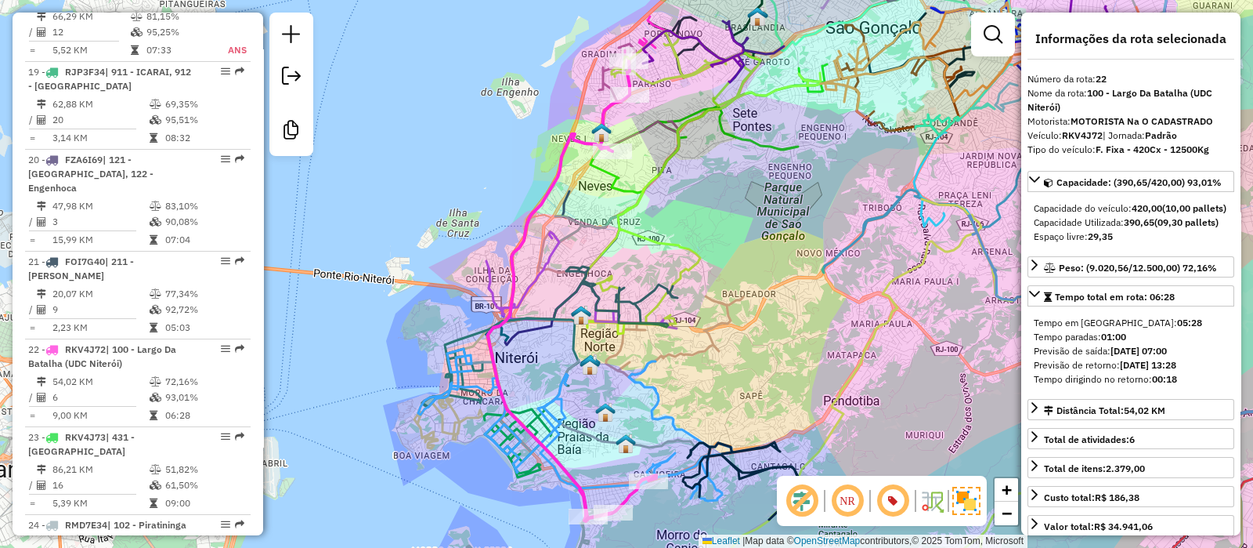
drag, startPoint x: 728, startPoint y: 178, endPoint x: 721, endPoint y: 193, distance: 16.8
click at [721, 193] on div "Janela de atendimento Grade de atendimento Capacidade Transportadoras Veículos …" at bounding box center [626, 274] width 1253 height 548
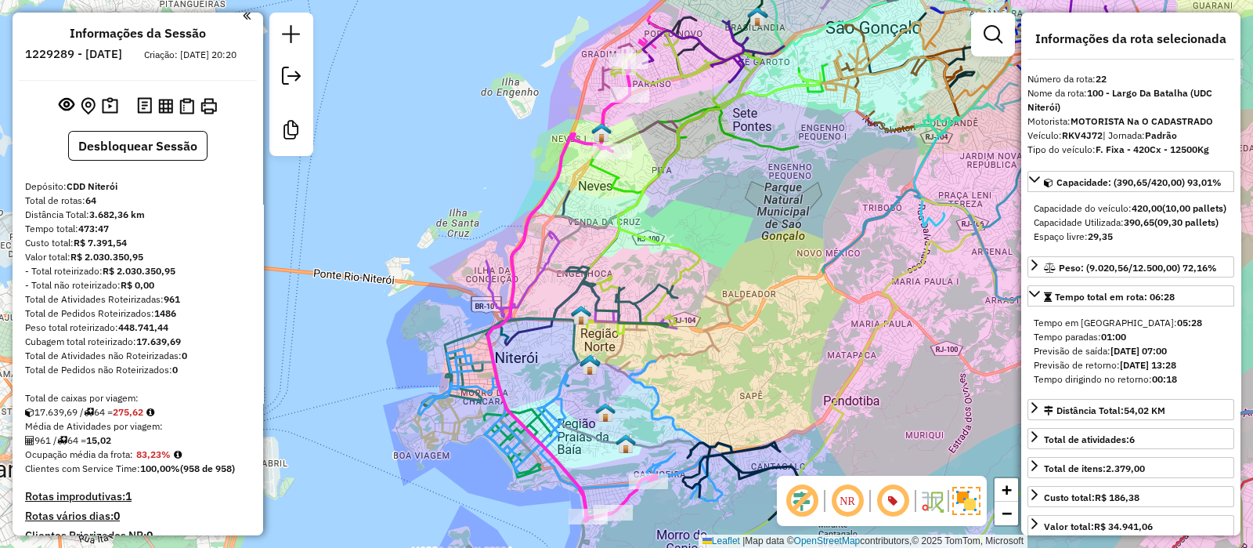
scroll to position [0, 0]
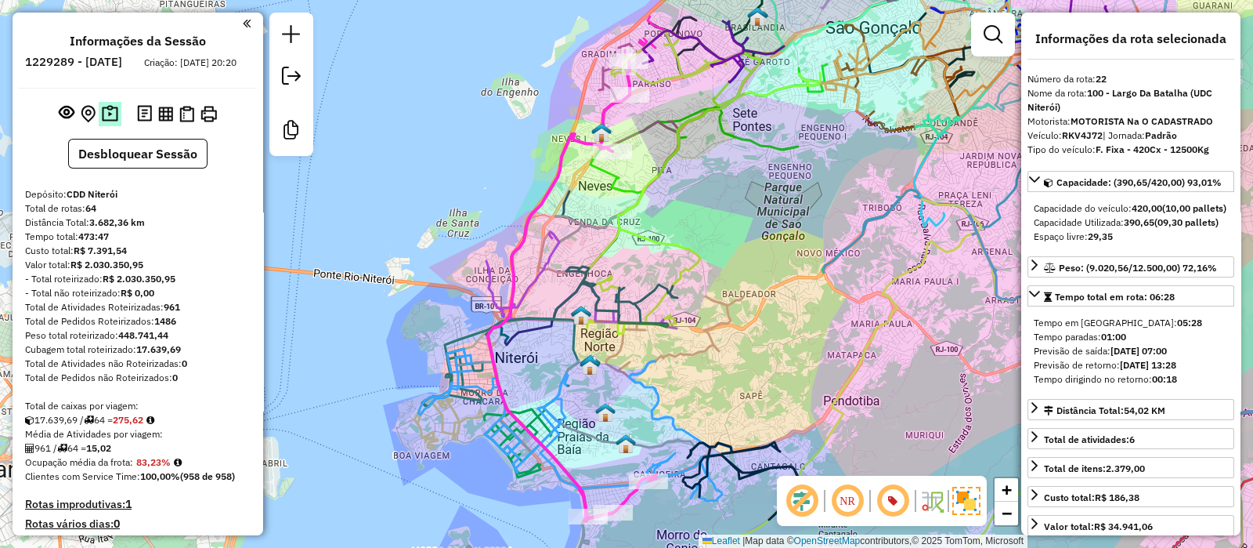
click at [105, 123] on img at bounding box center [110, 114] width 16 height 18
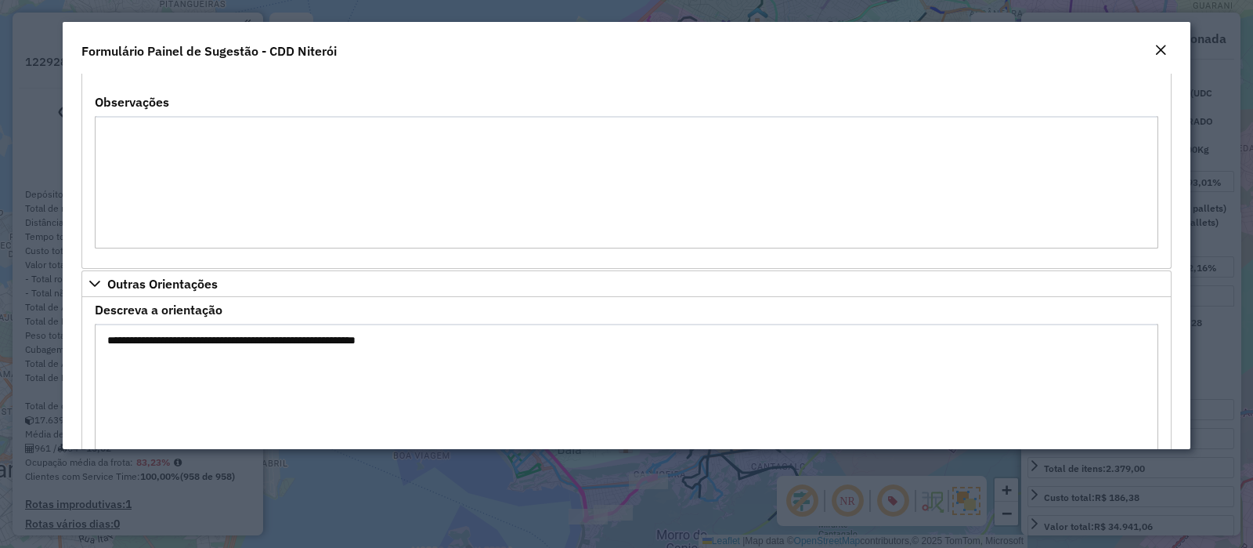
scroll to position [837, 0]
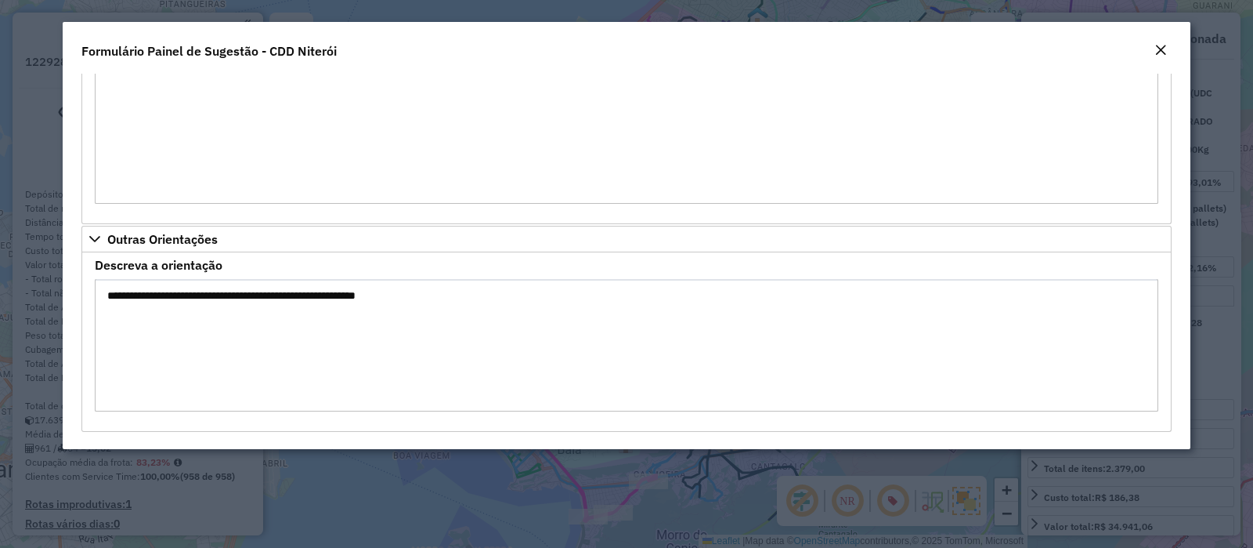
click at [1159, 49] on em "Close" at bounding box center [1161, 50] width 13 height 13
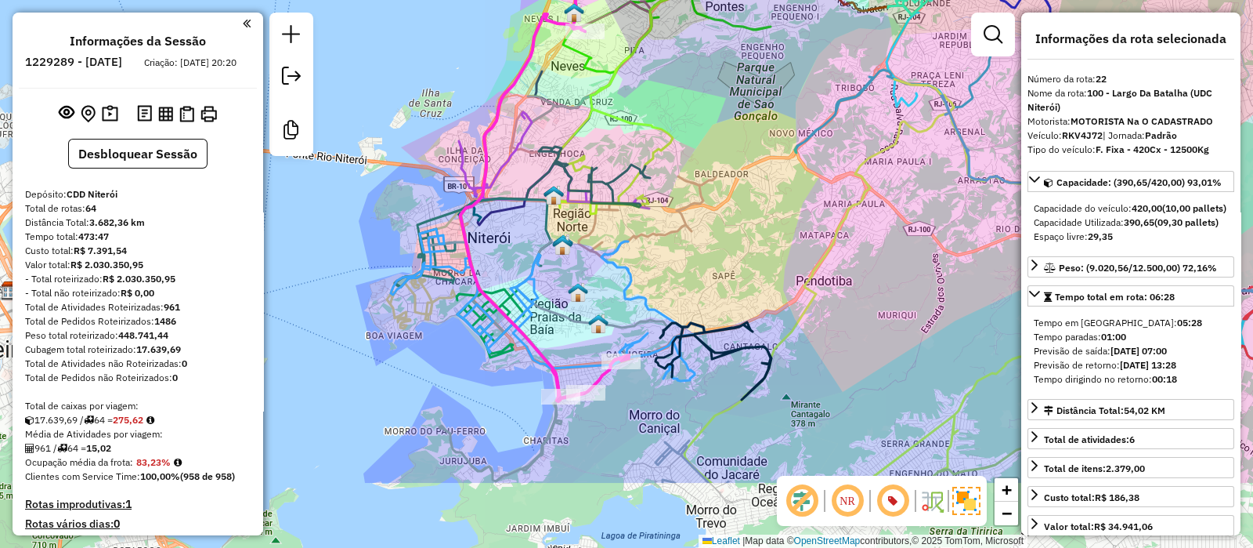
drag, startPoint x: 701, startPoint y: 268, endPoint x: 693, endPoint y: 228, distance: 40.7
click at [693, 228] on div "Janela de atendimento Grade de atendimento Capacidade Transportadoras Veículos …" at bounding box center [626, 274] width 1253 height 548
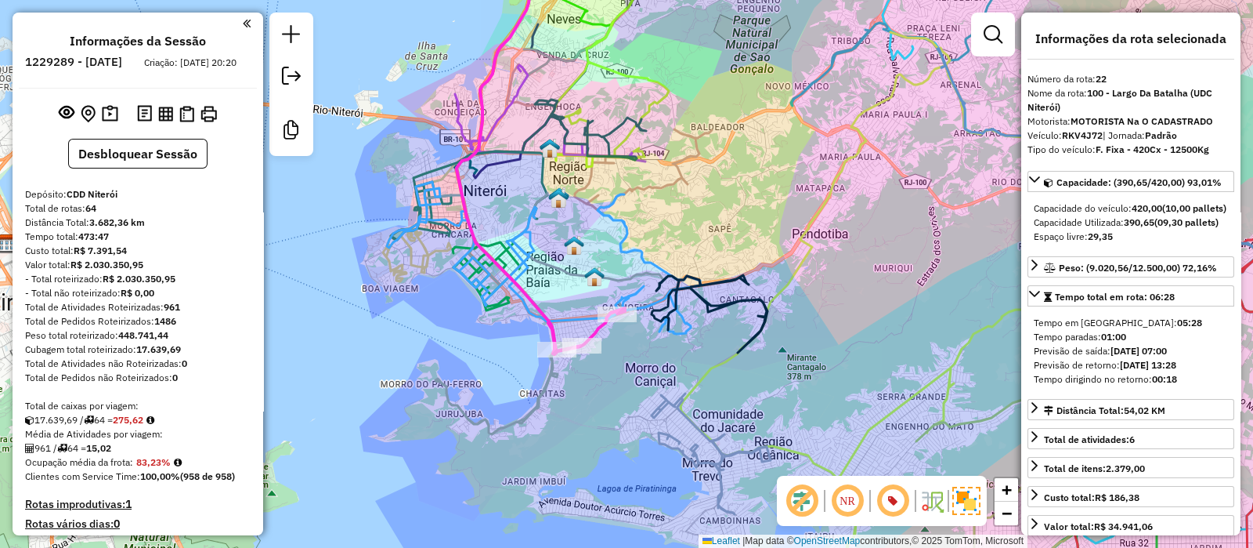
drag, startPoint x: 614, startPoint y: 378, endPoint x: 634, endPoint y: 352, distance: 33.1
click at [634, 352] on div "Janela de atendimento Grade de atendimento Capacidade Transportadoras Veículos …" at bounding box center [626, 274] width 1253 height 548
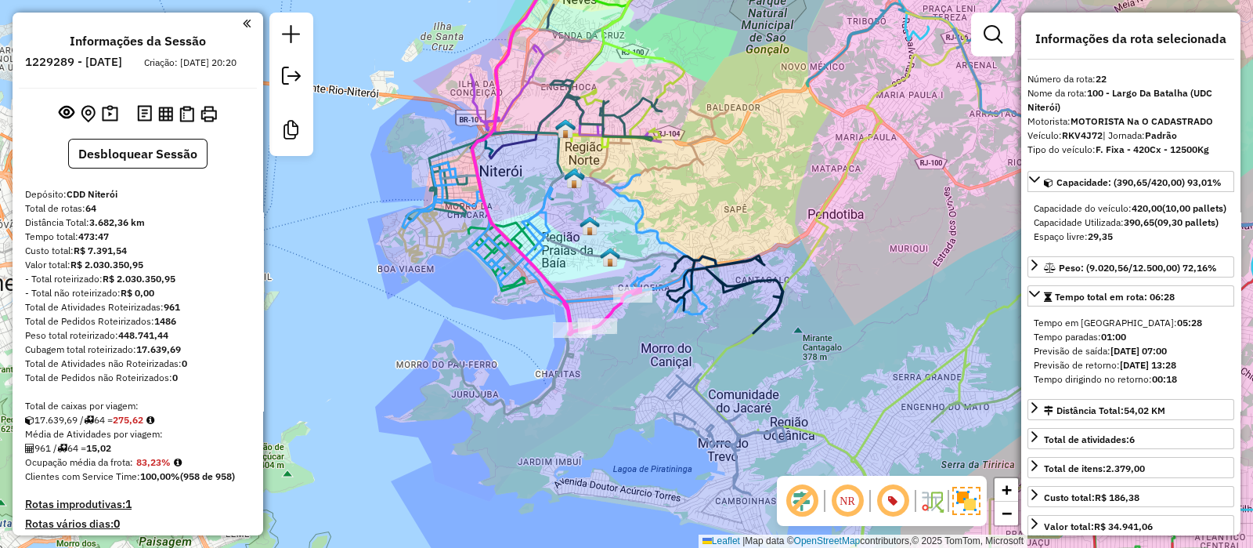
click at [697, 313] on icon at bounding box center [559, 238] width 313 height 152
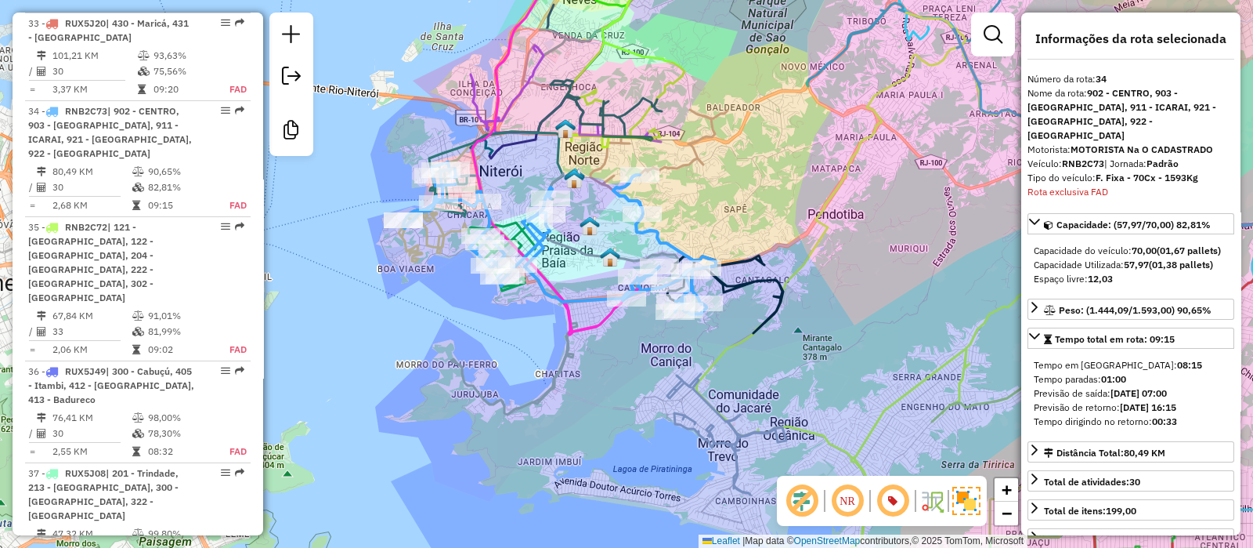
scroll to position [3411, 0]
click at [750, 284] on icon at bounding box center [725, 294] width 116 height 78
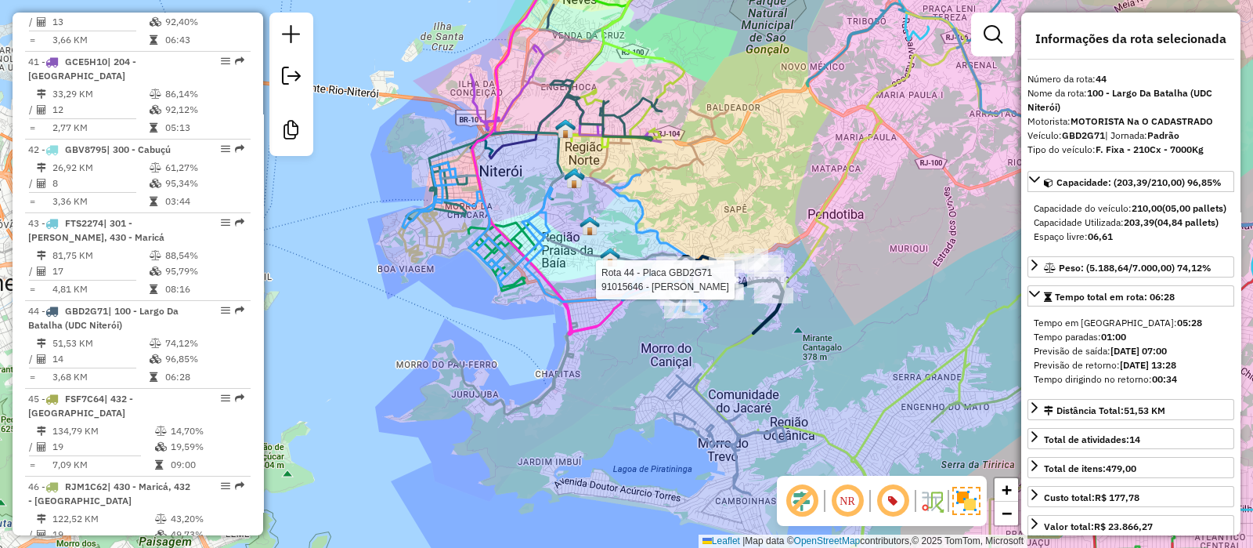
scroll to position [4372, 0]
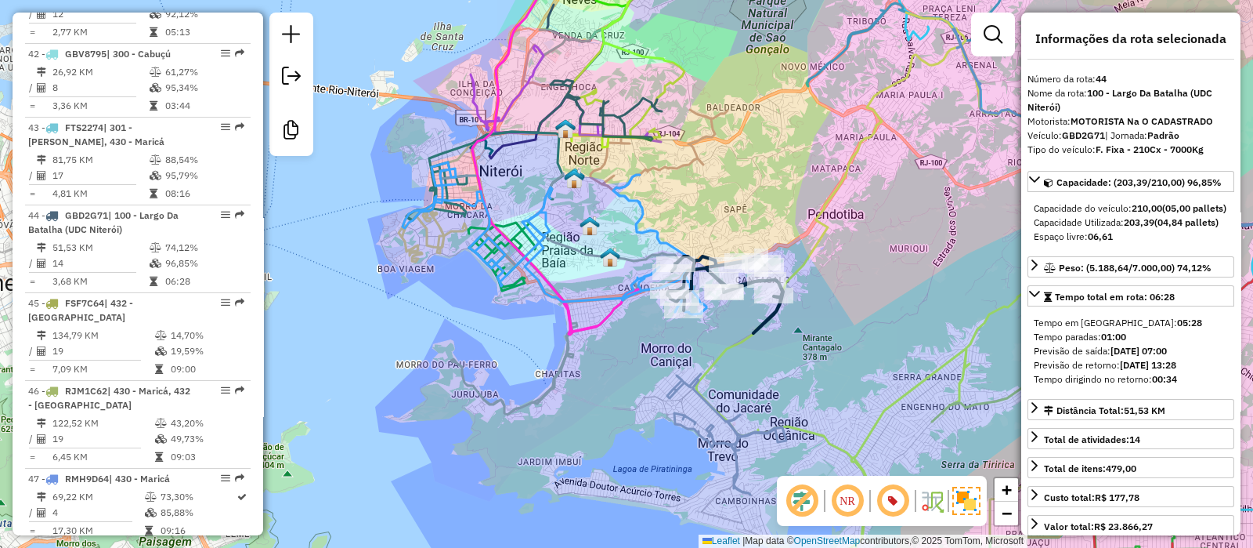
click at [427, 256] on icon at bounding box center [440, 200] width 83 height 121
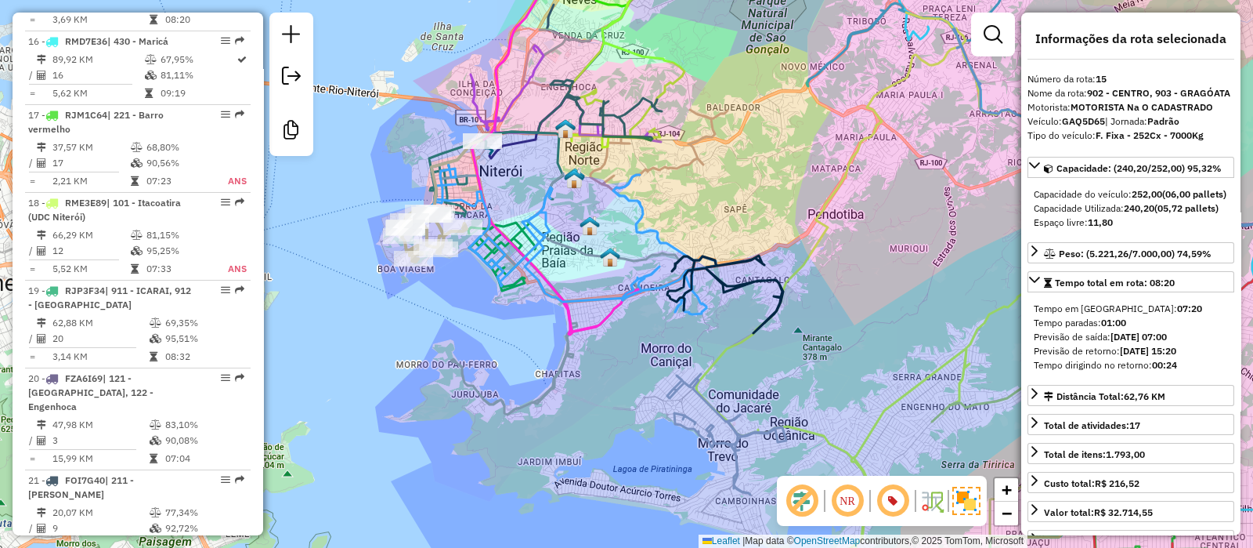
scroll to position [1806, 0]
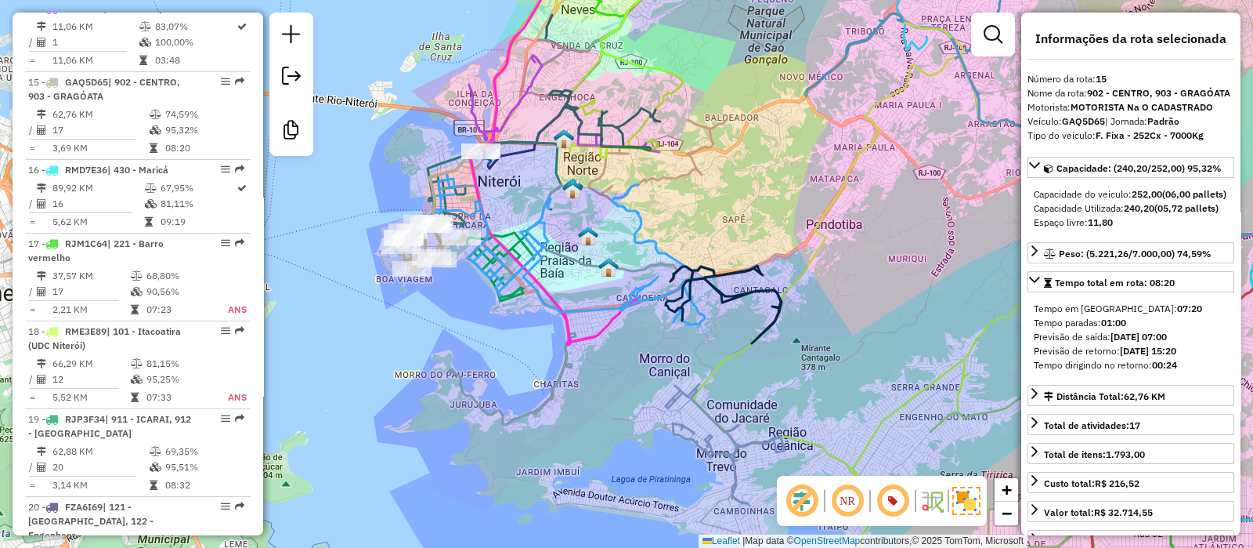
drag, startPoint x: 453, startPoint y: 309, endPoint x: 457, endPoint y: 333, distance: 24.0
click at [446, 338] on div "Janela de atendimento Grade de atendimento Capacidade Transportadoras Veículos …" at bounding box center [626, 274] width 1253 height 548
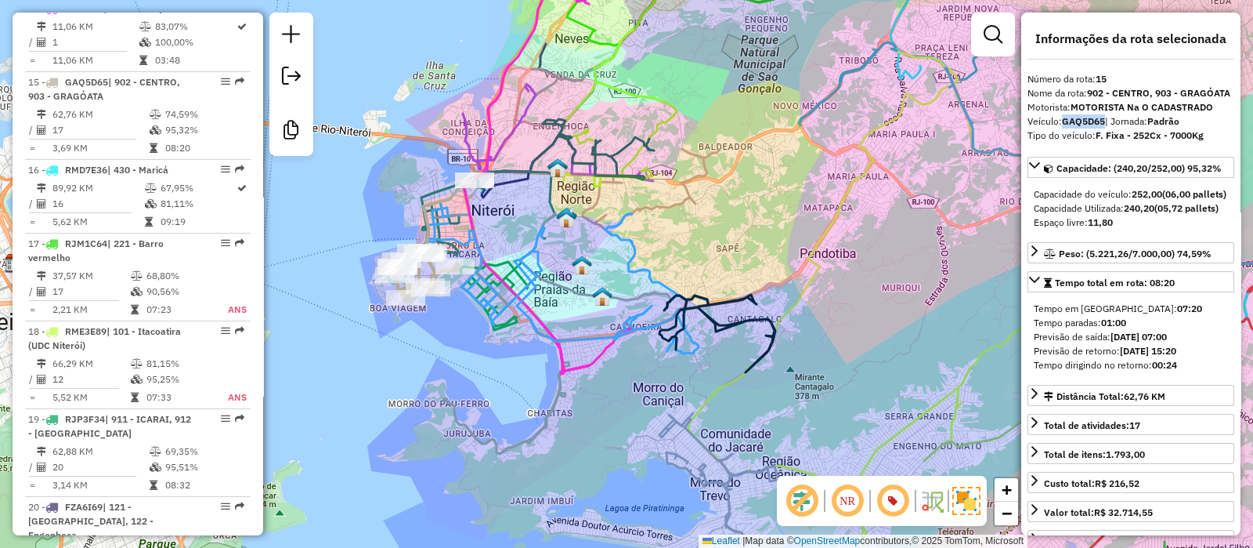
drag, startPoint x: 1065, startPoint y: 133, endPoint x: 1105, endPoint y: 133, distance: 40.7
click at [1105, 128] on div "Veículo: GAQ5D65 | Jornada: Padrão" at bounding box center [1131, 121] width 207 height 14
copy strong "GAQ5D65"
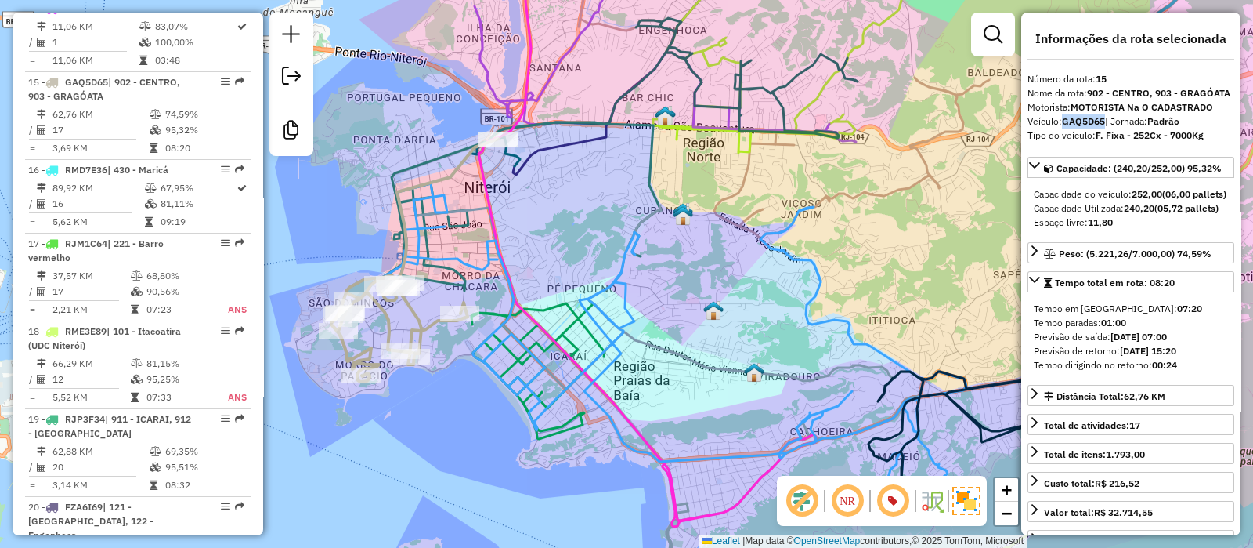
click at [453, 230] on icon at bounding box center [653, 335] width 627 height 304
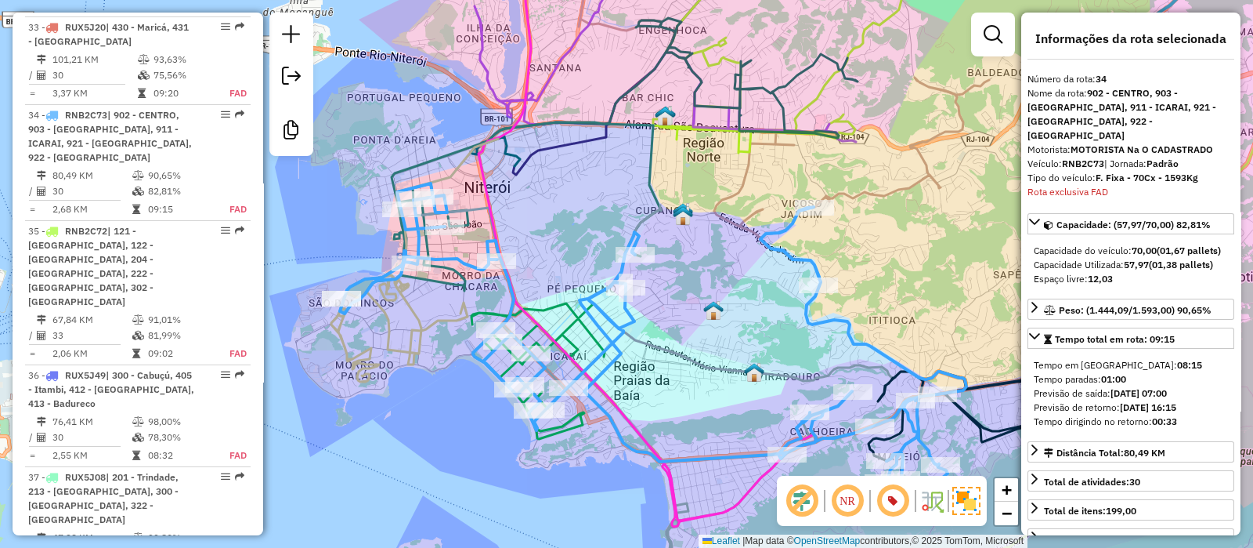
click at [454, 279] on icon at bounding box center [504, 210] width 314 height 176
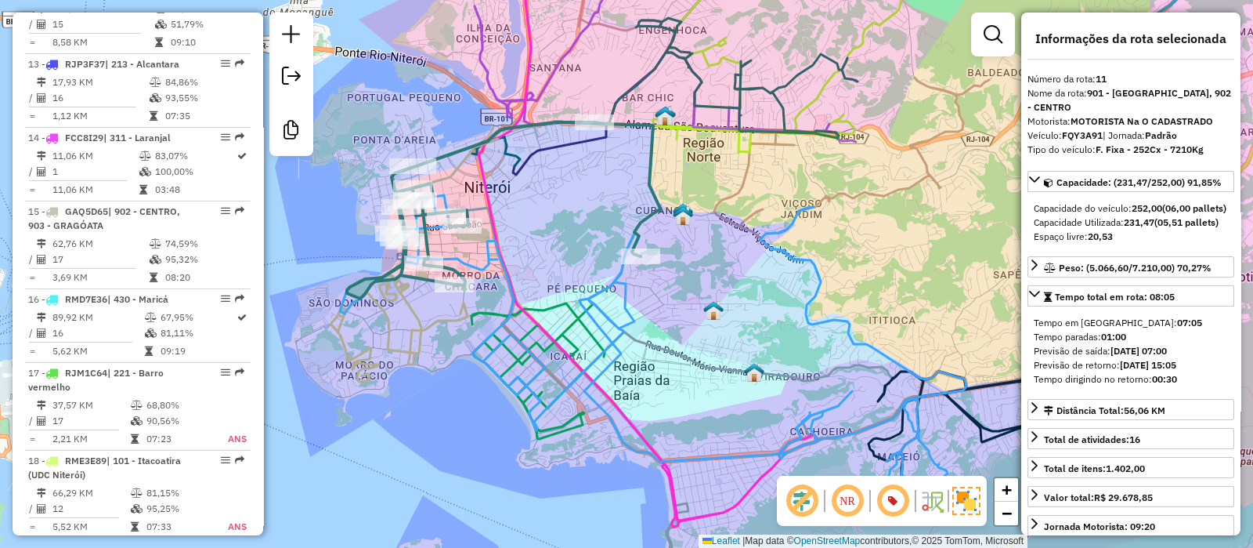
scroll to position [1484, 0]
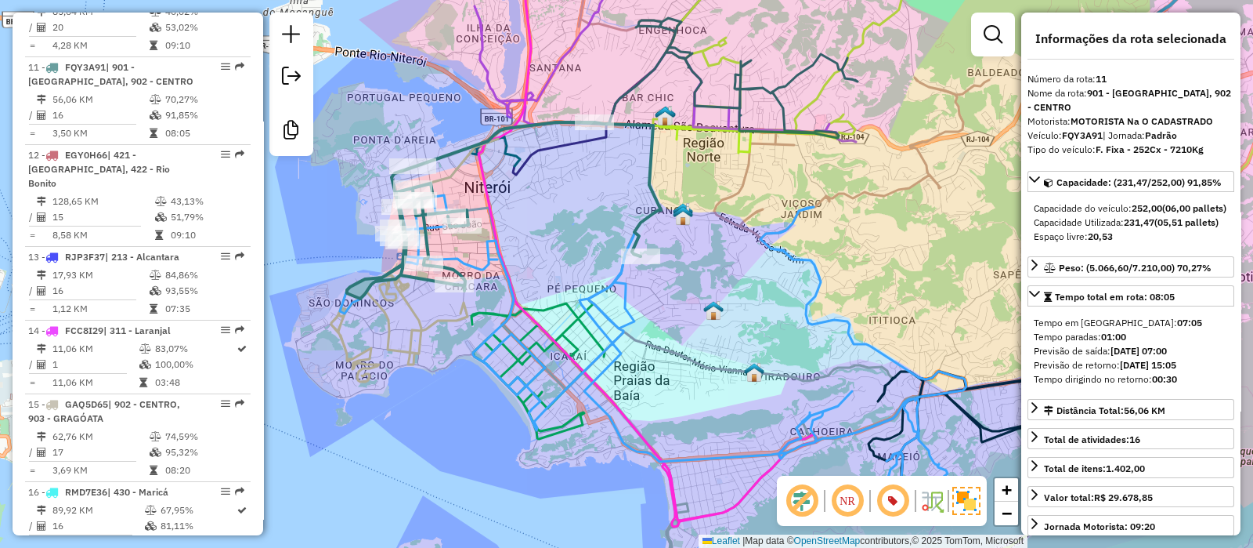
drag, startPoint x: 1061, startPoint y: 135, endPoint x: 1094, endPoint y: 135, distance: 32.9
click at [1094, 135] on div "Veículo: FQY3A91 | Jornada: Padrão" at bounding box center [1131, 135] width 207 height 14
click at [1094, 135] on strong "FQY3A91" at bounding box center [1082, 135] width 41 height 12
drag, startPoint x: 1102, startPoint y: 135, endPoint x: 1065, endPoint y: 133, distance: 36.8
click at [1065, 133] on strong "FQY3A91" at bounding box center [1082, 135] width 41 height 12
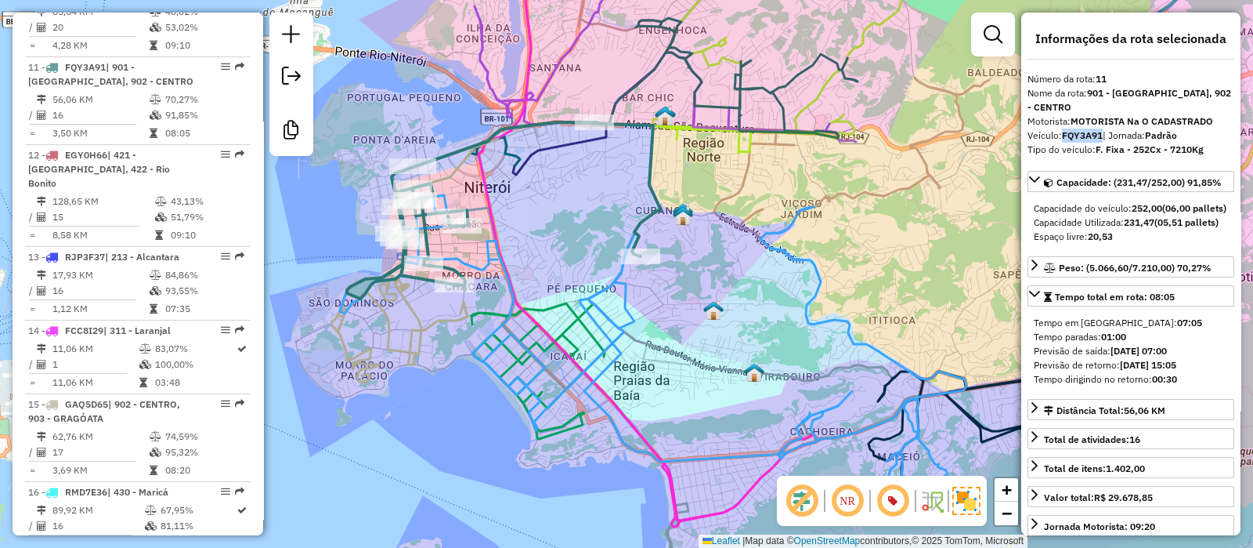
copy strong "FQY3A91"
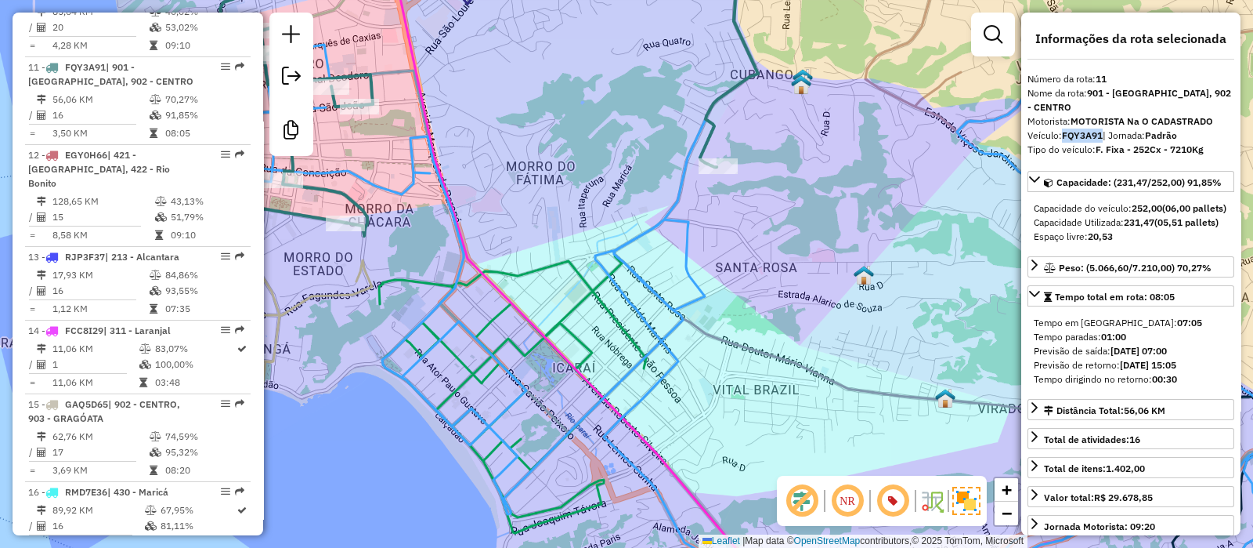
click at [573, 338] on icon at bounding box center [512, 394] width 267 height 277
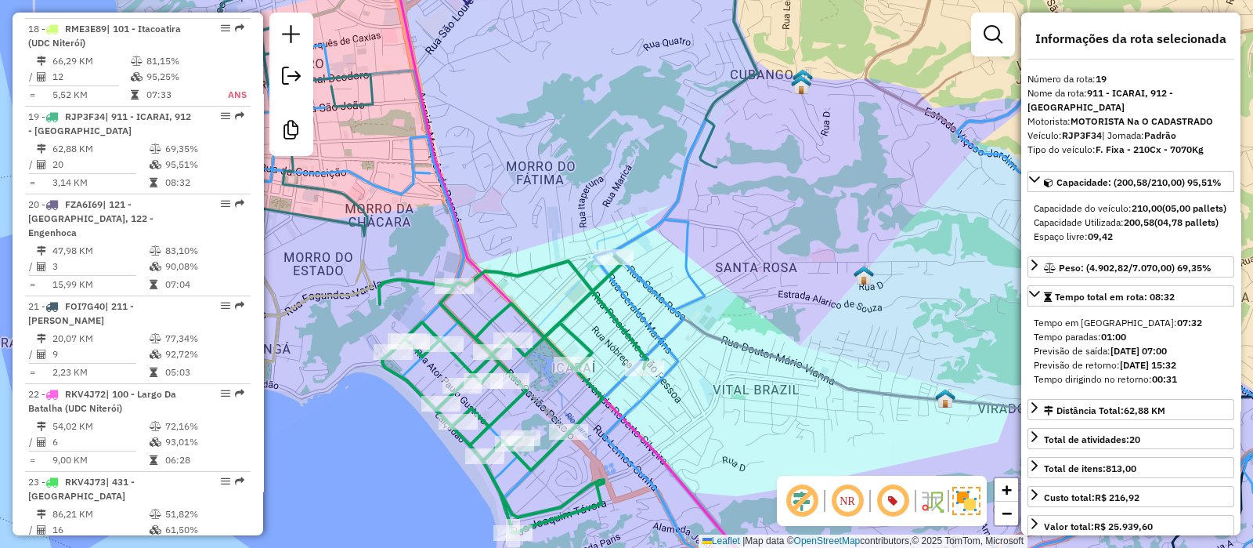
scroll to position [2142, 0]
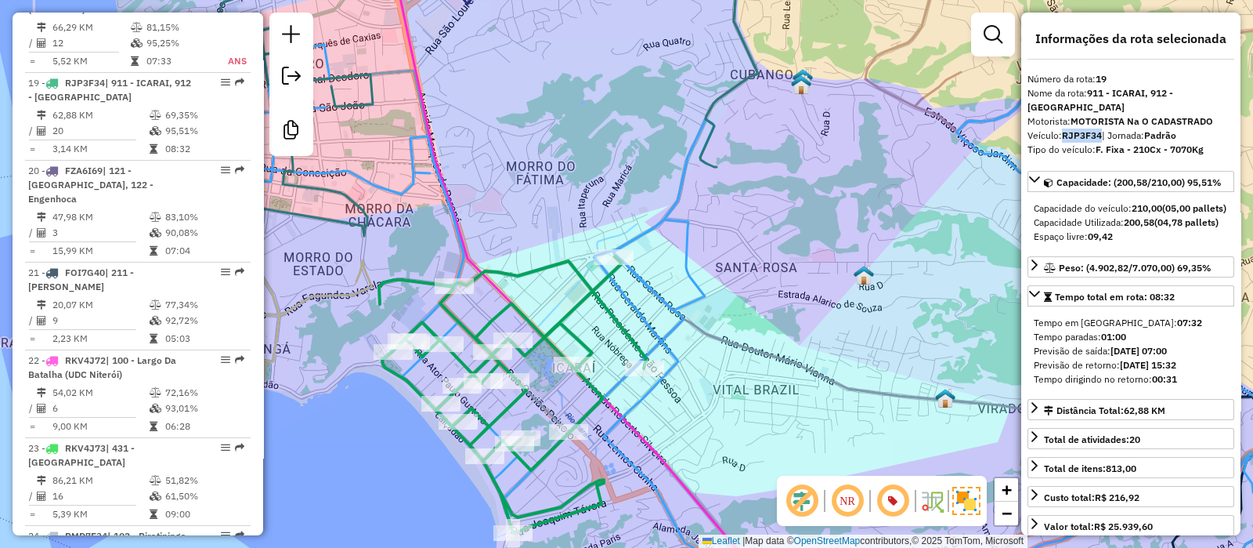
drag, startPoint x: 1065, startPoint y: 132, endPoint x: 1101, endPoint y: 138, distance: 35.8
click at [1101, 138] on strong "RJP3F34" at bounding box center [1082, 135] width 40 height 12
copy strong "RJP3F34"
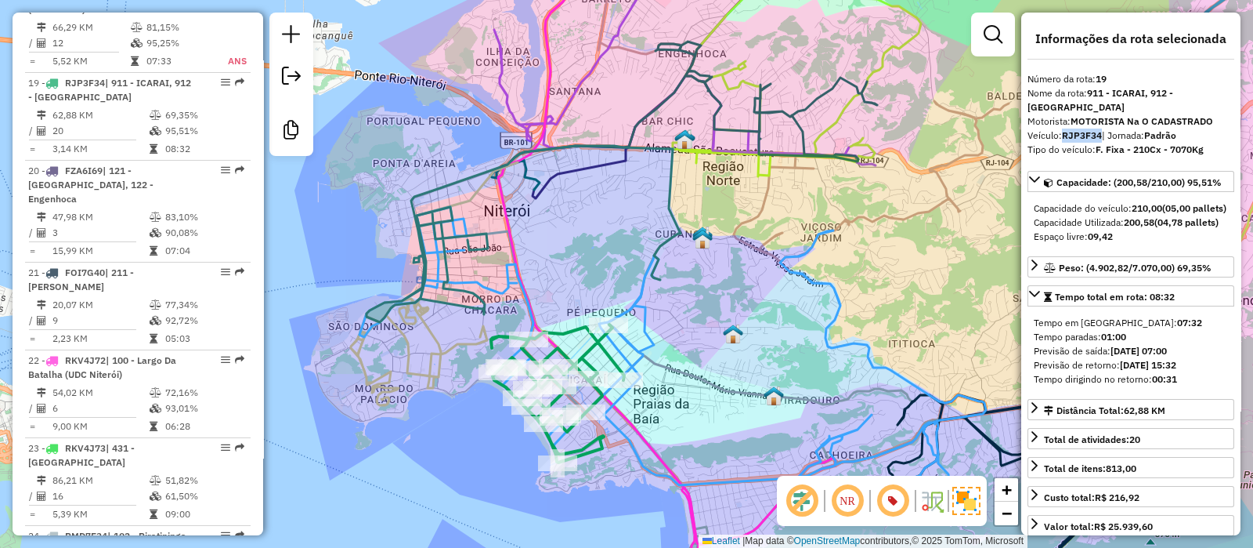
click at [483, 236] on icon at bounding box center [524, 234] width 314 height 176
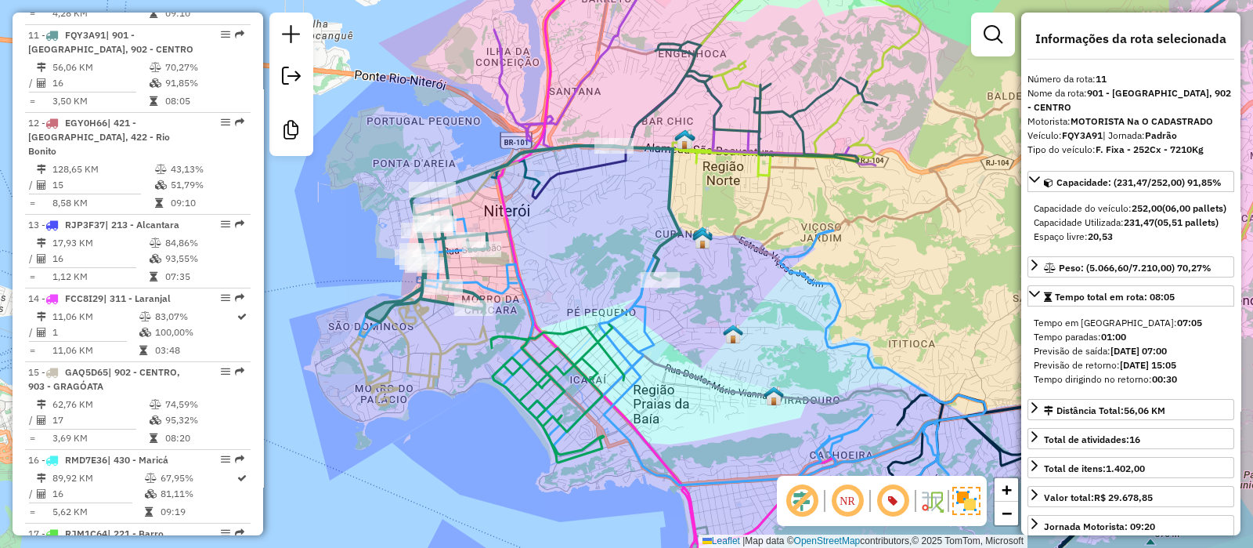
scroll to position [1484, 0]
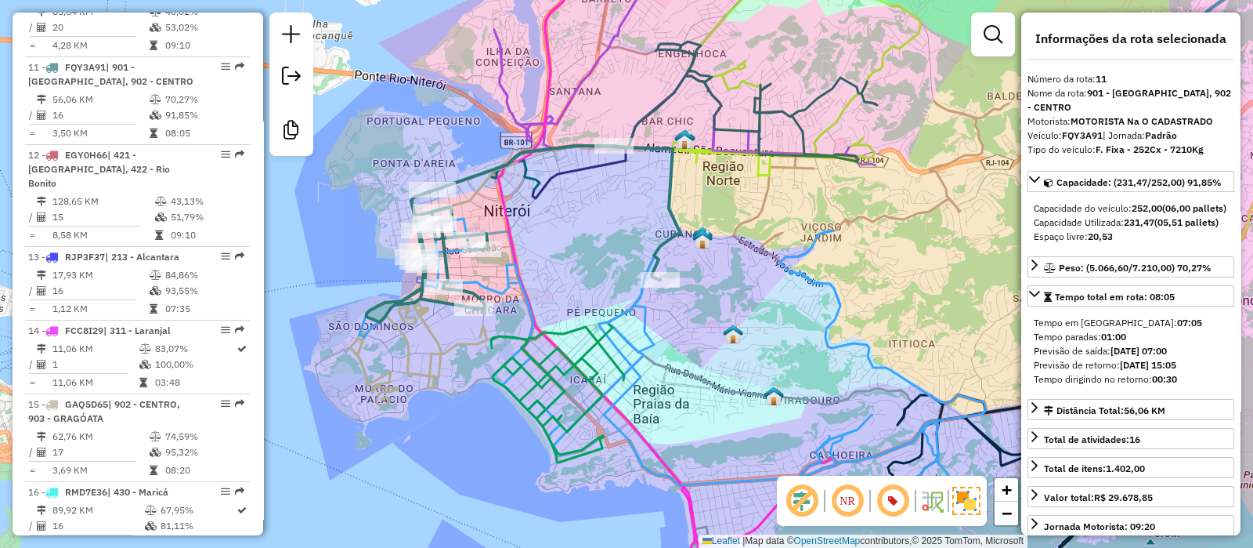
drag, startPoint x: 564, startPoint y: 103, endPoint x: 564, endPoint y: 88, distance: 15.7
click at [564, 88] on div "Janela de atendimento Grade de atendimento Capacidade Transportadoras Veículos …" at bounding box center [626, 274] width 1253 height 548
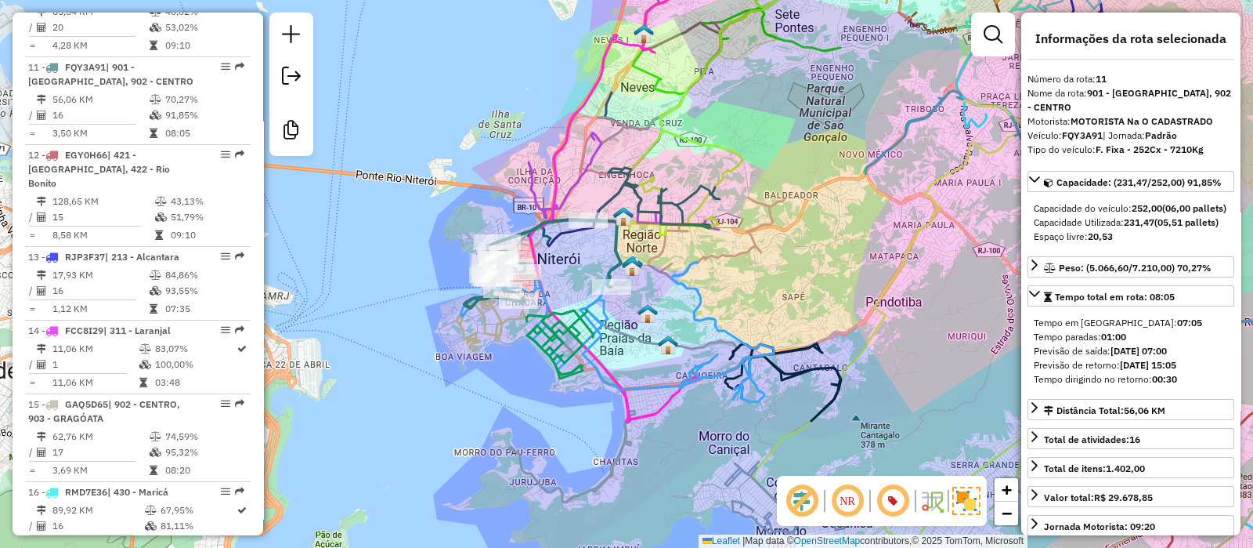
click at [517, 471] on icon at bounding box center [625, 380] width 255 height 244
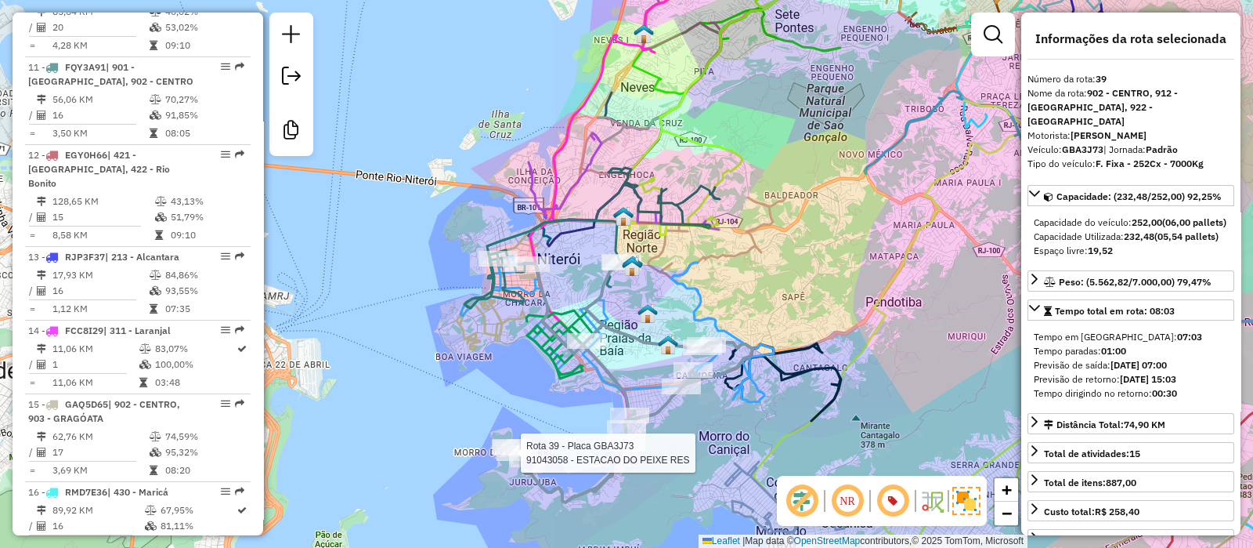
scroll to position [3935, 0]
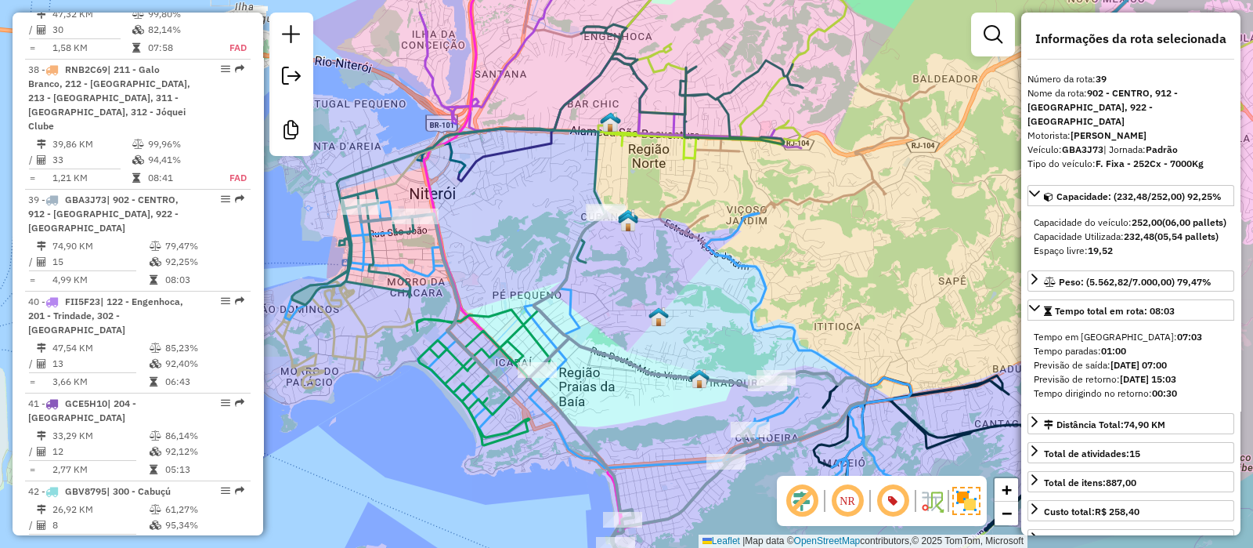
drag, startPoint x: 703, startPoint y: 305, endPoint x: 657, endPoint y: 268, distance: 59.0
click at [657, 268] on div "Janela de atendimento Grade de atendimento Capacidade Transportadoras Veículos …" at bounding box center [626, 274] width 1253 height 548
drag, startPoint x: 632, startPoint y: 290, endPoint x: 652, endPoint y: 272, distance: 26.6
click at [652, 272] on div "Janela de atendimento Grade de atendimento Capacidade Transportadoras Veículos …" at bounding box center [626, 274] width 1253 height 548
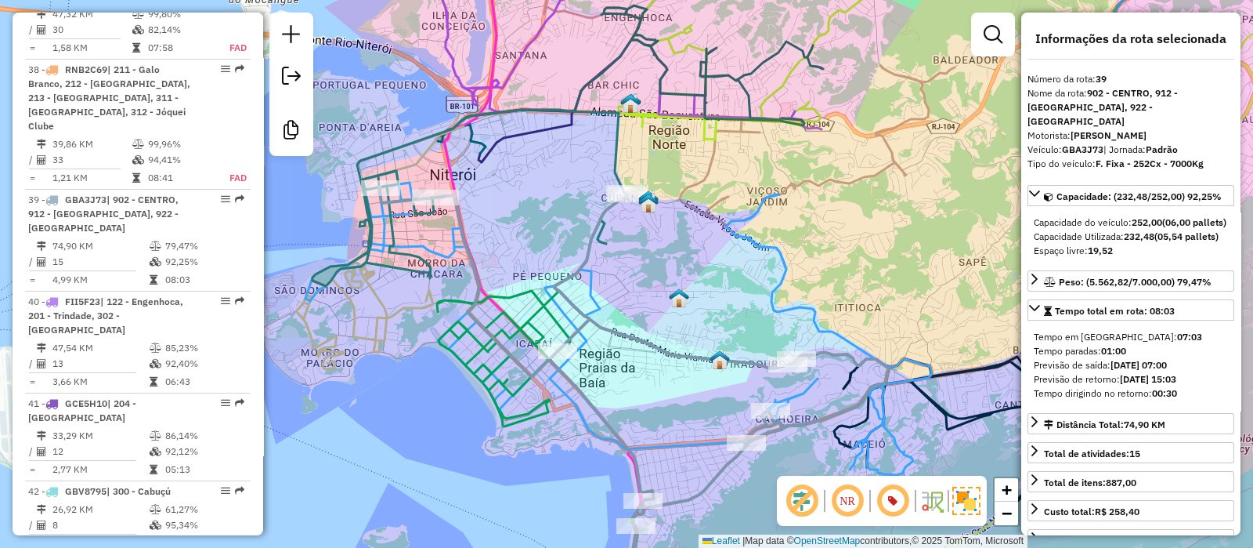
click at [611, 330] on icon at bounding box center [634, 394] width 510 height 415
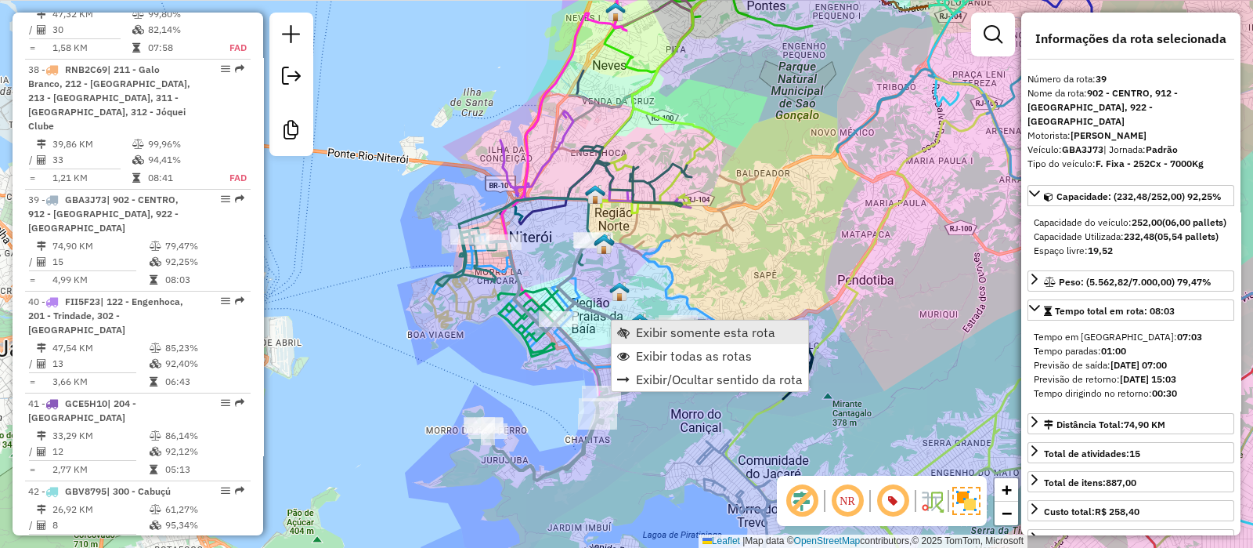
click at [688, 328] on span "Exibir somente esta rota" at bounding box center [705, 332] width 139 height 13
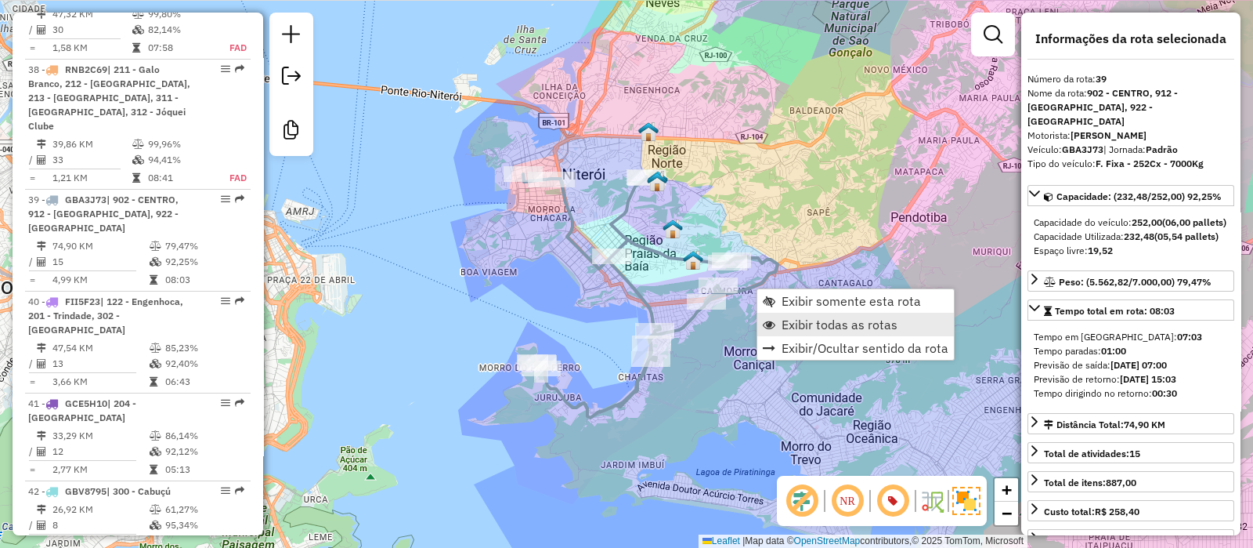
click at [824, 327] on span "Exibir todas as rotas" at bounding box center [840, 324] width 116 height 13
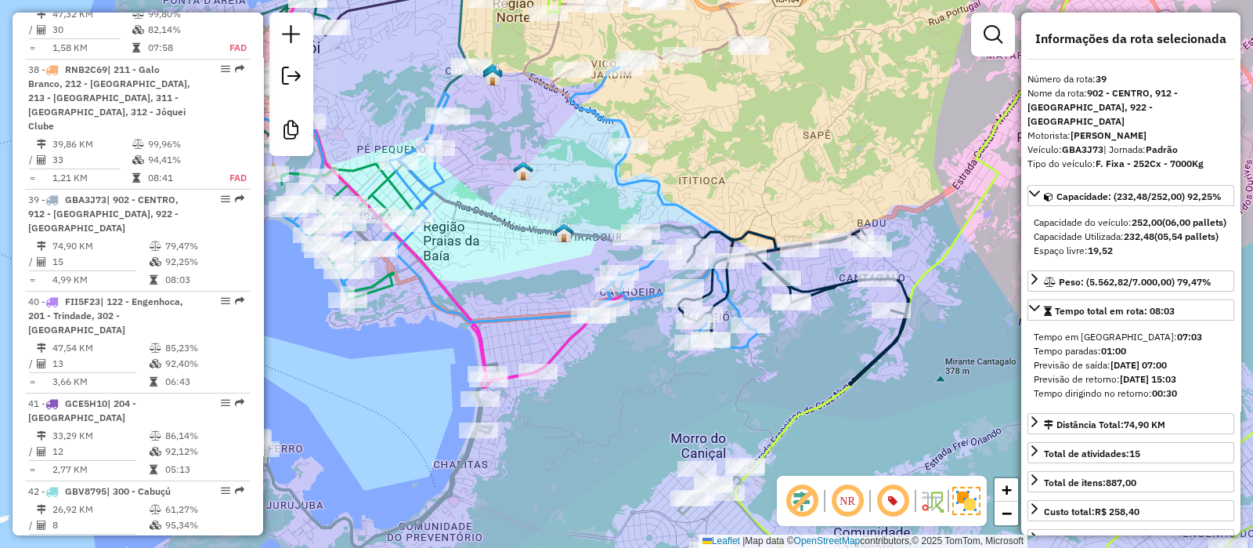
click at [834, 291] on icon at bounding box center [793, 307] width 231 height 155
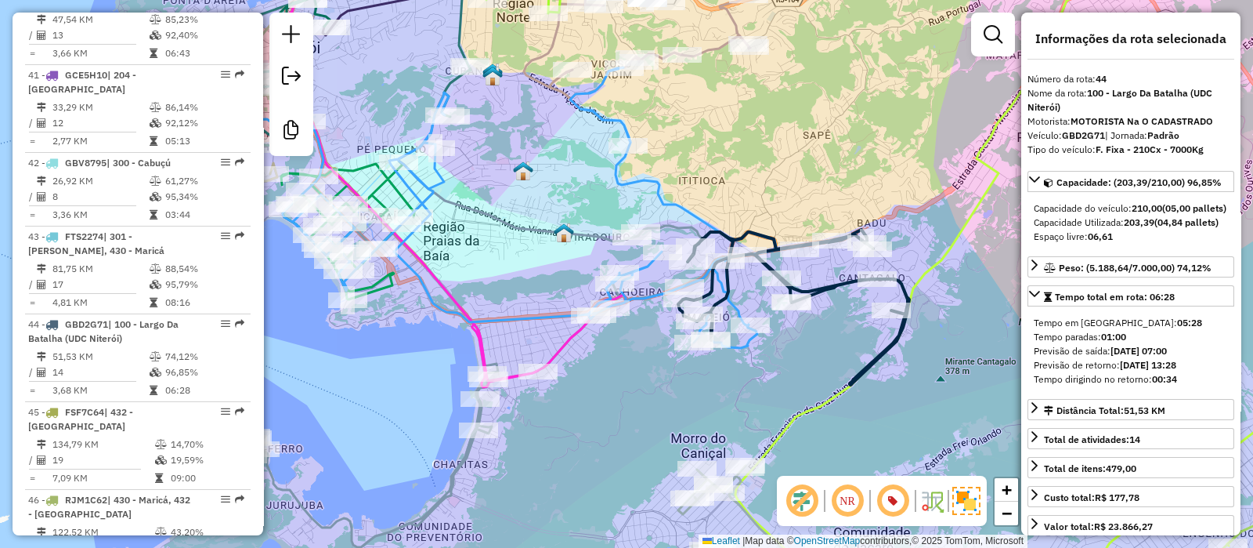
scroll to position [4372, 0]
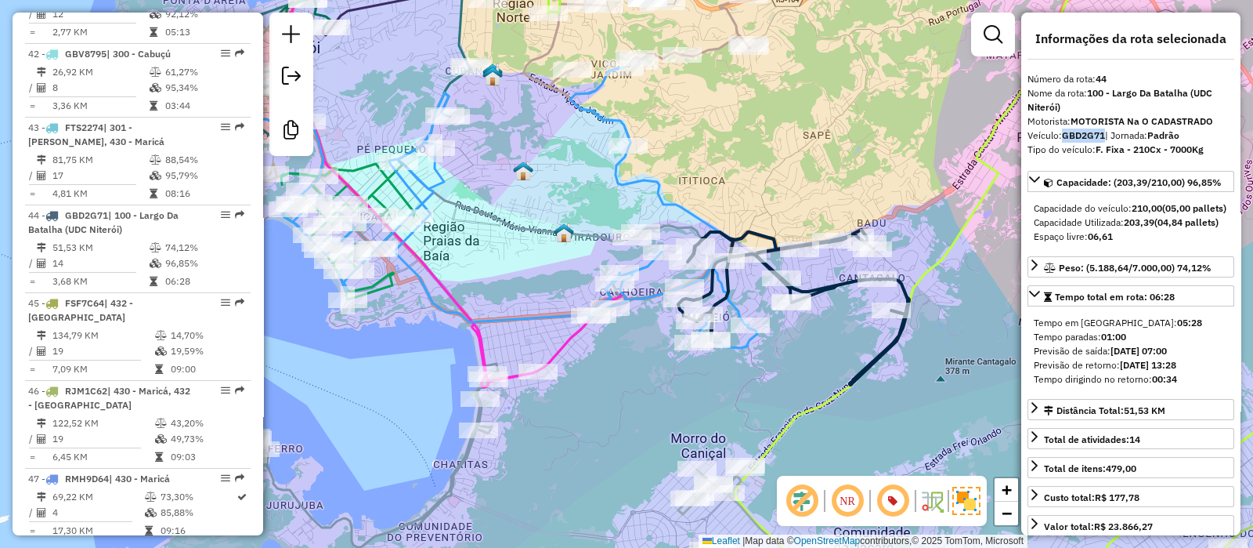
drag, startPoint x: 1065, startPoint y: 136, endPoint x: 1104, endPoint y: 135, distance: 40.0
click at [1104, 135] on strong "GBD2G71" at bounding box center [1083, 135] width 43 height 12
copy strong "GBD2G71"
click at [606, 404] on div "Janela de atendimento Grade de atendimento Capacidade Transportadoras Veículos …" at bounding box center [626, 274] width 1253 height 548
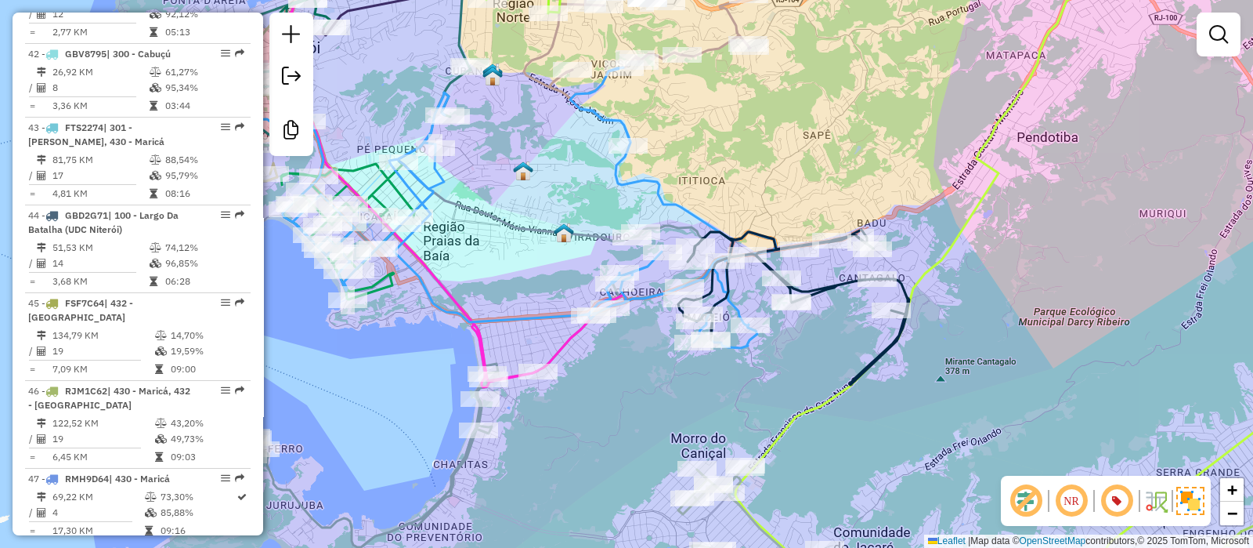
click at [556, 344] on icon at bounding box center [457, 166] width 338 height 442
select select "**********"
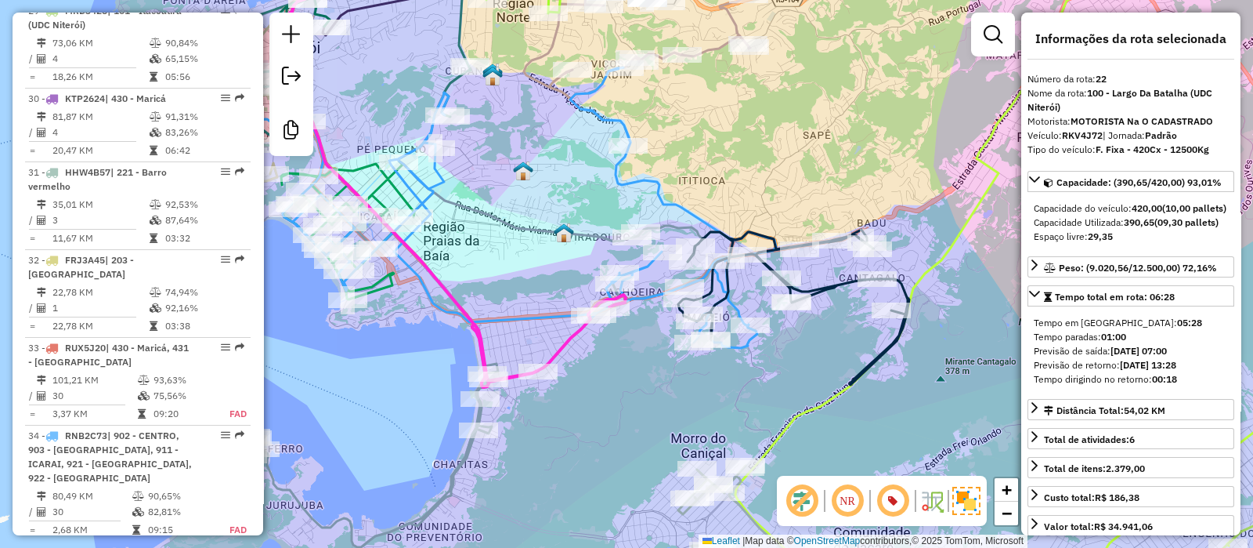
scroll to position [2404, 0]
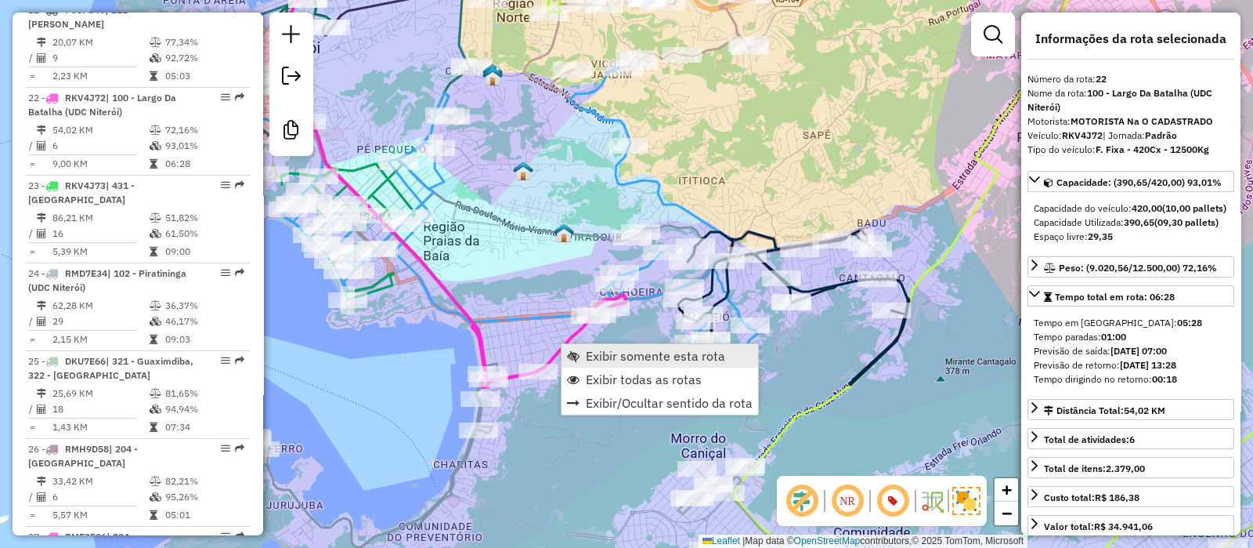
click at [642, 352] on span "Exibir somente esta rota" at bounding box center [655, 355] width 139 height 13
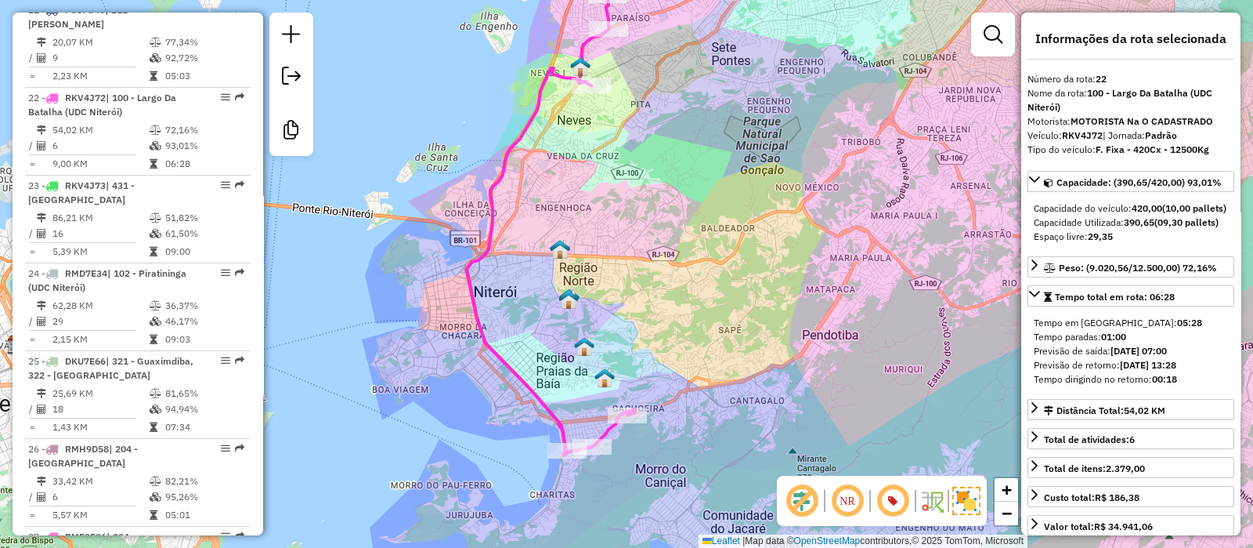
drag, startPoint x: 705, startPoint y: 313, endPoint x: 674, endPoint y: 252, distance: 68.3
click at [674, 252] on div "Janela de atendimento Grade de atendimento Capacidade Transportadoras Veículos …" at bounding box center [626, 274] width 1253 height 548
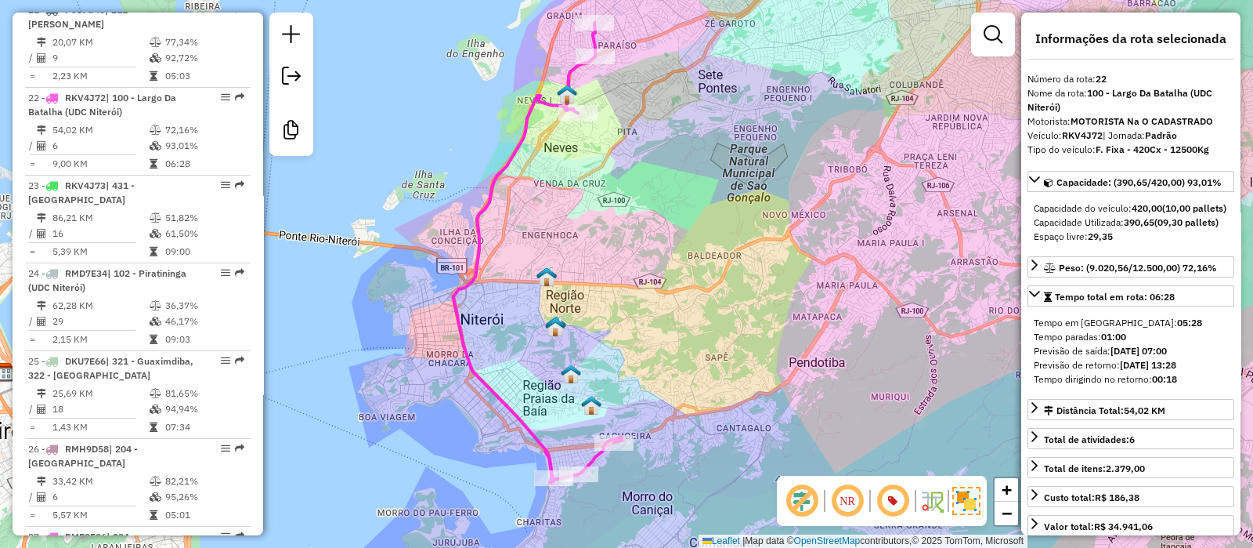
drag, startPoint x: 704, startPoint y: 371, endPoint x: 692, endPoint y: 409, distance: 39.4
click at [692, 409] on div "Janela de atendimento Grade de atendimento Capacidade Transportadoras Veículos …" at bounding box center [626, 274] width 1253 height 548
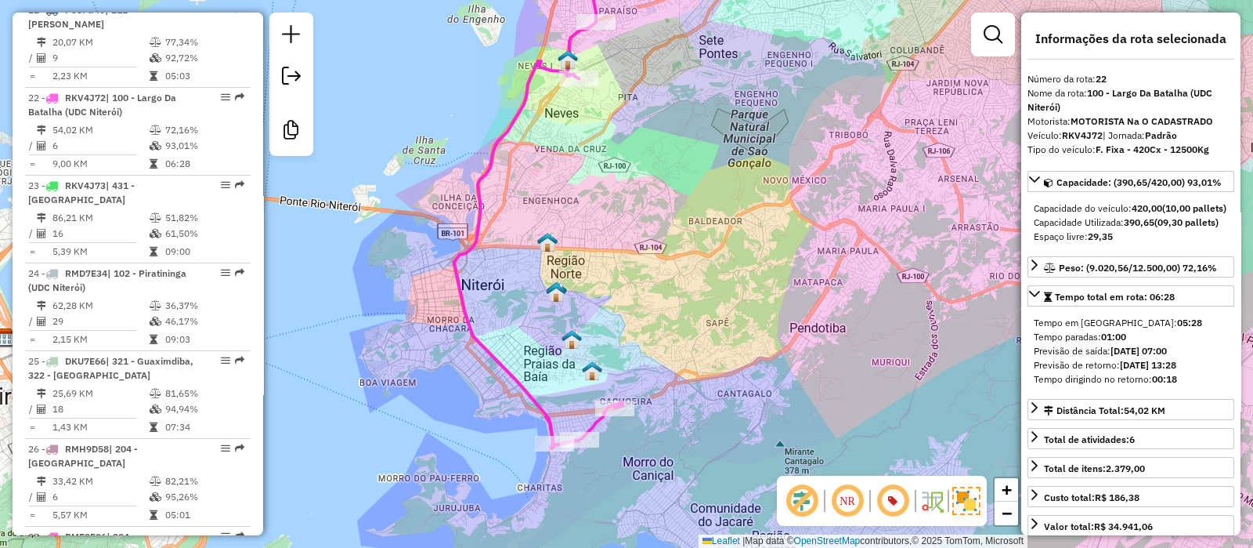
drag, startPoint x: 692, startPoint y: 401, endPoint x: 692, endPoint y: 366, distance: 35.3
click at [692, 366] on div "Janela de atendimento Grade de atendimento Capacidade Transportadoras Veículos …" at bounding box center [626, 274] width 1253 height 548
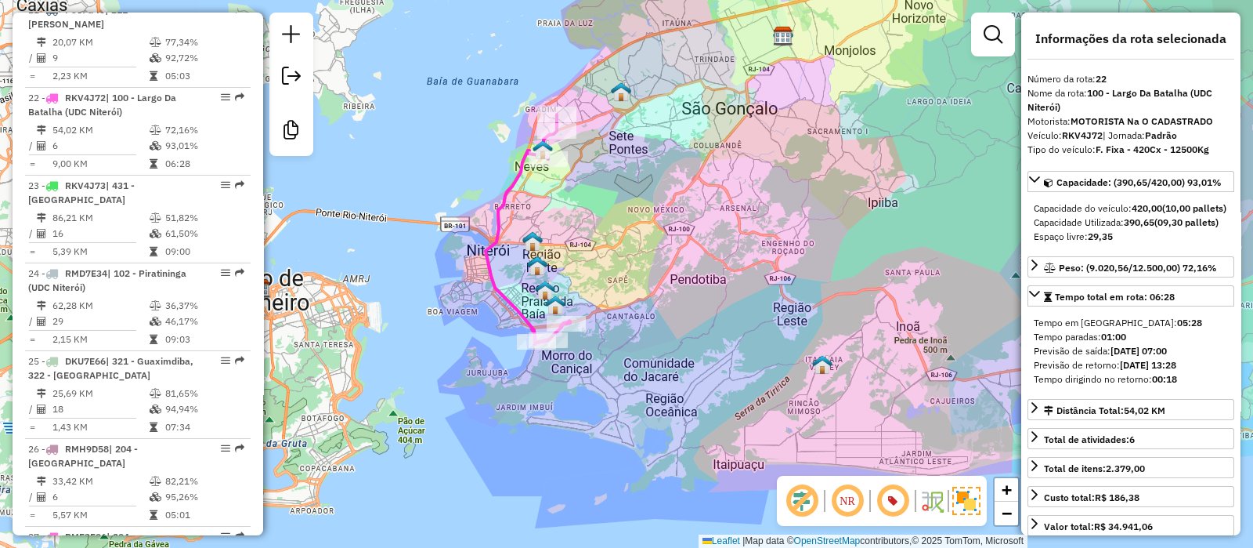
drag, startPoint x: 648, startPoint y: 264, endPoint x: 629, endPoint y: 273, distance: 21.0
click at [629, 273] on div "Janela de atendimento Grade de atendimento Capacidade Transportadoras Veículos …" at bounding box center [626, 274] width 1253 height 548
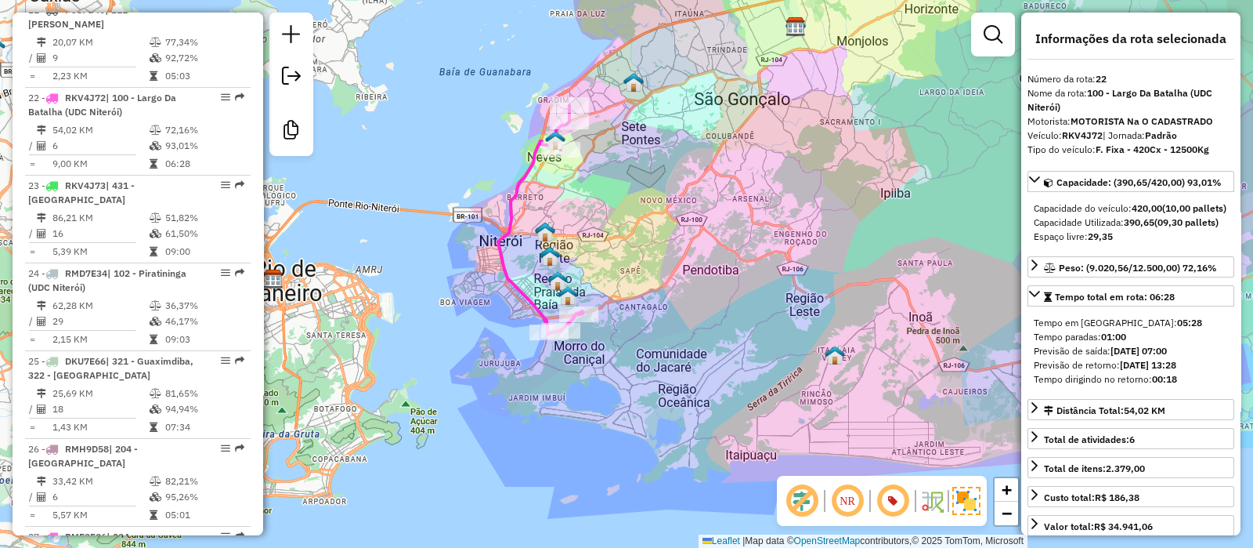
drag, startPoint x: 651, startPoint y: 340, endPoint x: 664, endPoint y: 330, distance: 16.8
click at [664, 330] on div "Janela de atendimento Grade de atendimento Capacidade Transportadoras Veículos …" at bounding box center [626, 274] width 1253 height 548
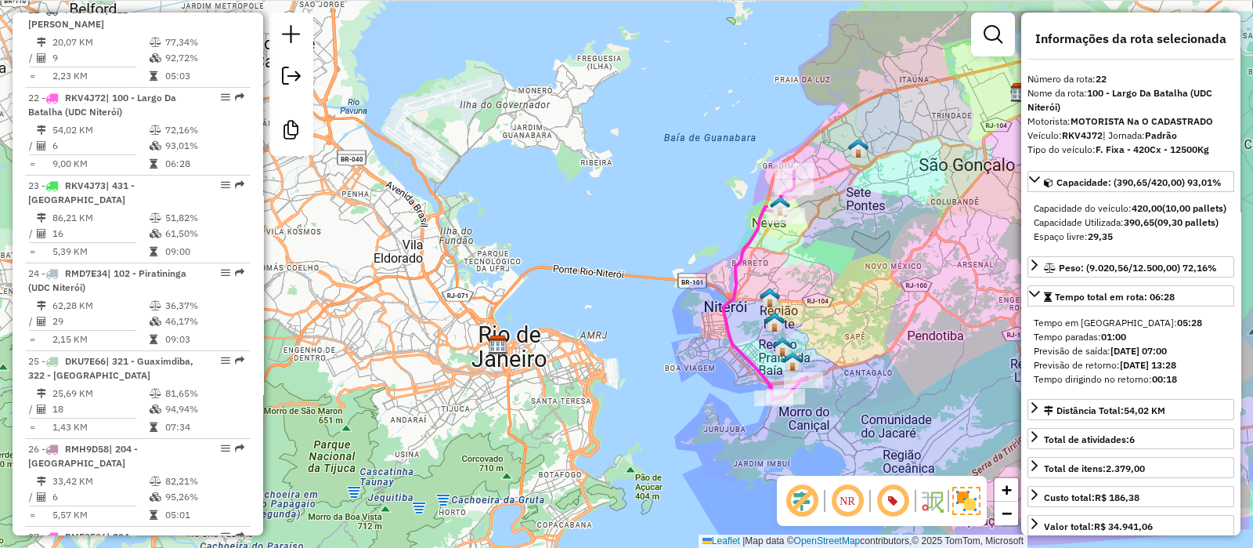
drag, startPoint x: 695, startPoint y: 347, endPoint x: 920, endPoint y: 413, distance: 235.0
click at [920, 413] on div "Janela de atendimento Grade de atendimento Capacidade Transportadoras Veículos …" at bounding box center [626, 274] width 1253 height 548
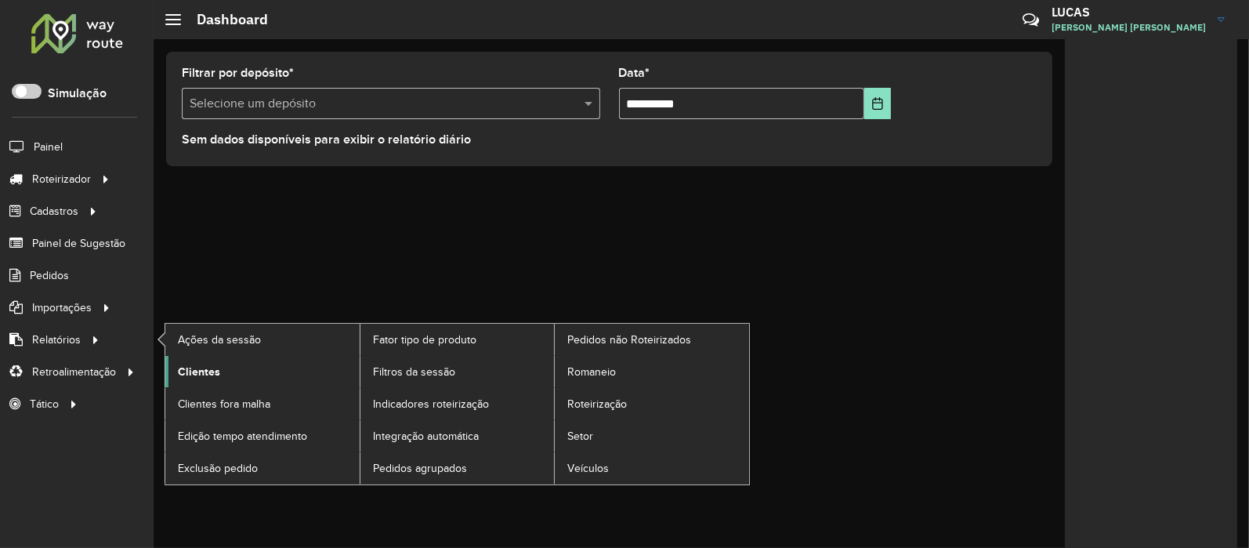
click at [203, 371] on span "Clientes" at bounding box center [199, 371] width 42 height 16
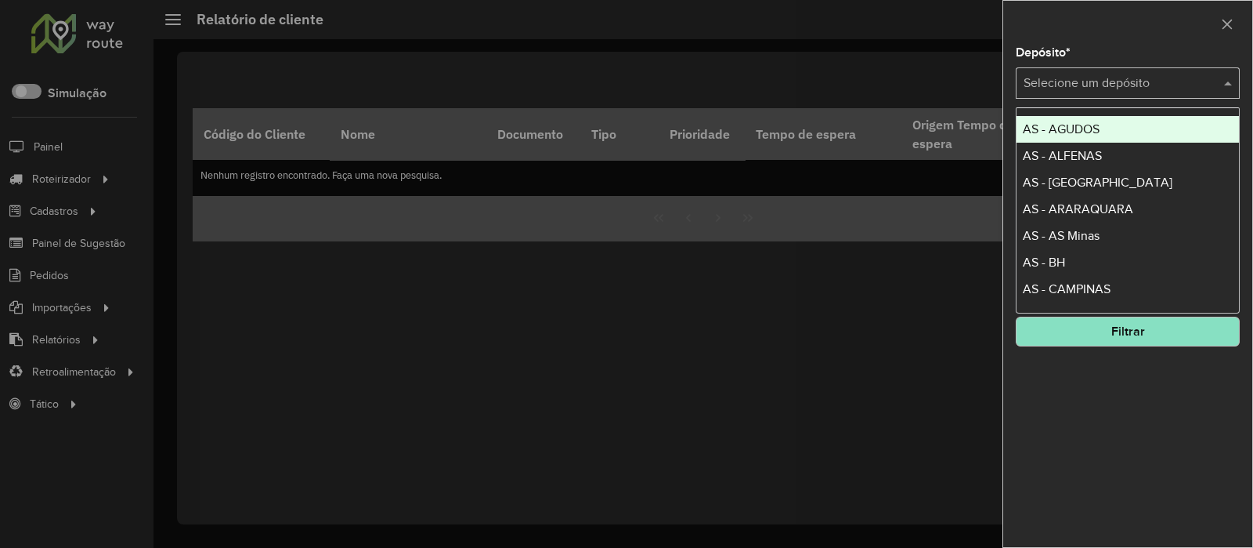
click at [1057, 77] on input "text" at bounding box center [1112, 83] width 177 height 19
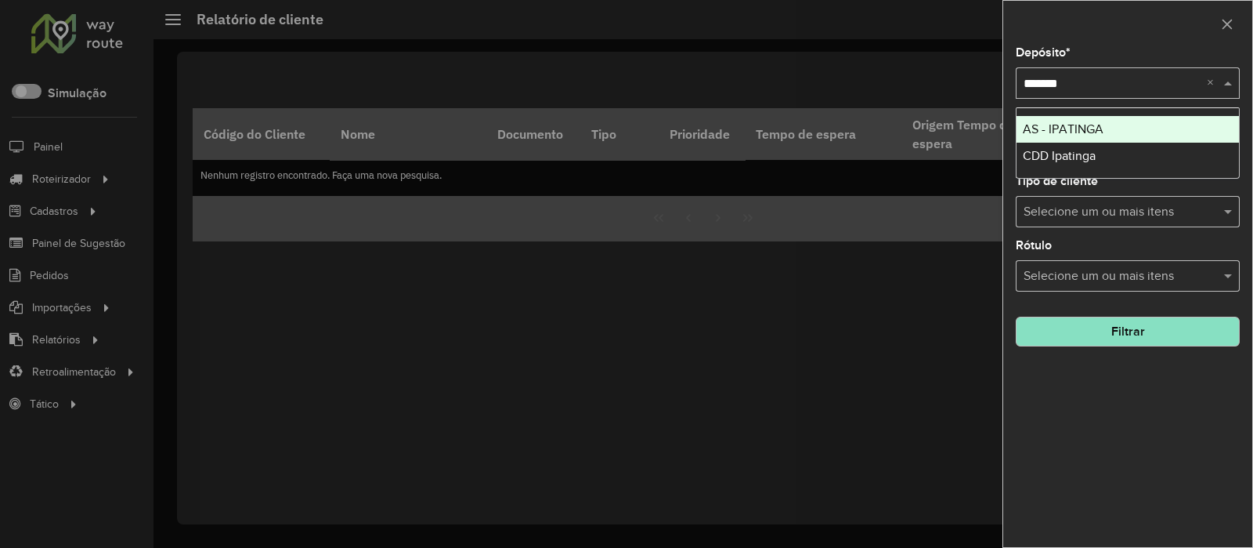
type input "********"
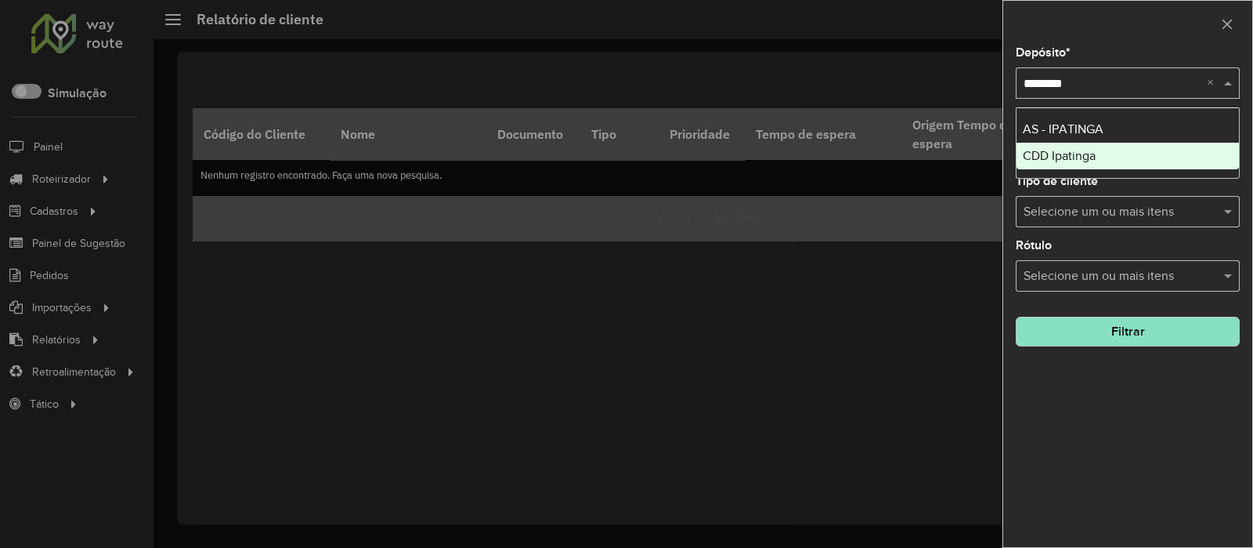
click at [1027, 151] on span "CDD Ipatinga" at bounding box center [1059, 155] width 73 height 13
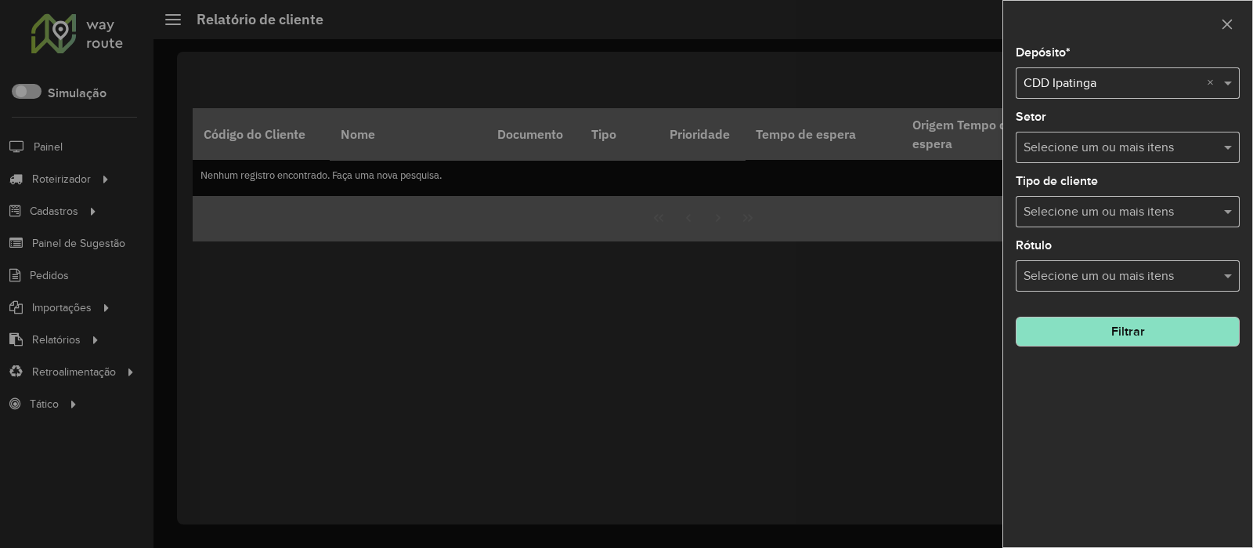
click at [293, 309] on div at bounding box center [626, 274] width 1253 height 548
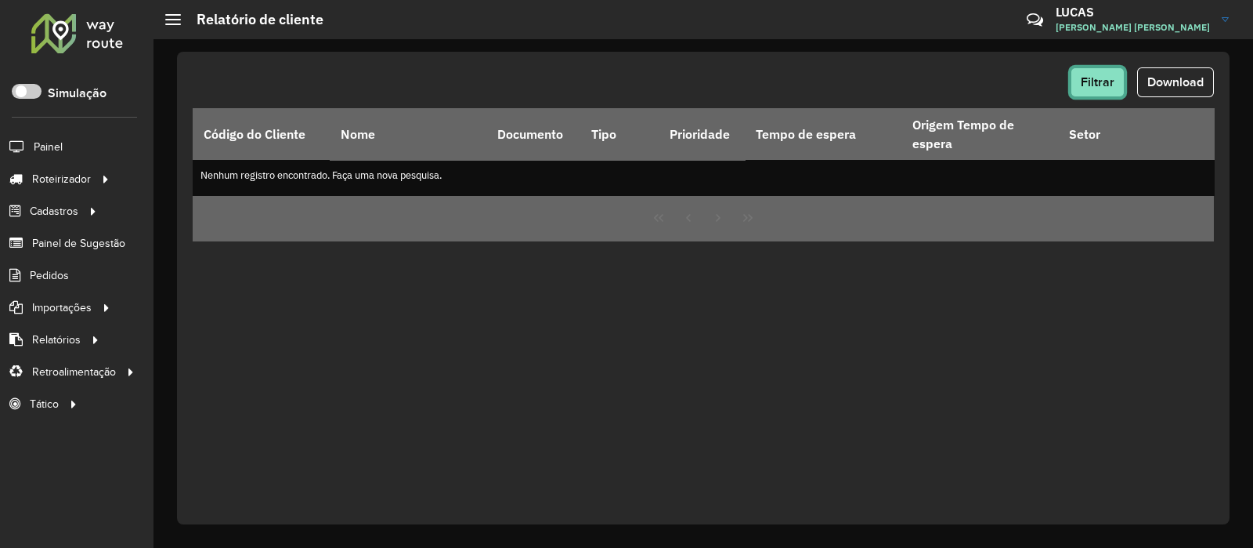
click at [1112, 84] on span "Filtrar" at bounding box center [1098, 81] width 34 height 13
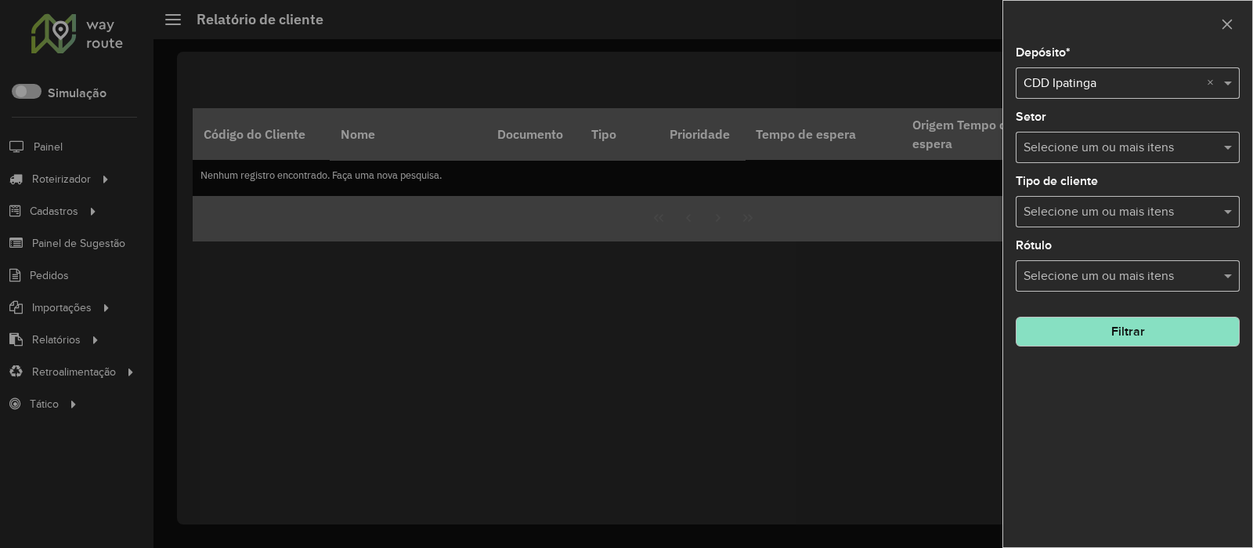
click at [1120, 76] on input "text" at bounding box center [1112, 83] width 177 height 19
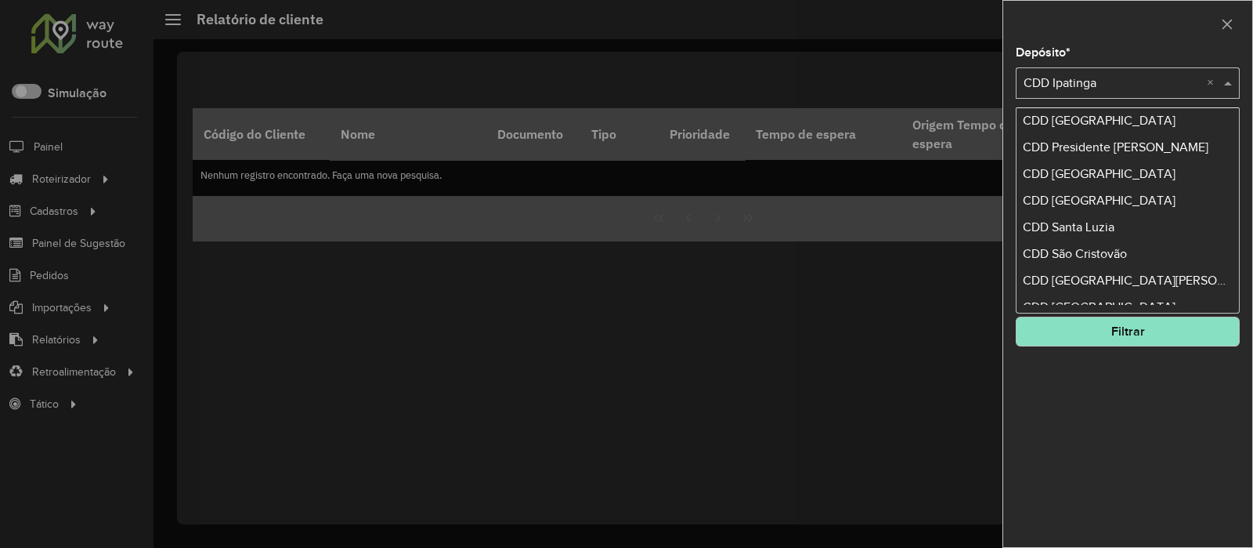
scroll to position [1762, 0]
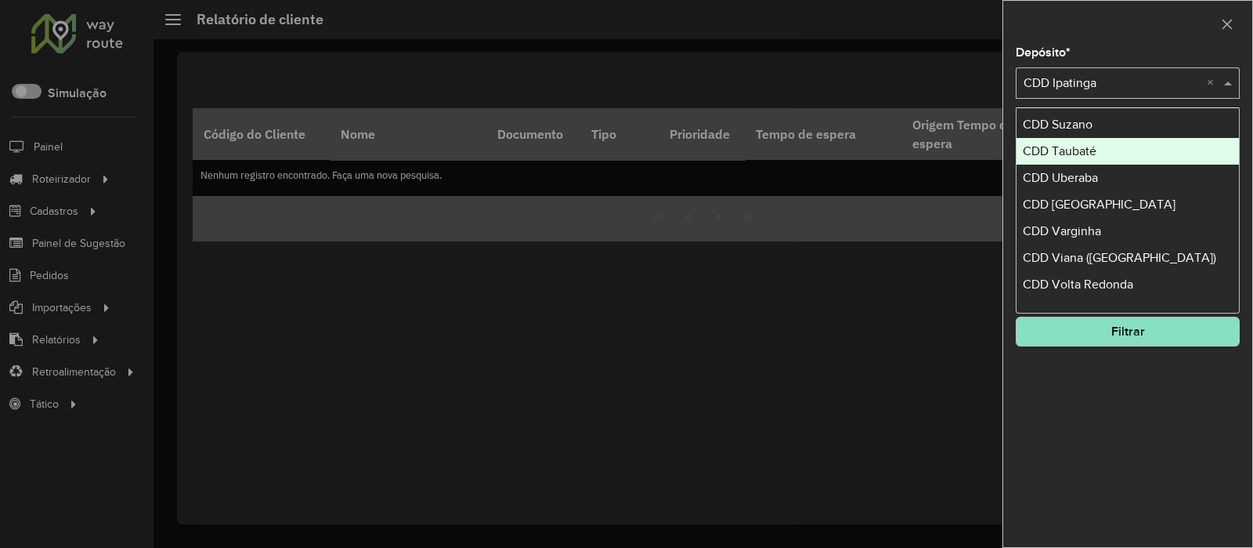
click at [1119, 36] on div at bounding box center [1127, 24] width 249 height 46
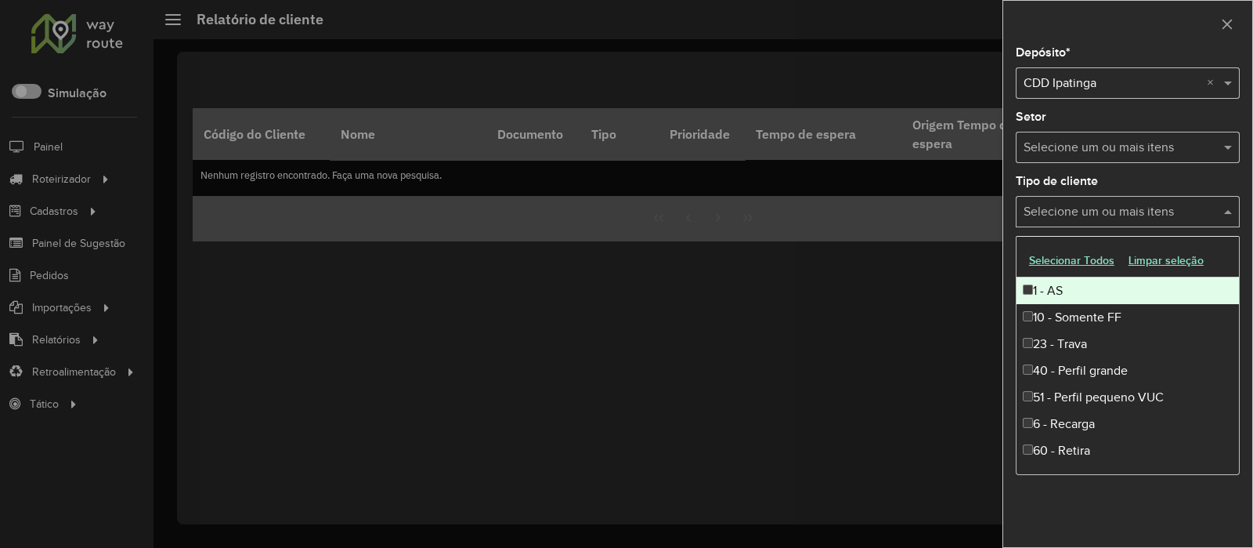
click at [1078, 212] on input "text" at bounding box center [1120, 212] width 201 height 19
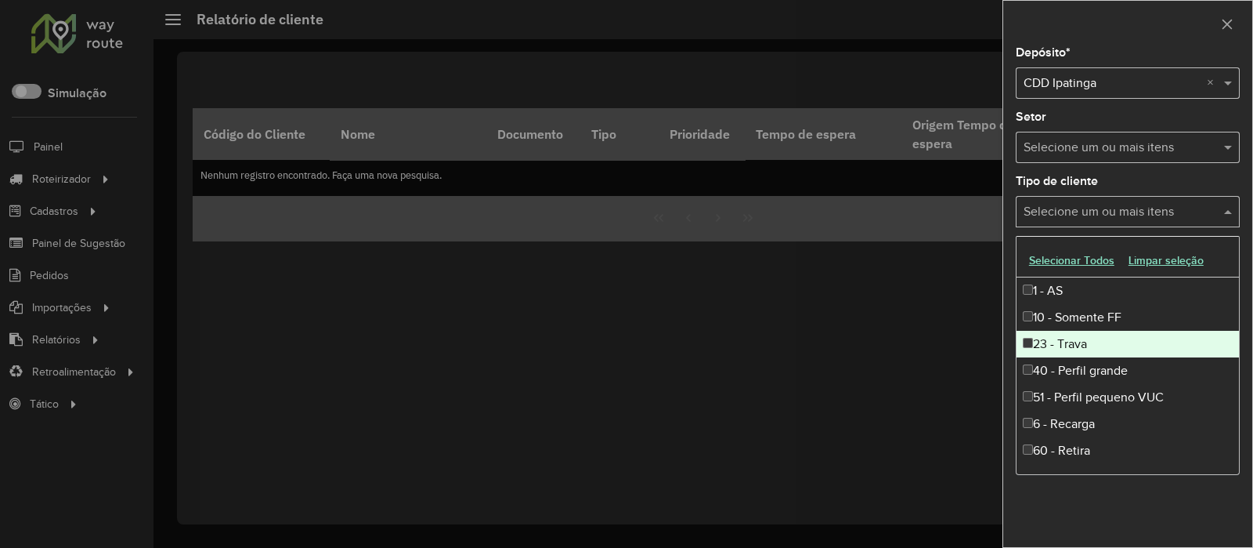
click at [1077, 341] on div "23 - Trava" at bounding box center [1128, 344] width 222 height 27
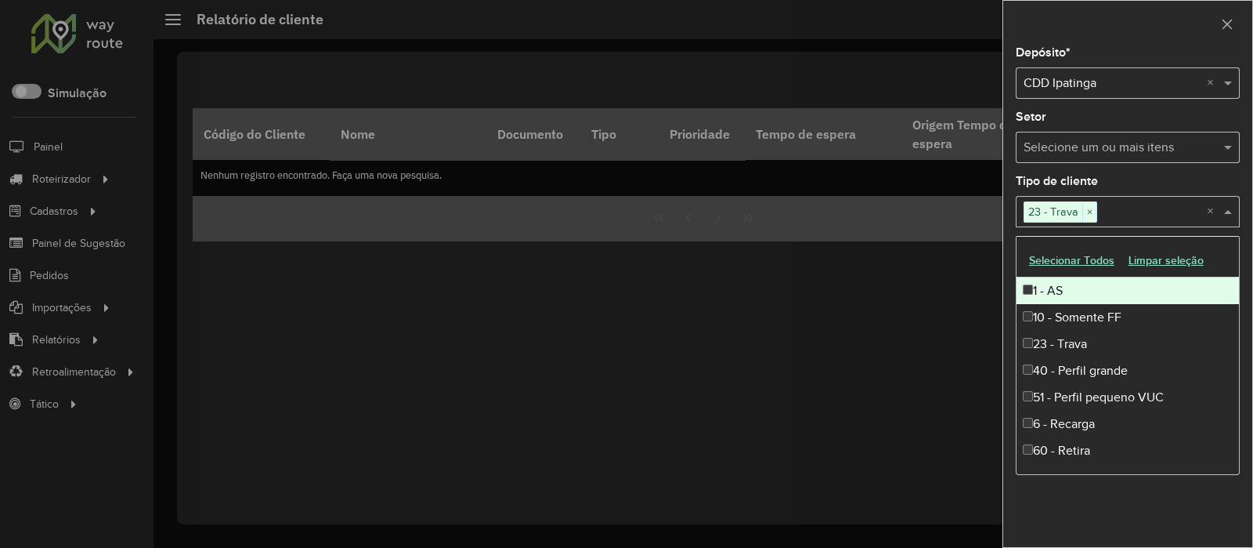
click at [1215, 177] on div "Tipo de cliente Selecione um ou mais itens 23 - Trava × ×" at bounding box center [1128, 201] width 224 height 52
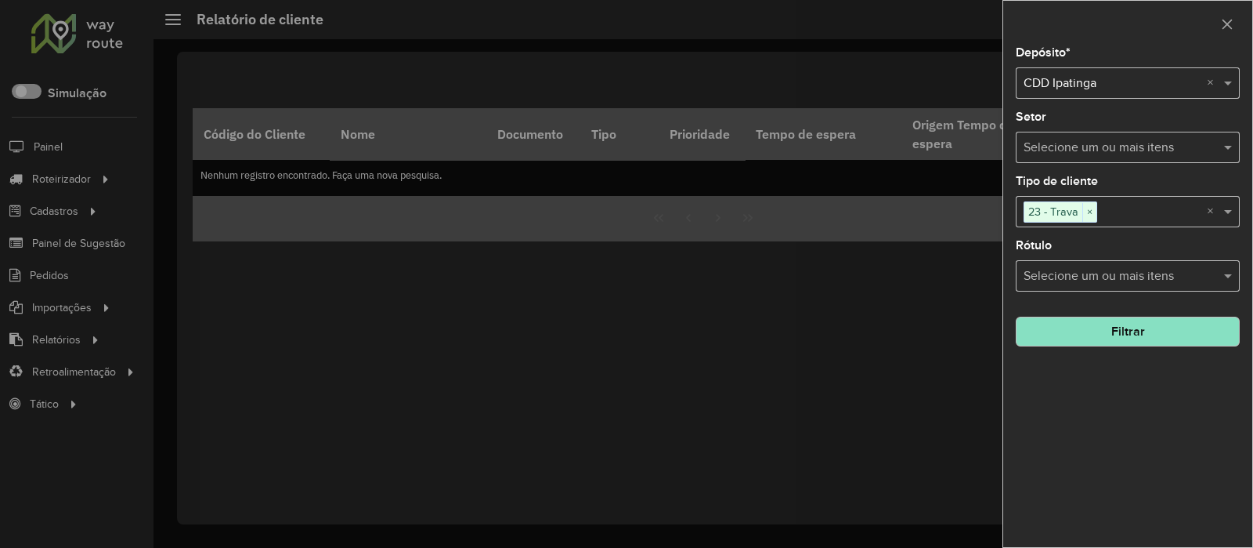
click at [1166, 333] on button "Filtrar" at bounding box center [1128, 331] width 224 height 30
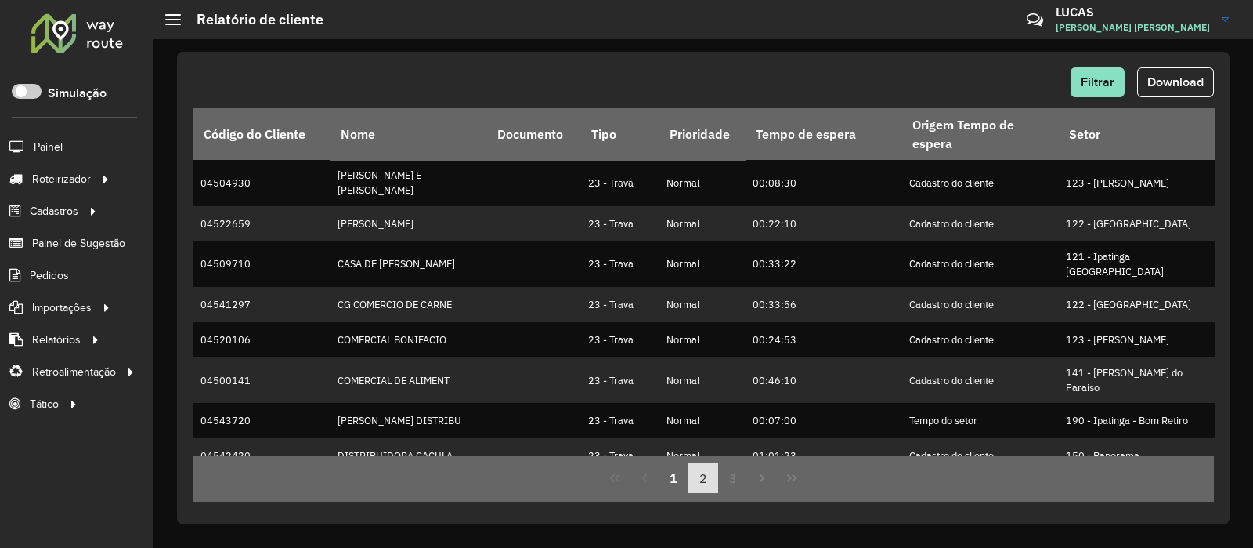
click at [689, 469] on button "2" at bounding box center [704, 478] width 30 height 30
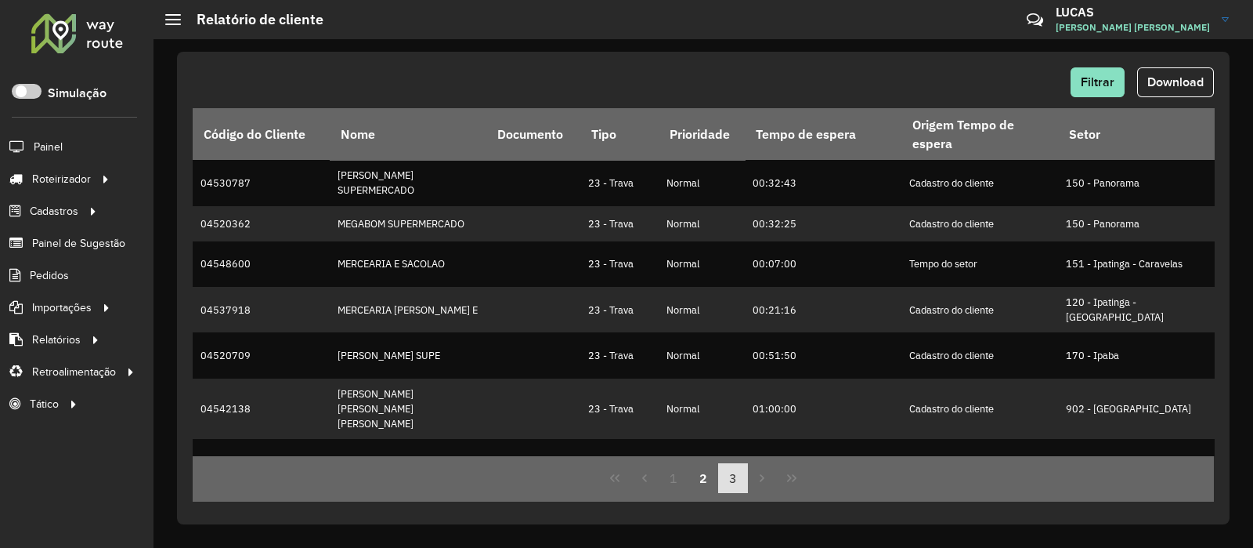
click at [729, 473] on button "3" at bounding box center [733, 478] width 30 height 30
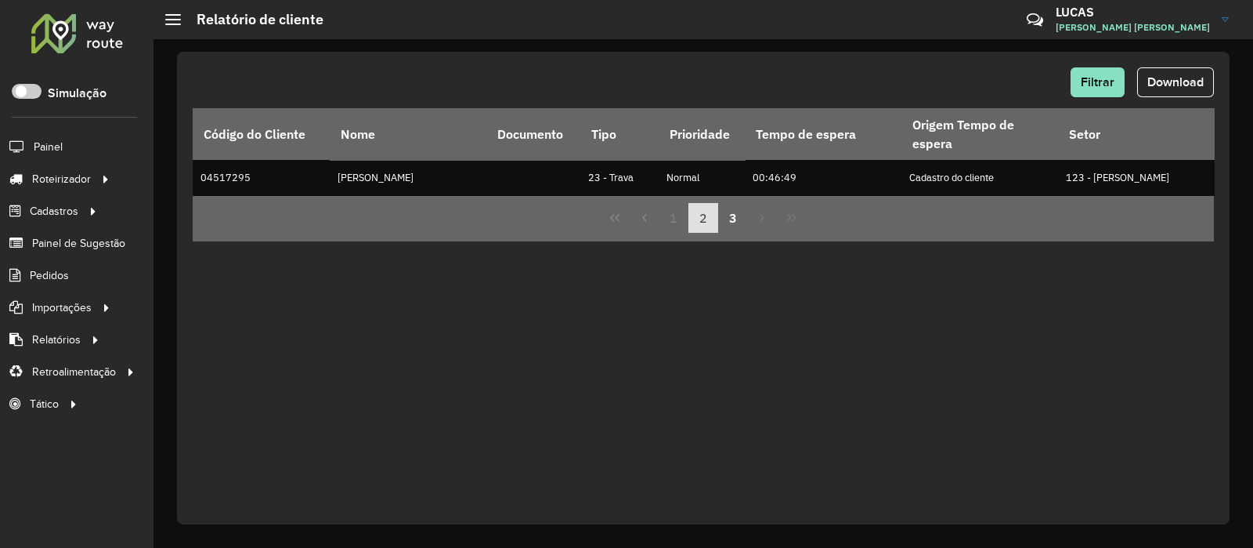
click at [710, 223] on button "2" at bounding box center [704, 218] width 30 height 30
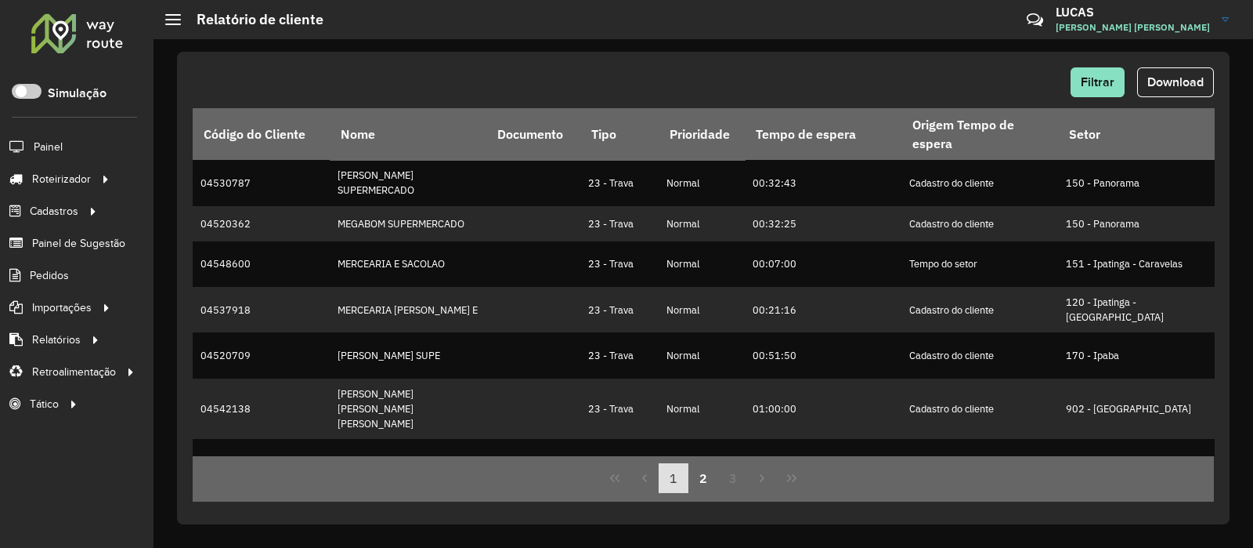
click at [671, 477] on button "1" at bounding box center [674, 478] width 30 height 30
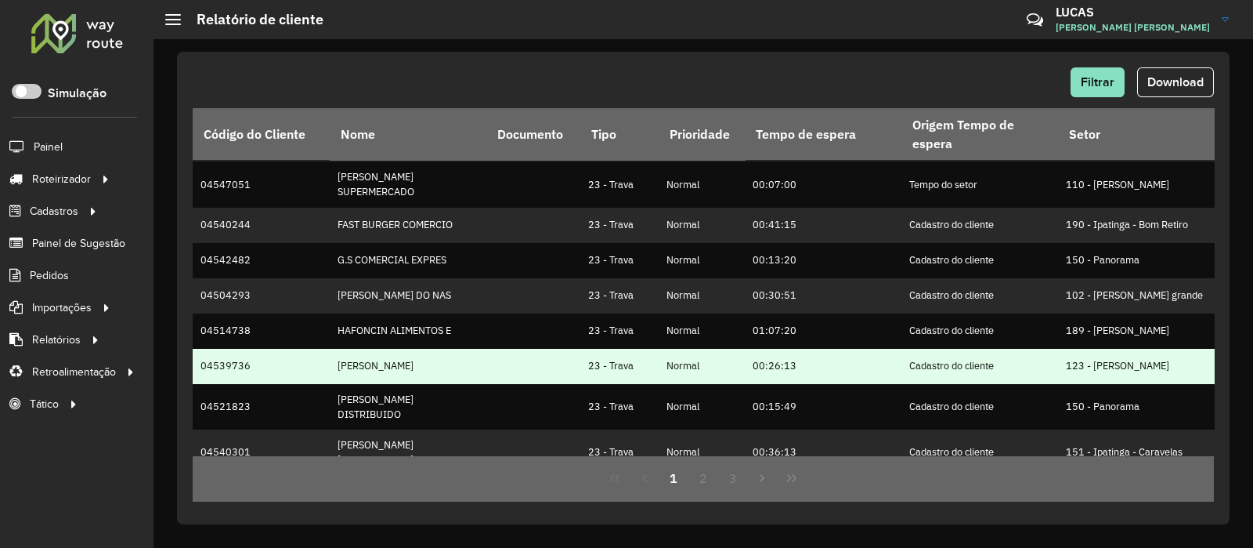
scroll to position [425, 0]
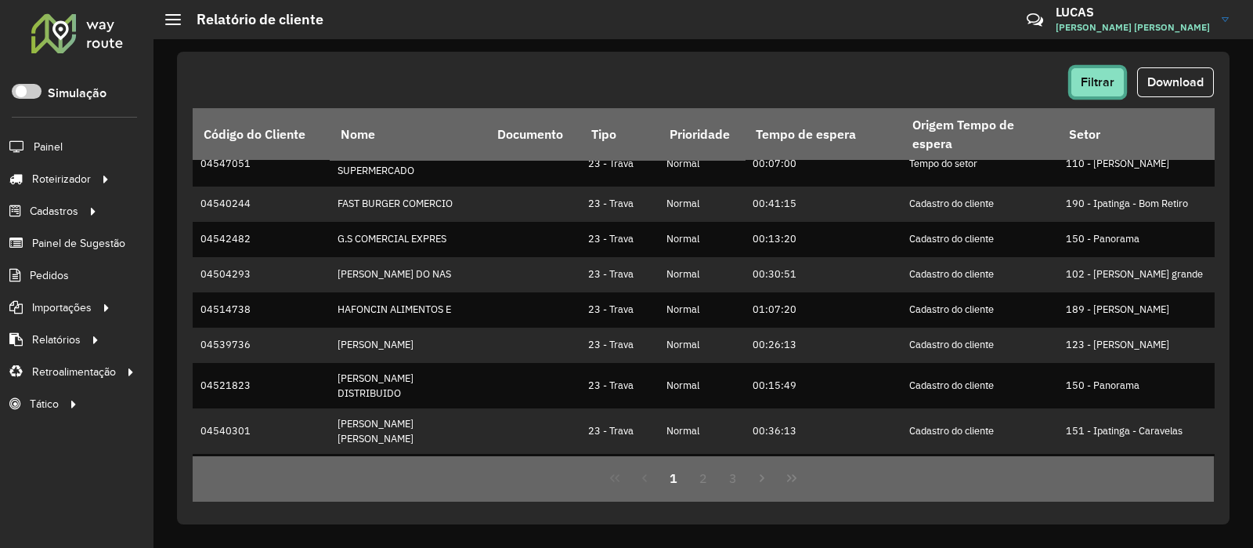
click at [1105, 79] on span "Filtrar" at bounding box center [1098, 81] width 34 height 13
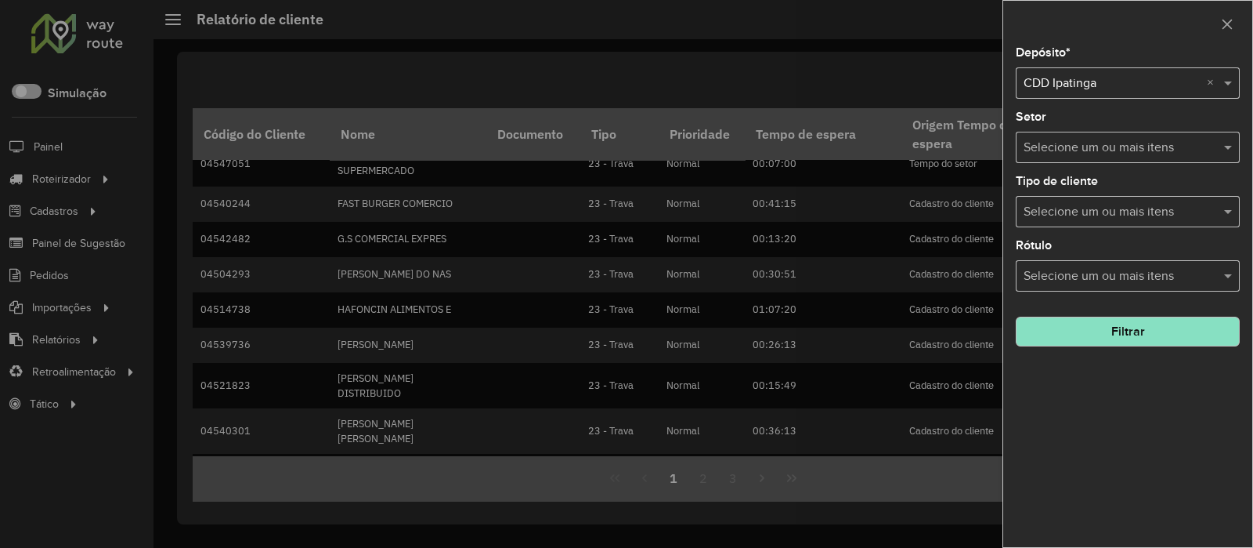
click at [1099, 209] on input "text" at bounding box center [1120, 212] width 201 height 19
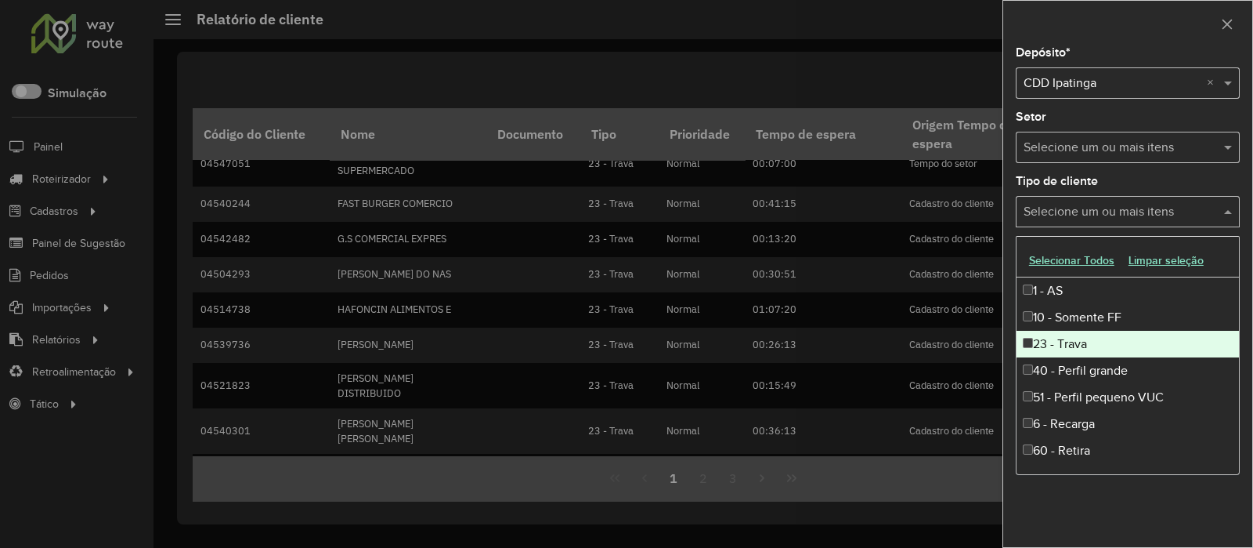
click at [1060, 338] on div "23 - Trava" at bounding box center [1128, 344] width 222 height 27
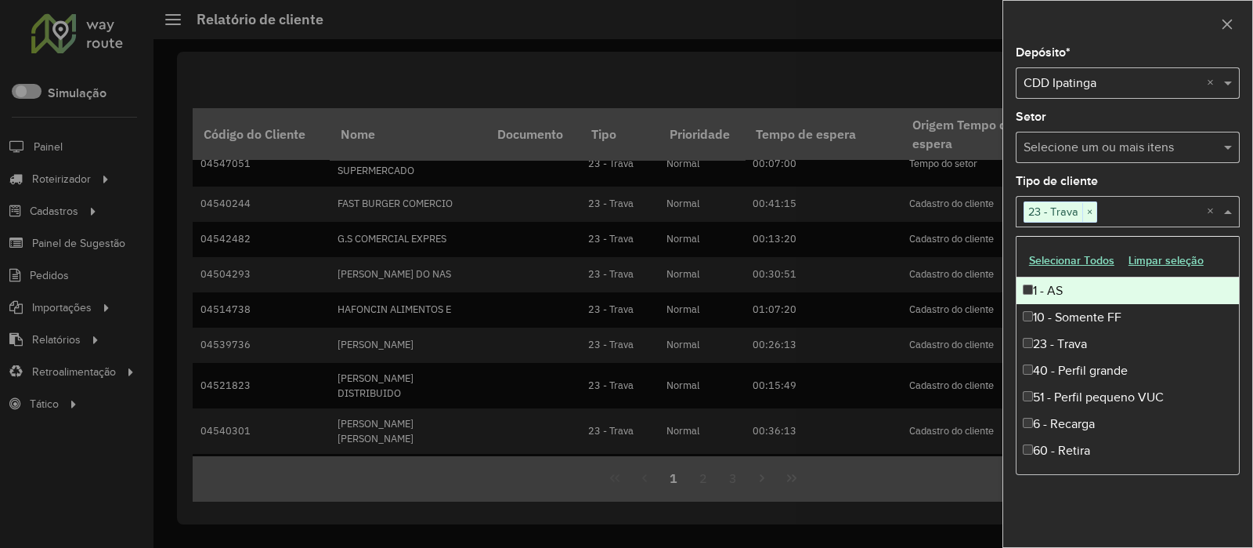
click at [878, 72] on div at bounding box center [626, 274] width 1253 height 548
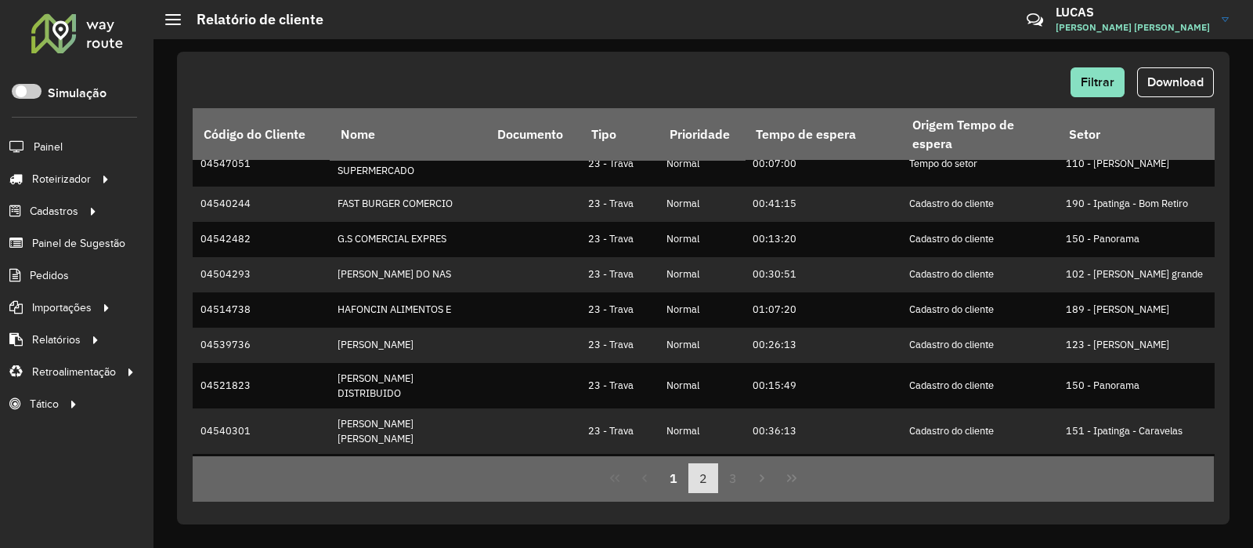
click at [705, 479] on button "2" at bounding box center [704, 478] width 30 height 30
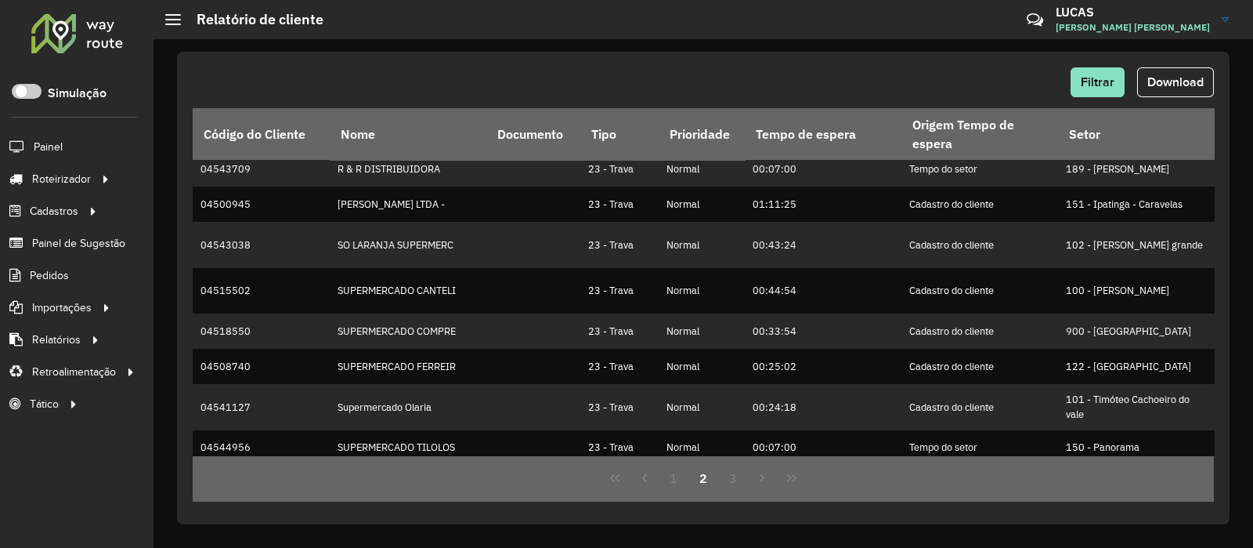
scroll to position [0, 0]
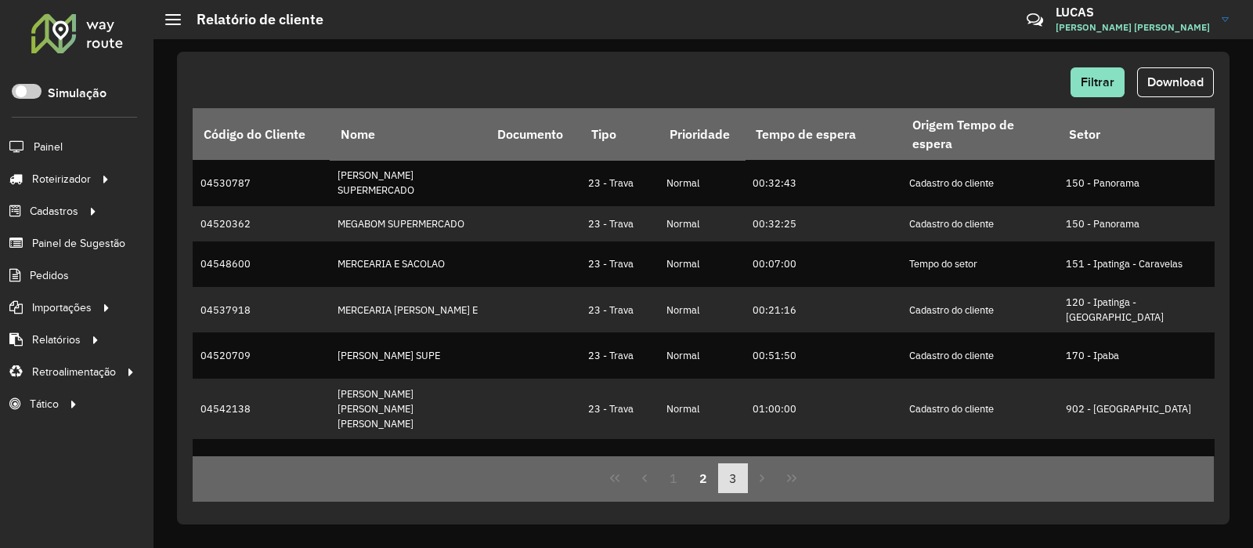
click at [728, 483] on button "3" at bounding box center [733, 478] width 30 height 30
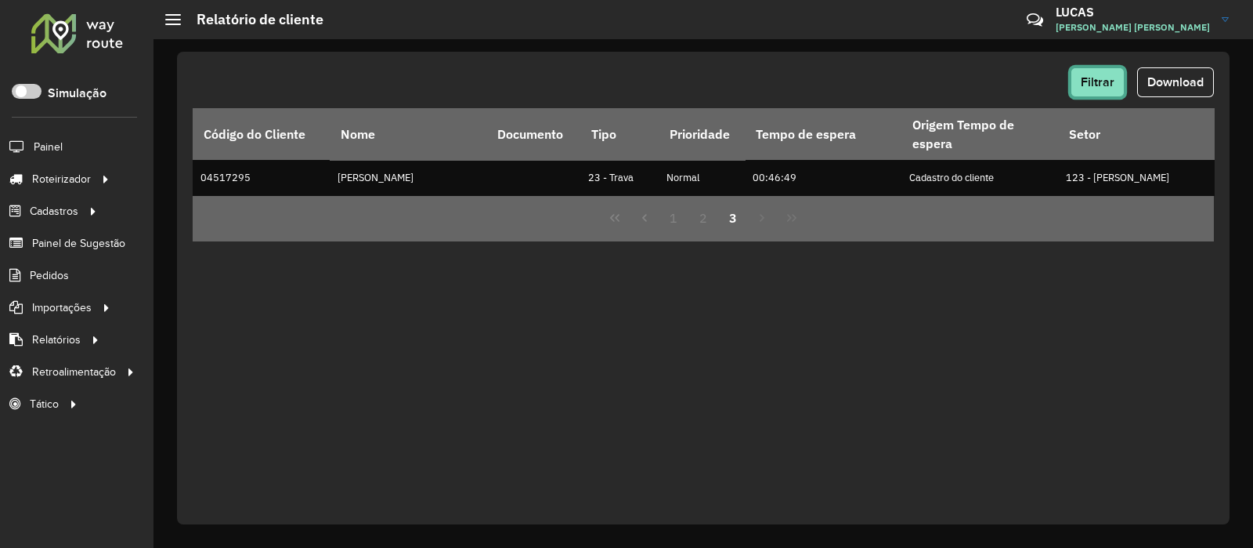
click at [1117, 82] on button "Filtrar" at bounding box center [1098, 82] width 54 height 30
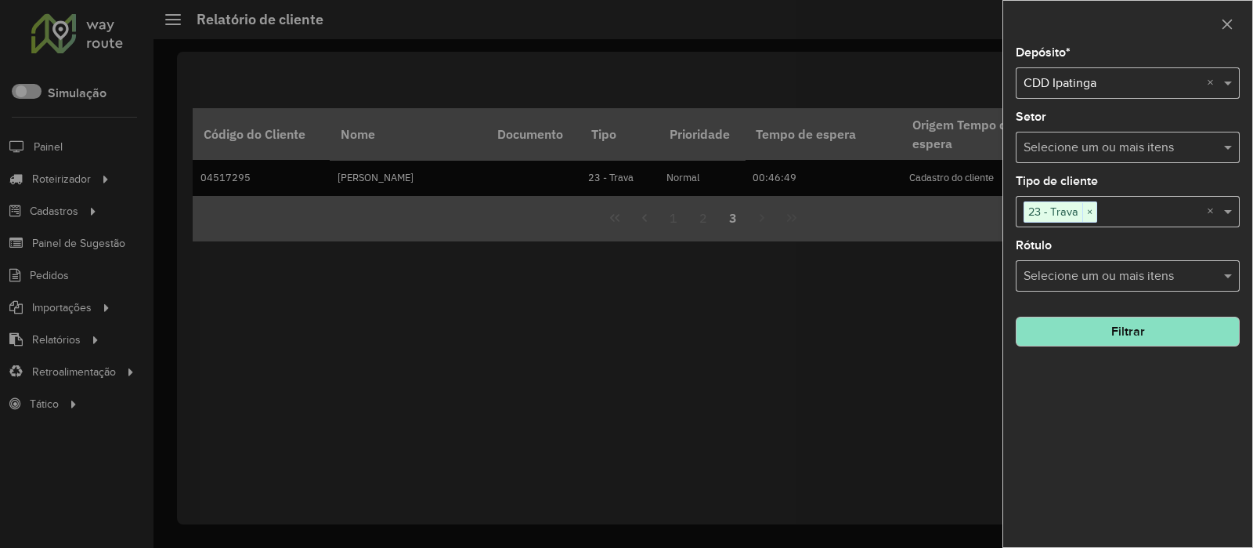
click at [893, 307] on div at bounding box center [626, 274] width 1253 height 548
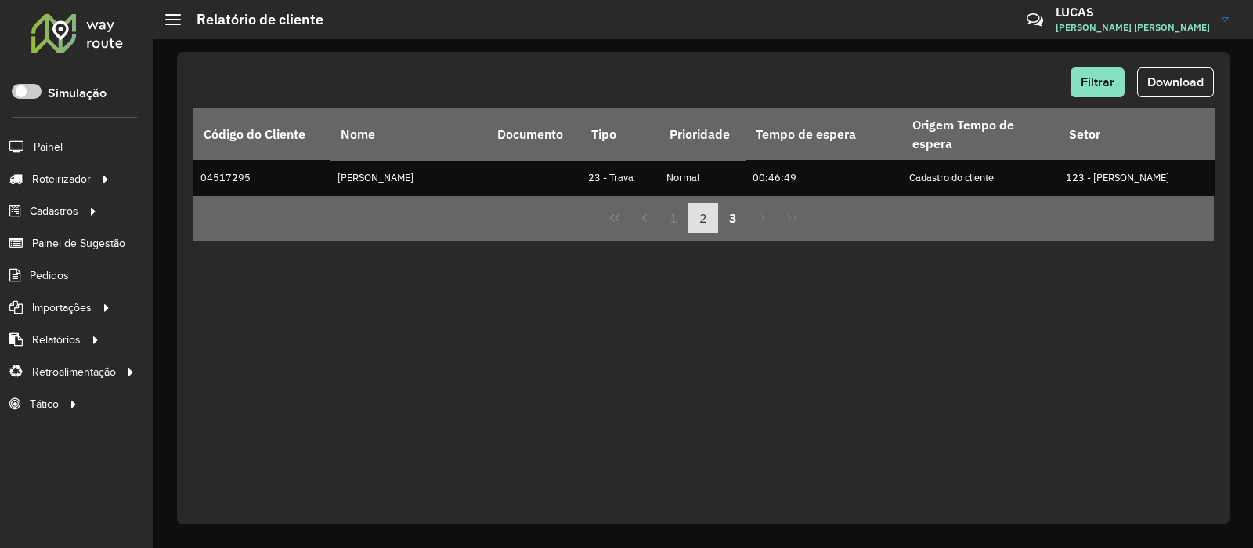
click at [703, 225] on button "2" at bounding box center [704, 218] width 30 height 30
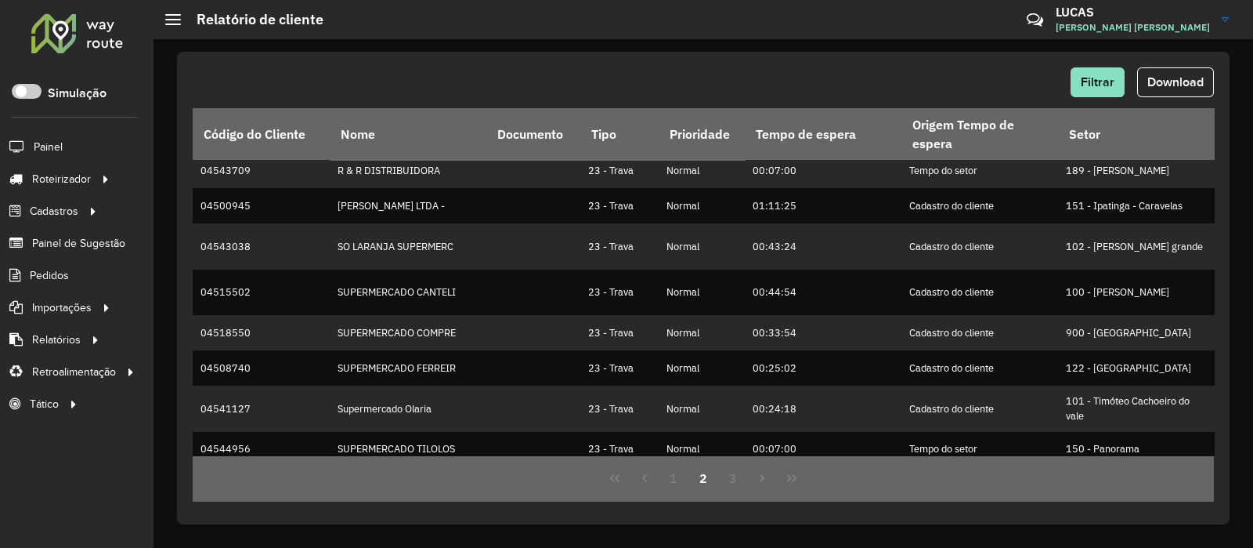
scroll to position [497, 0]
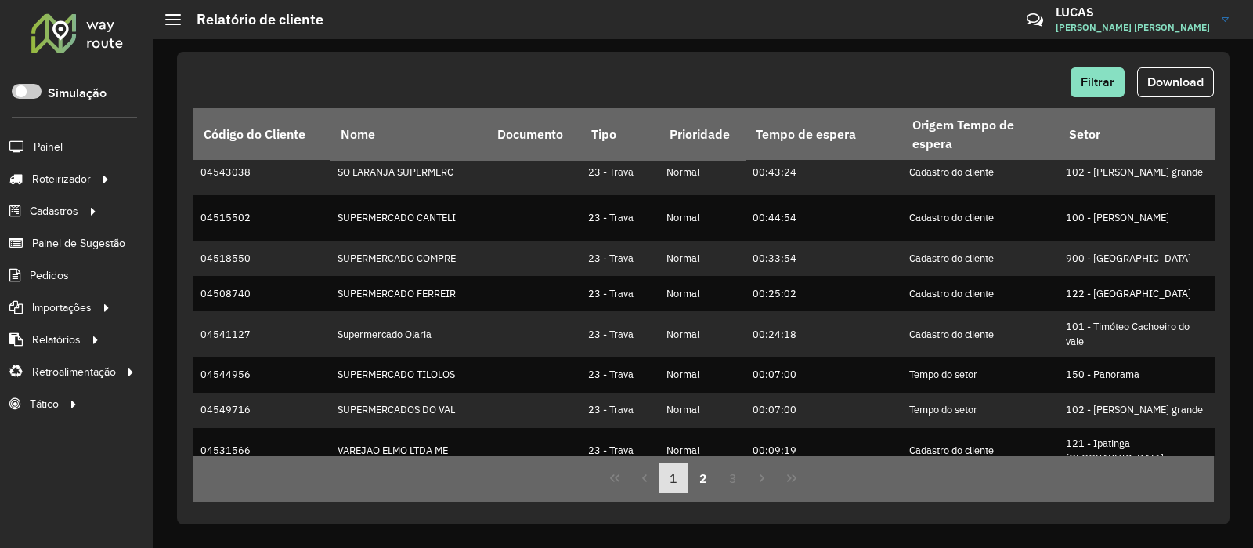
click at [680, 471] on button "1" at bounding box center [674, 478] width 30 height 30
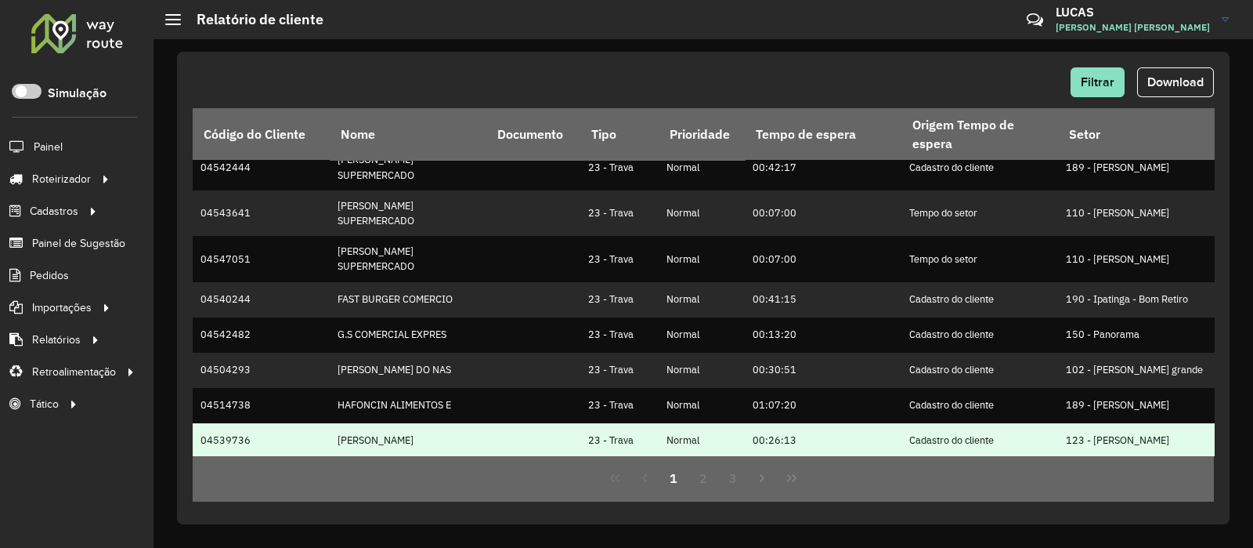
scroll to position [425, 0]
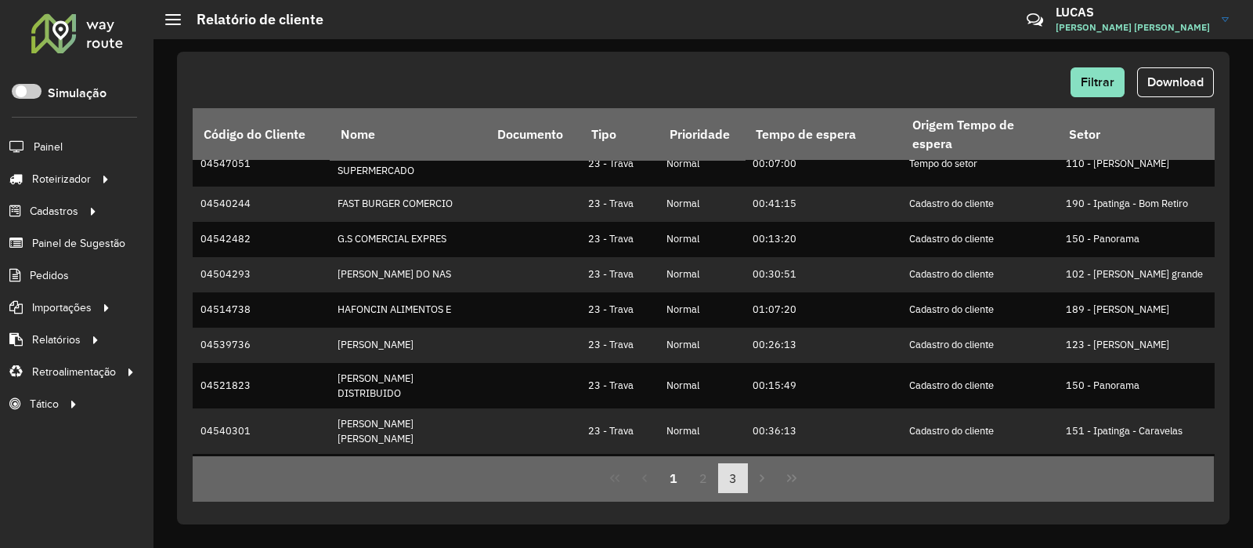
click at [738, 474] on button "3" at bounding box center [733, 478] width 30 height 30
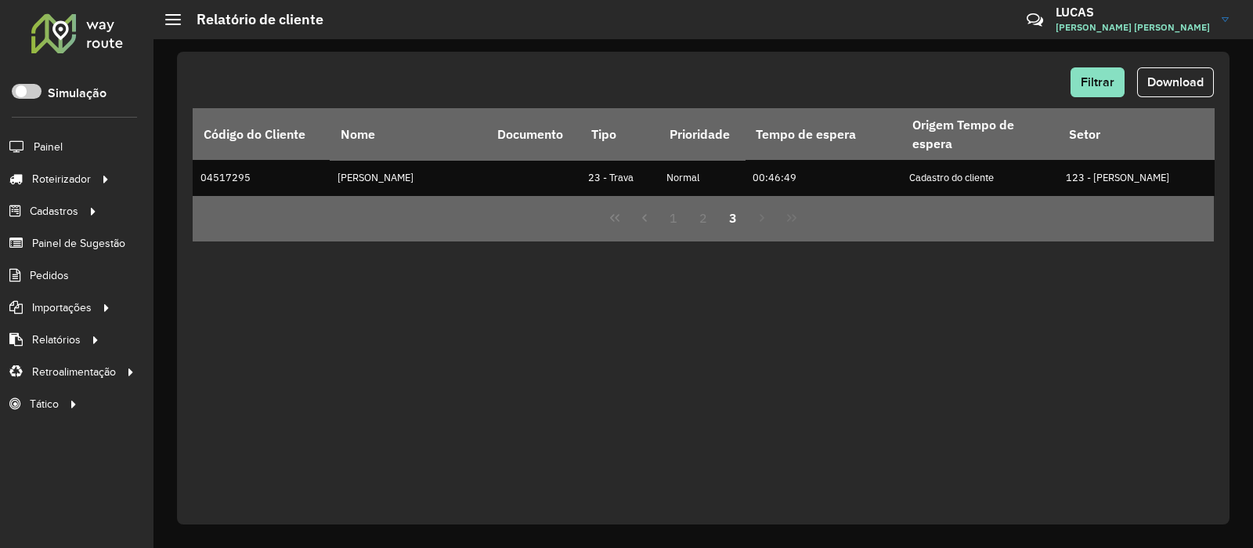
scroll to position [0, 0]
click at [709, 216] on button "2" at bounding box center [704, 218] width 30 height 30
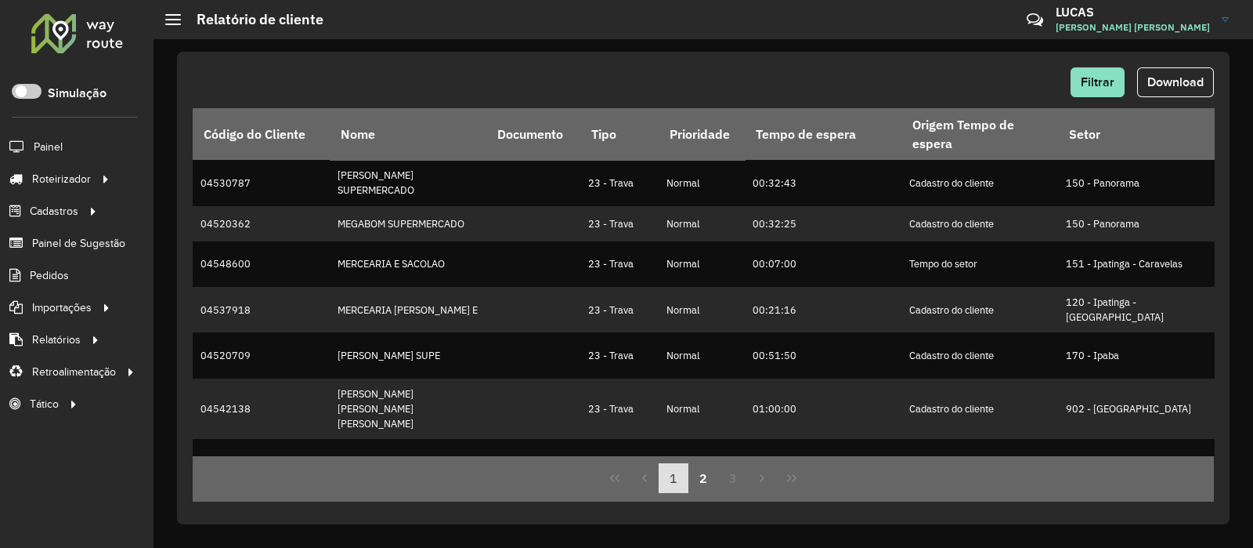
click at [677, 475] on button "1" at bounding box center [674, 478] width 30 height 30
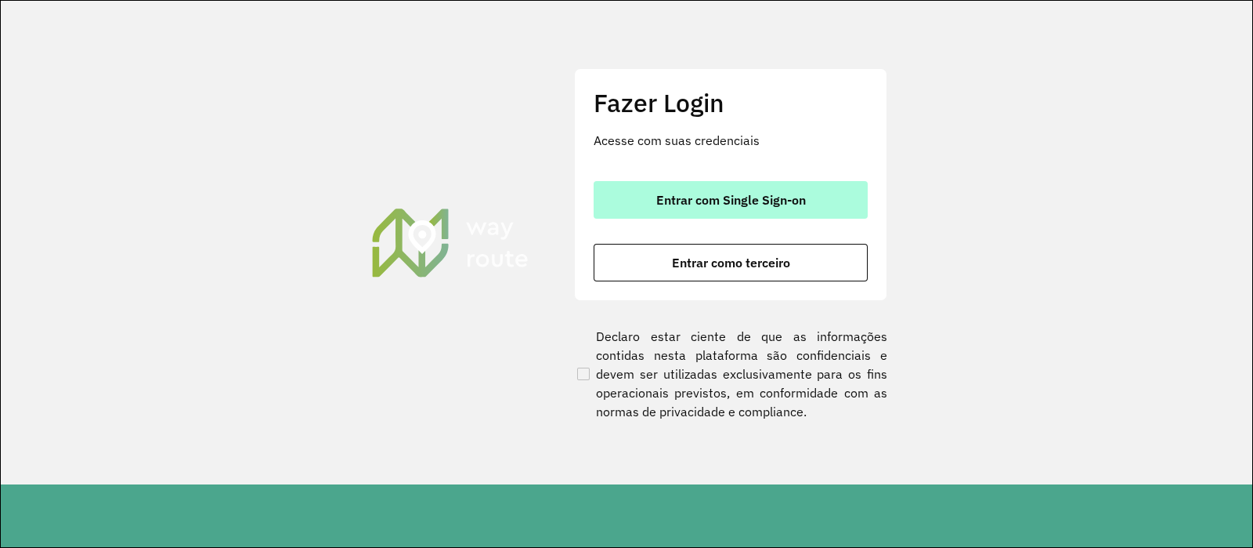
click at [671, 197] on span "Entrar com Single Sign-on" at bounding box center [731, 199] width 150 height 13
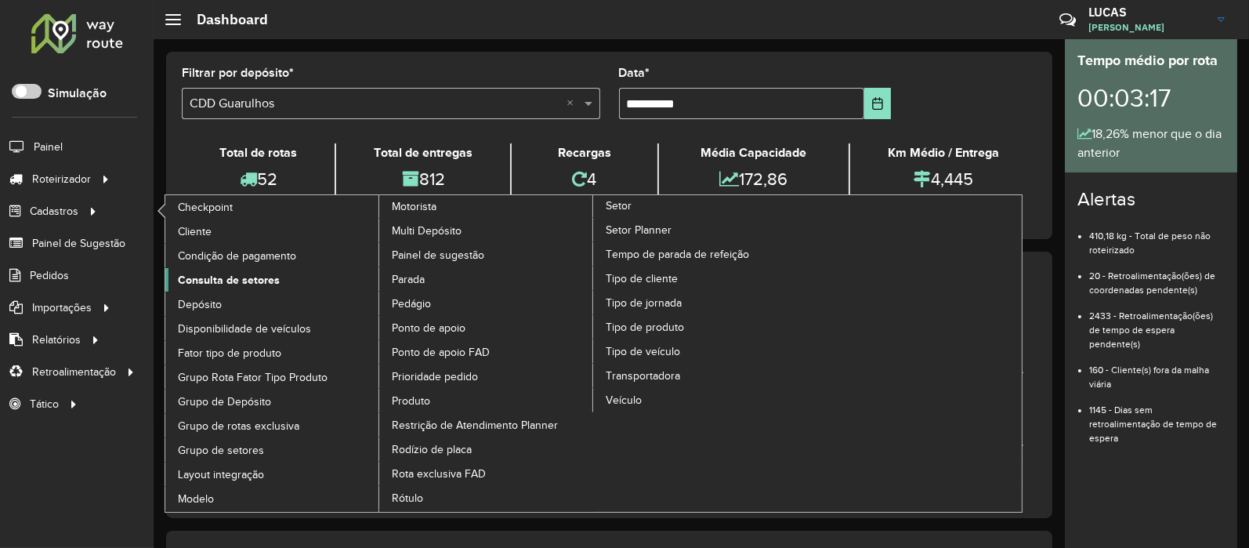
click at [215, 277] on span "Consulta de setores" at bounding box center [229, 280] width 102 height 16
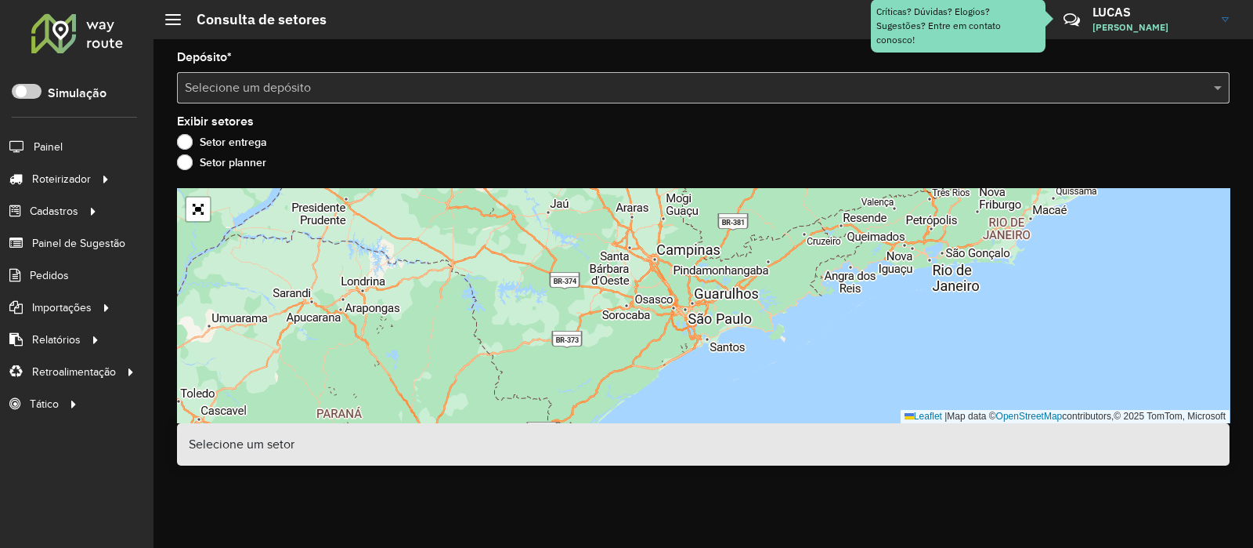
click at [226, 91] on input "text" at bounding box center [688, 88] width 1006 height 19
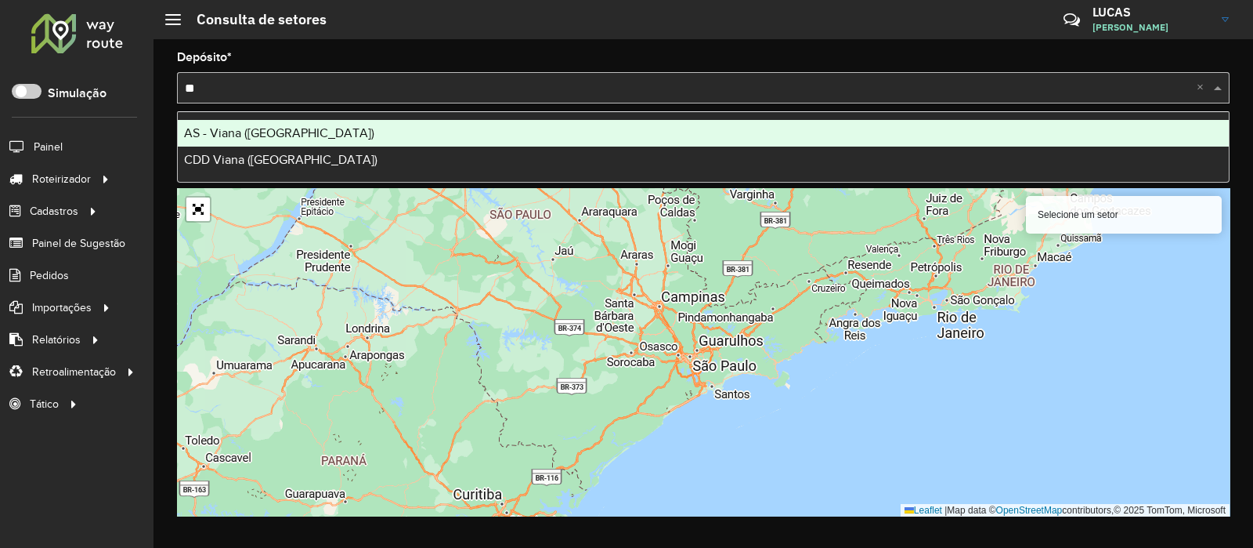
type input "*"
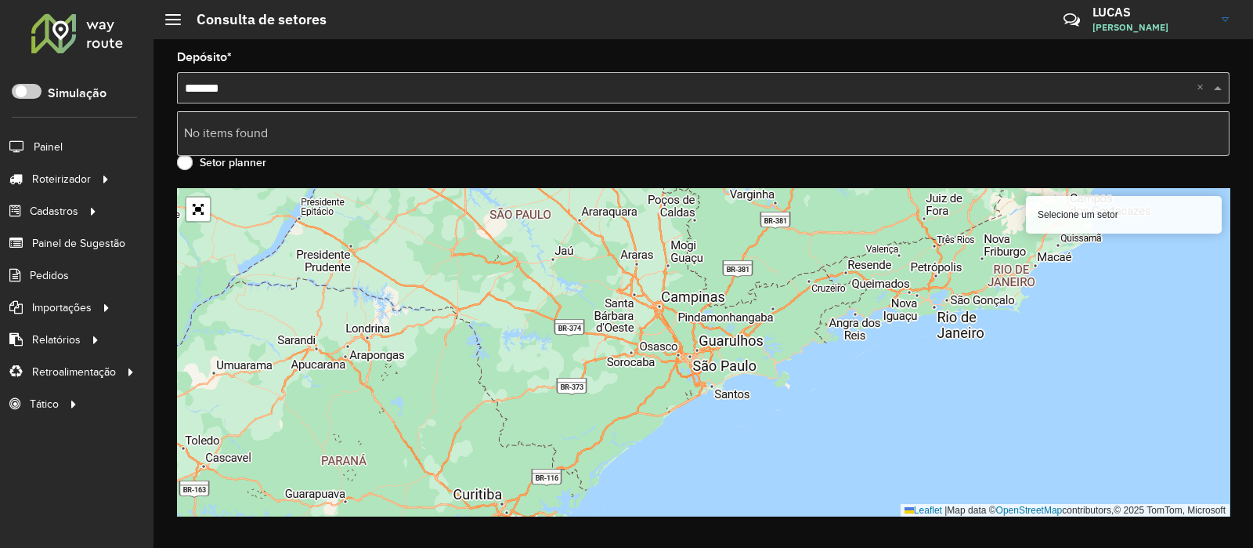
type input "******"
